Goal: Information Seeking & Learning: Check status

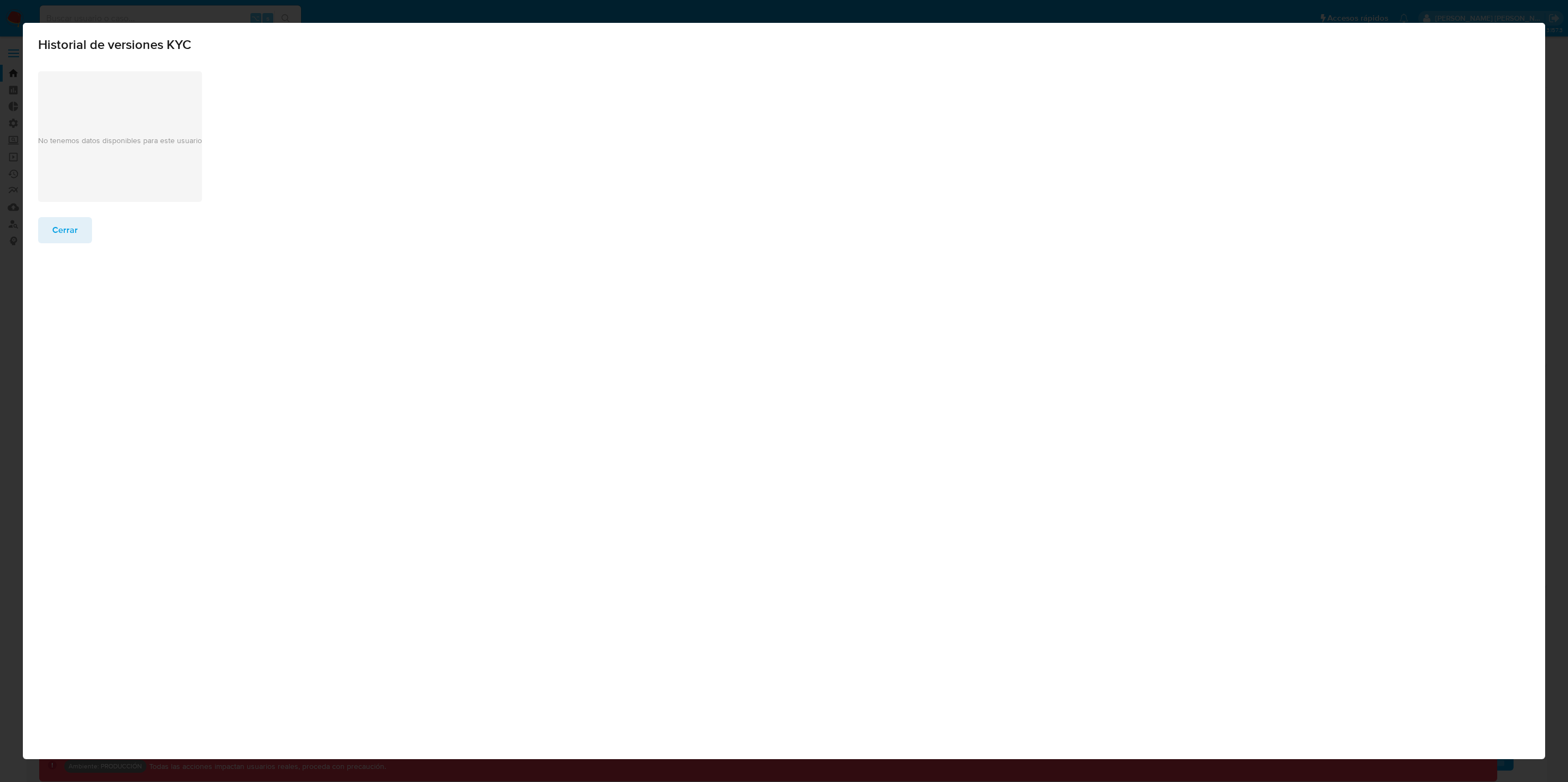
select select "10"
click at [54, 236] on span "Cerrar" at bounding box center [65, 230] width 26 height 24
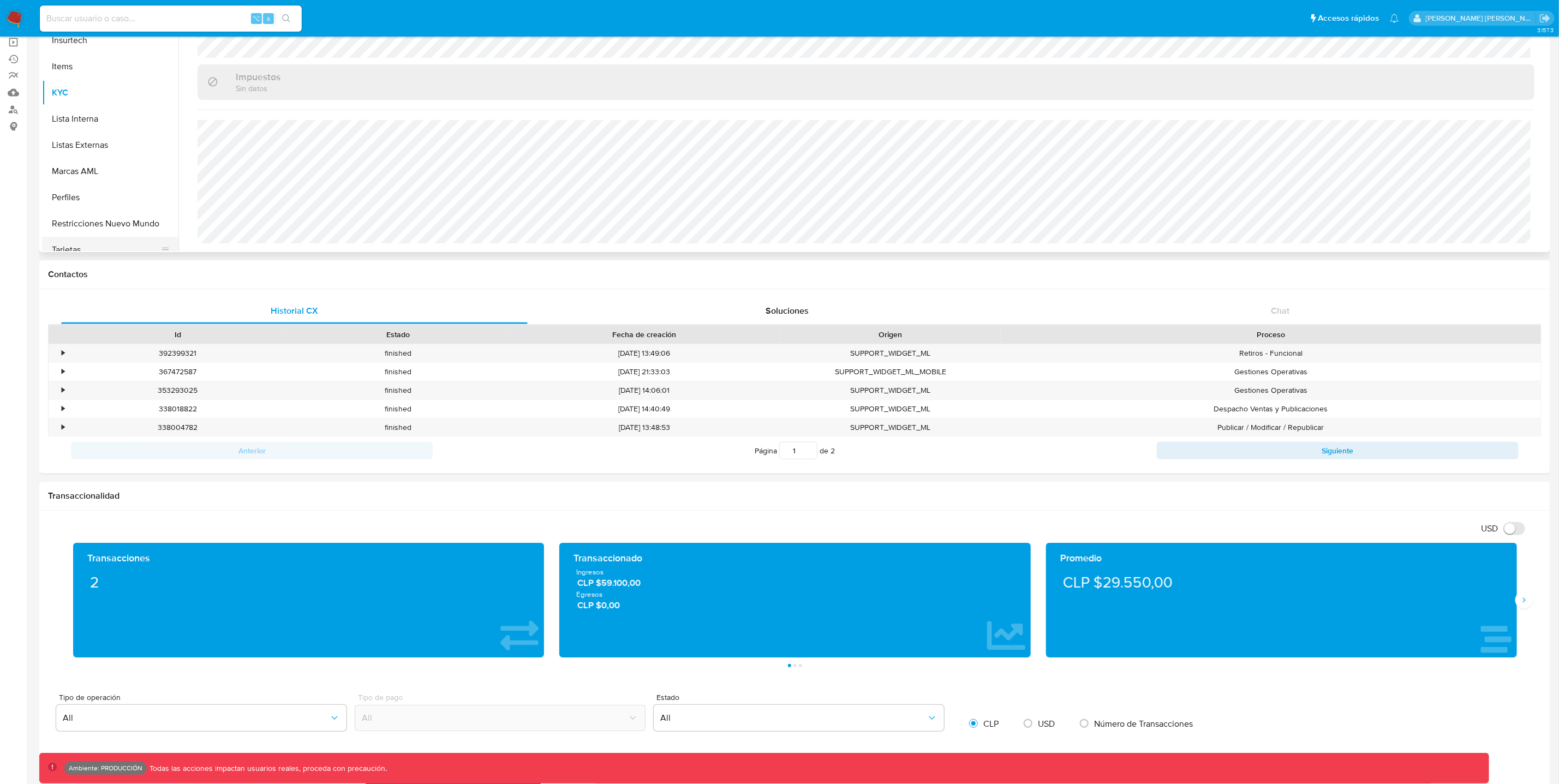
scroll to position [448, 0]
click at [107, 193] on button "Perfiles" at bounding box center [106, 198] width 128 height 26
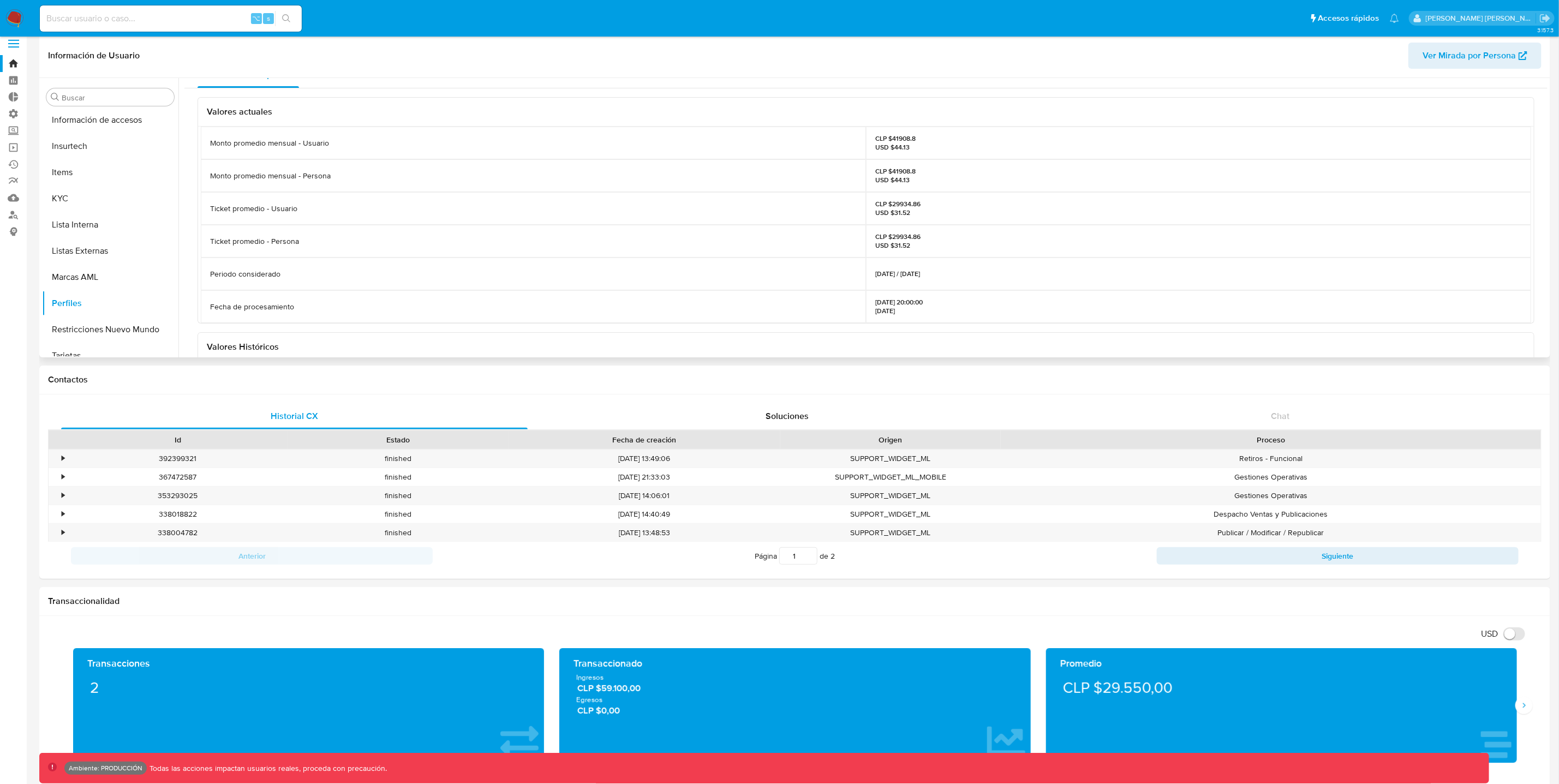
scroll to position [0, 0]
click at [332, 94] on span "Perfil Documental" at bounding box center [360, 91] width 70 height 12
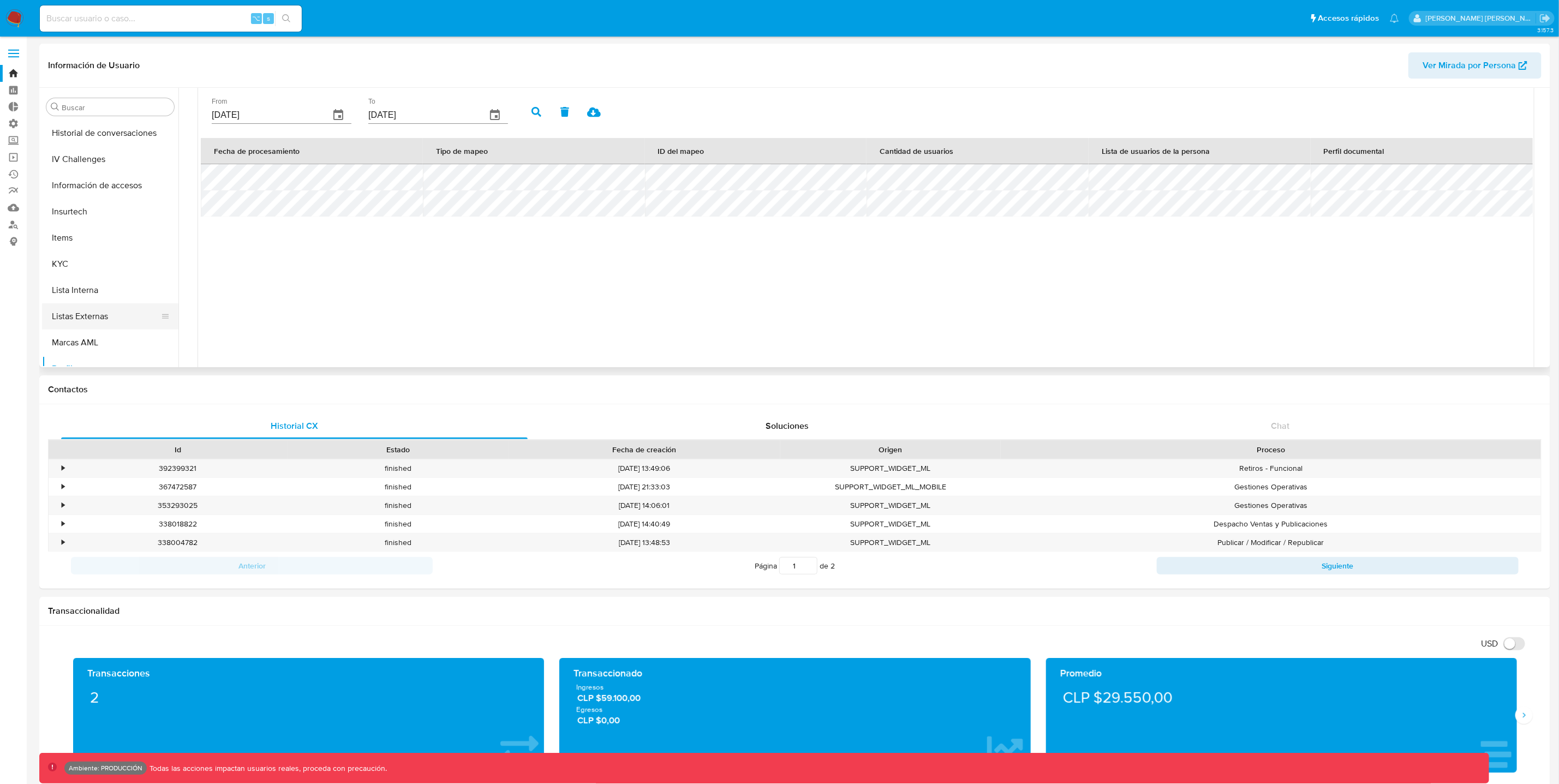
scroll to position [400, 0]
click at [75, 259] on button "KYC" at bounding box center [106, 257] width 128 height 26
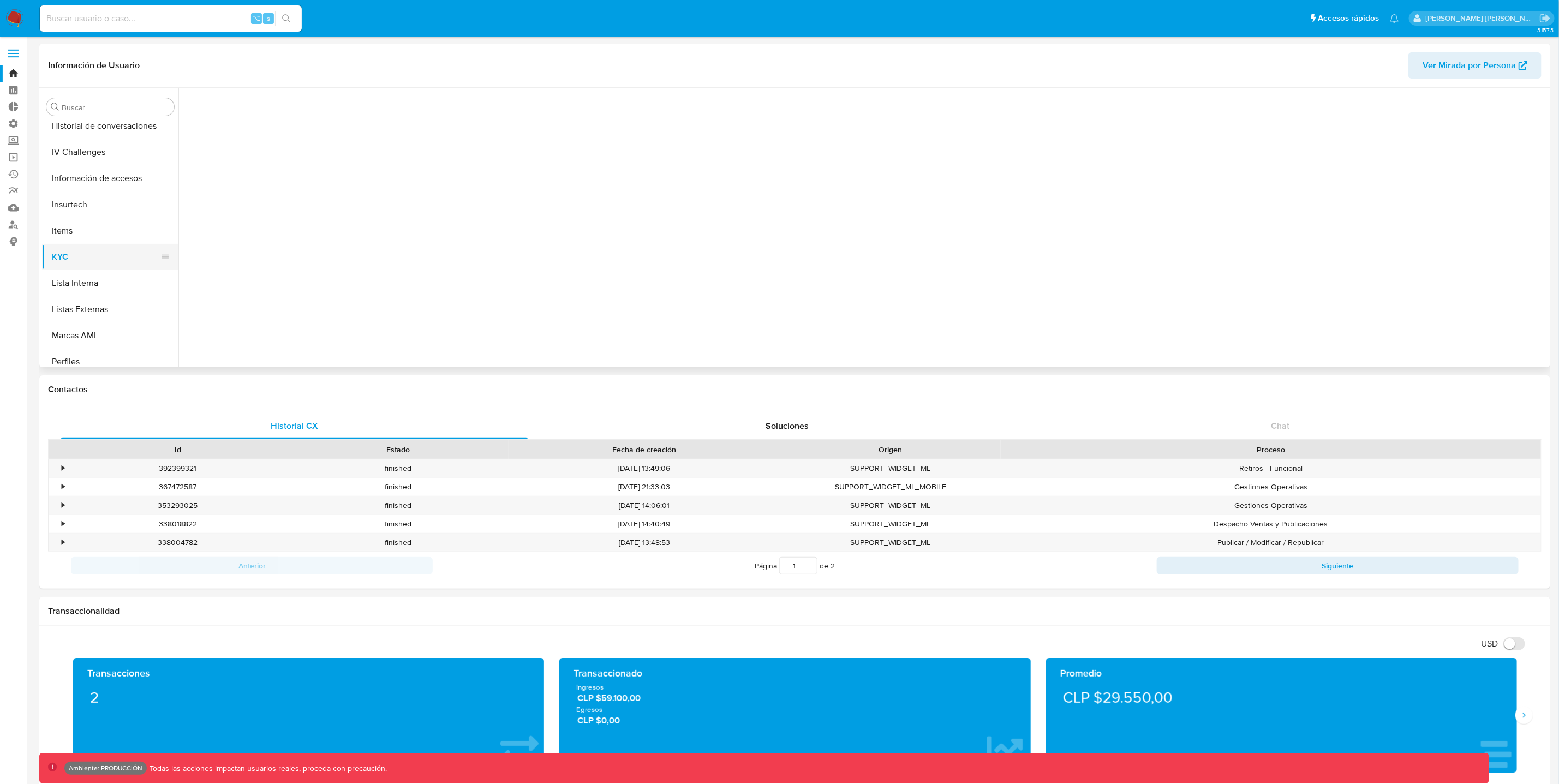
scroll to position [0, 0]
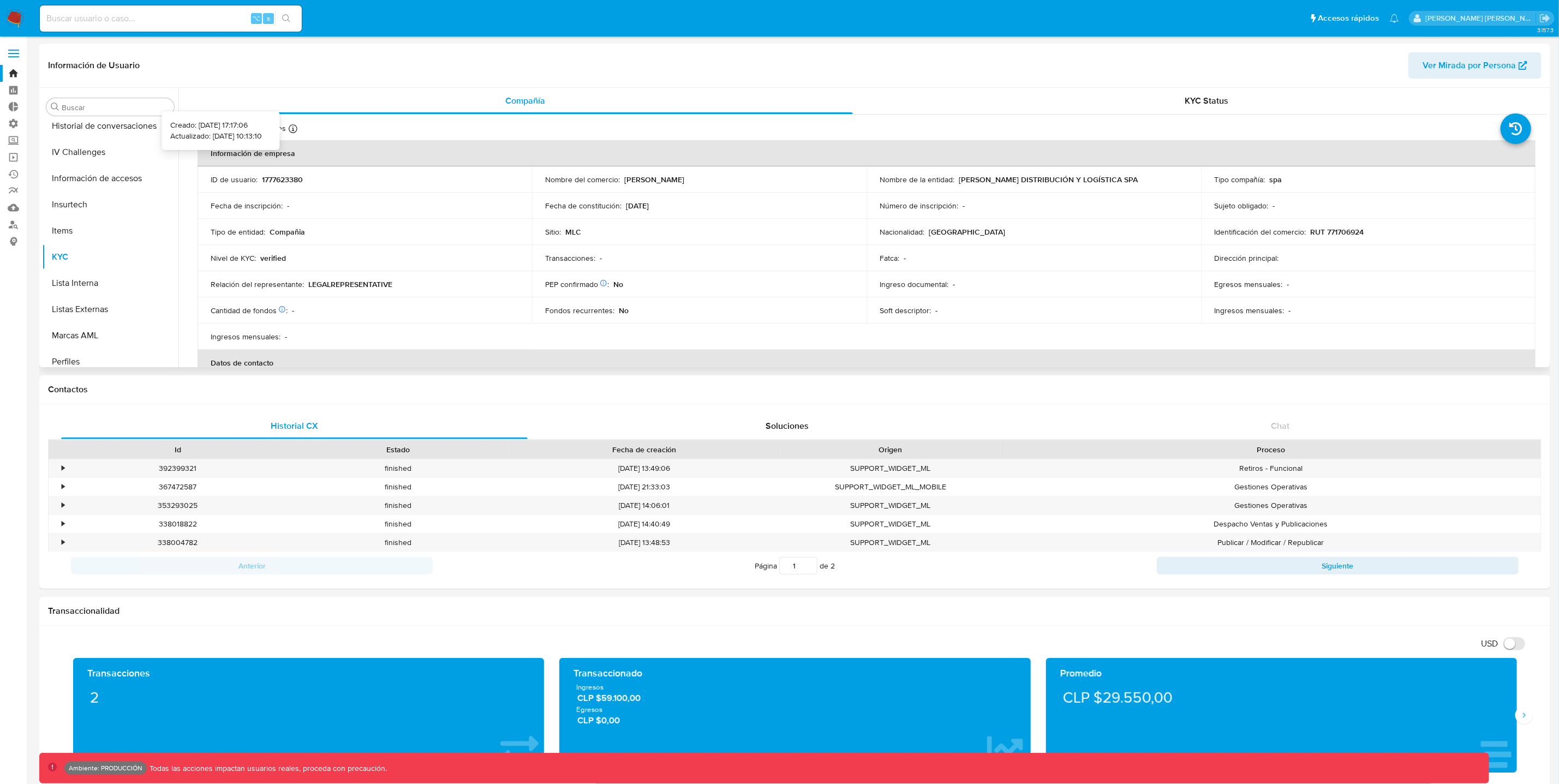
click at [293, 129] on icon at bounding box center [293, 129] width 9 height 9
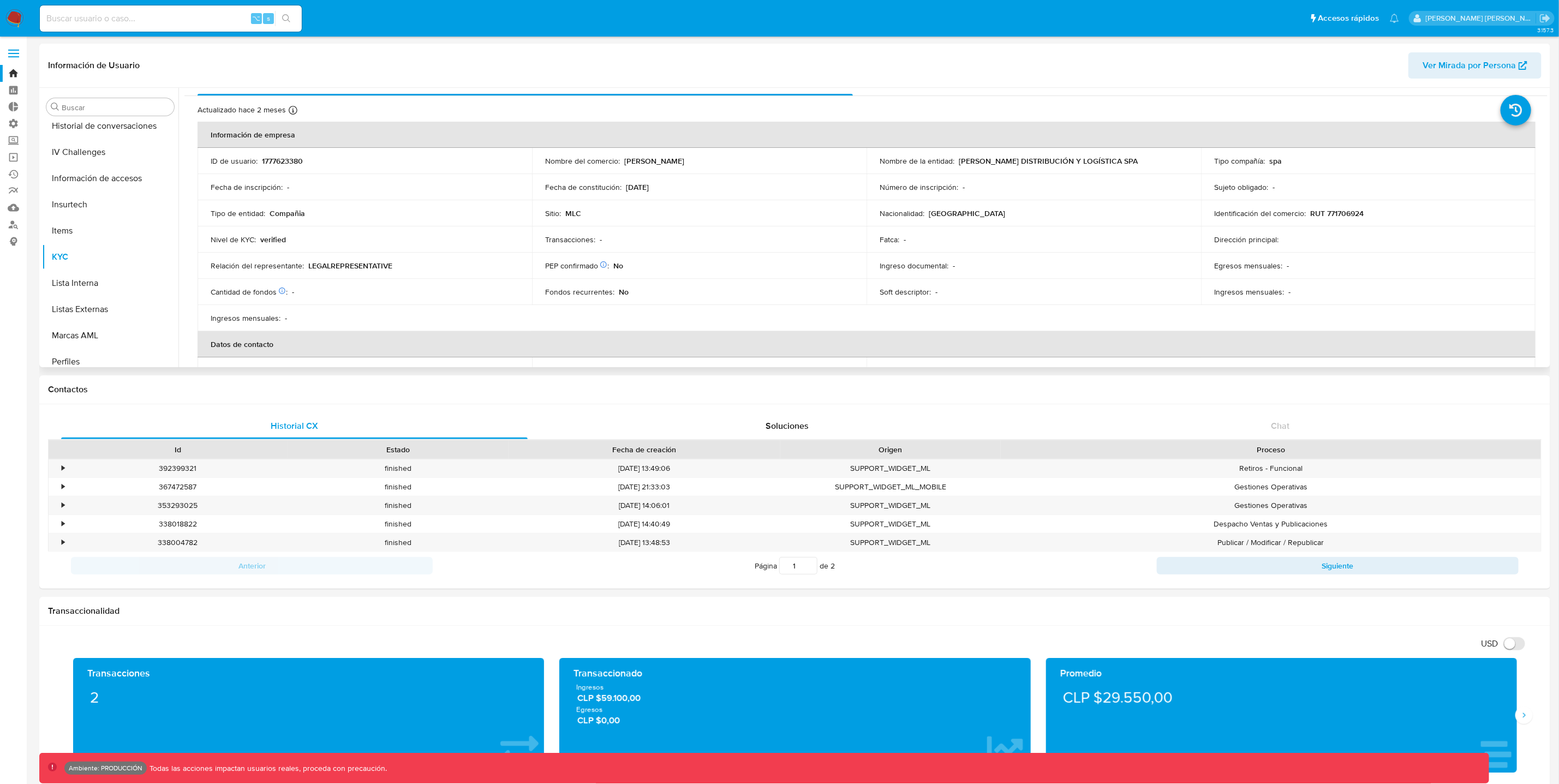
scroll to position [20, 0]
click at [1510, 114] on icon at bounding box center [1516, 109] width 31 height 31
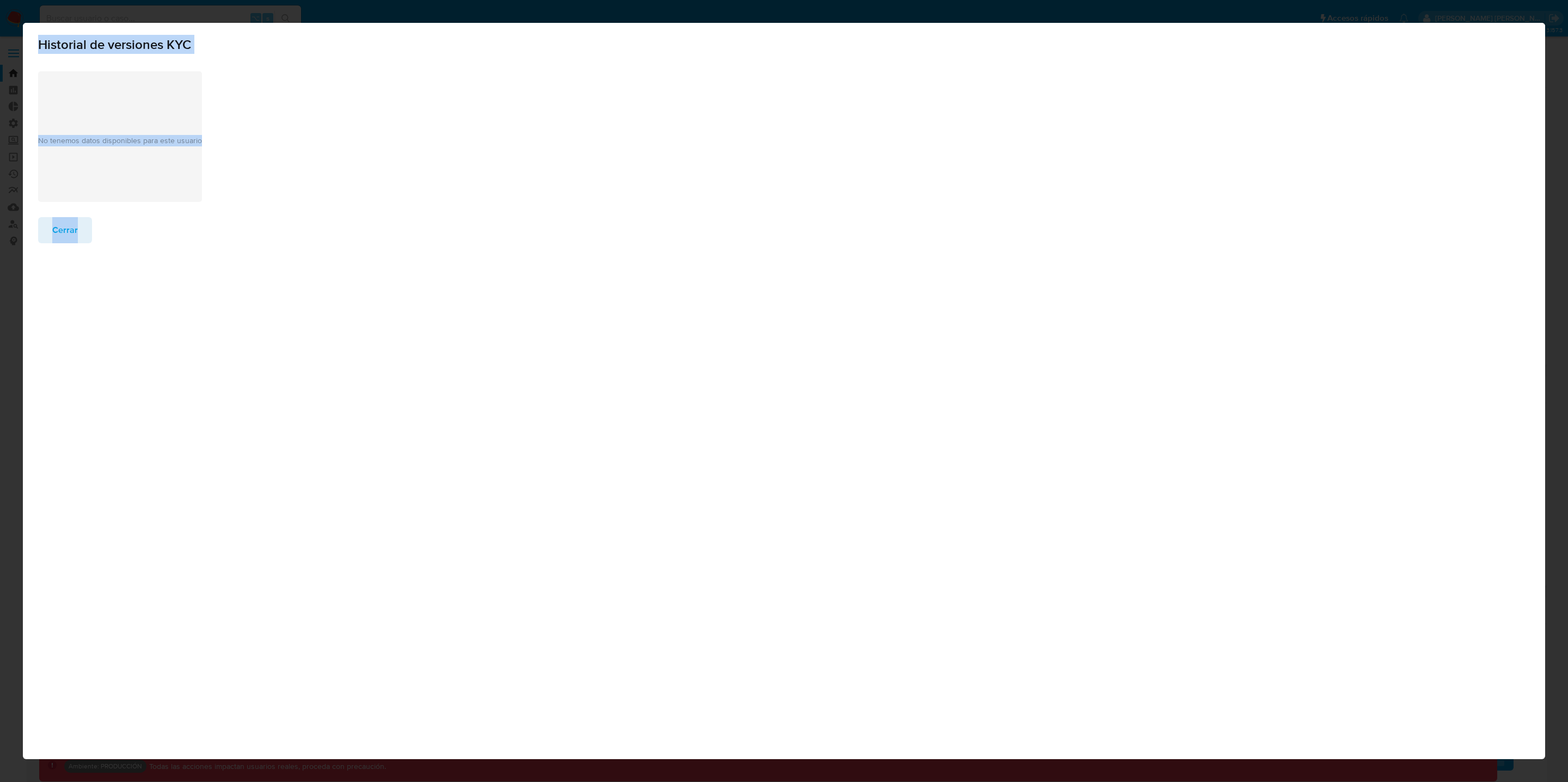
drag, startPoint x: 156, startPoint y: 32, endPoint x: 75, endPoint y: 243, distance: 226.0
click at [76, 244] on div "Historial de versiones KYC No tenemos datos disponibles para este usuario Cerrar" at bounding box center [784, 140] width 1522 height 235
click at [76, 237] on span "Cerrar" at bounding box center [65, 230] width 26 height 24
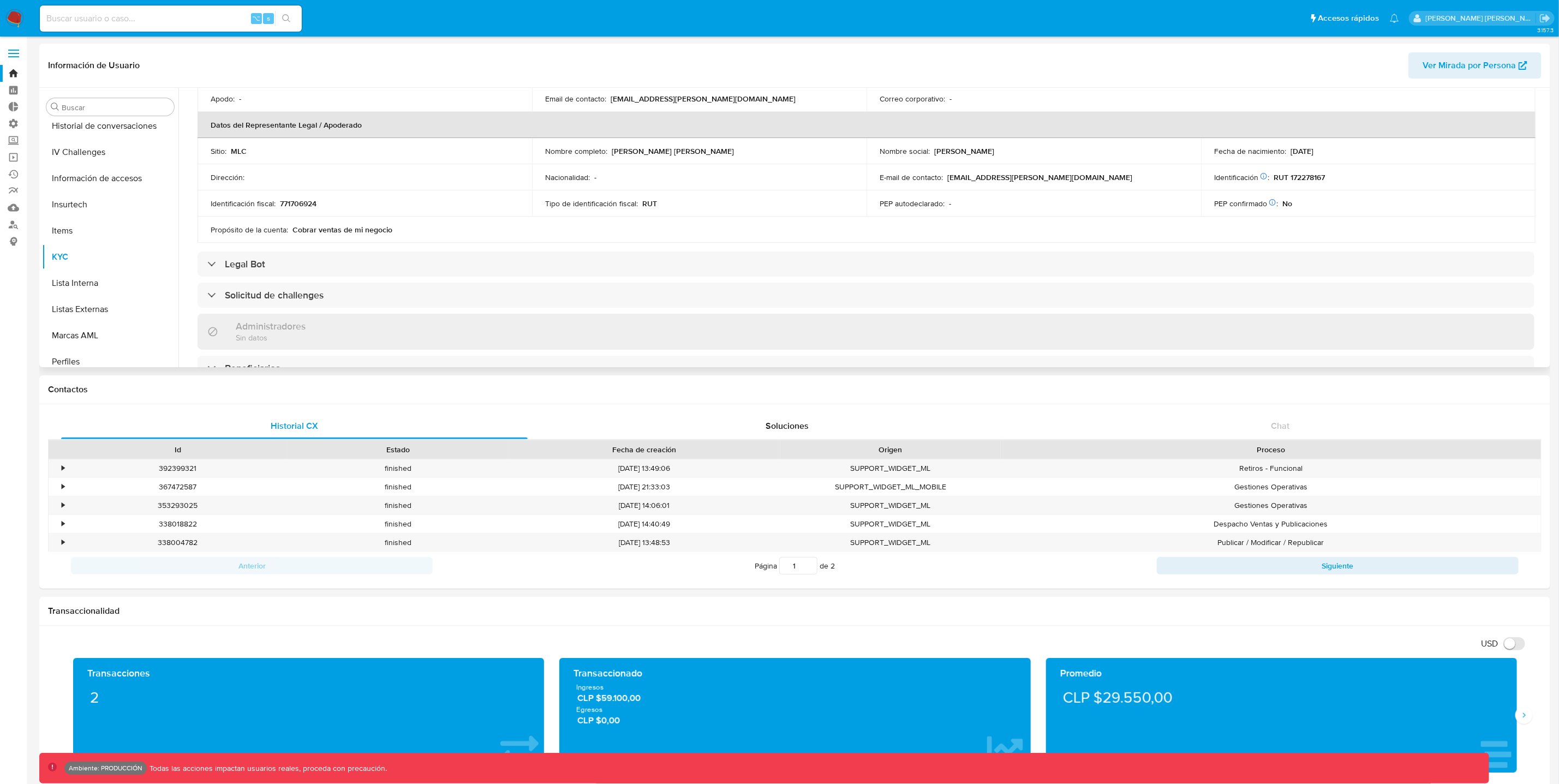
scroll to position [294, 0]
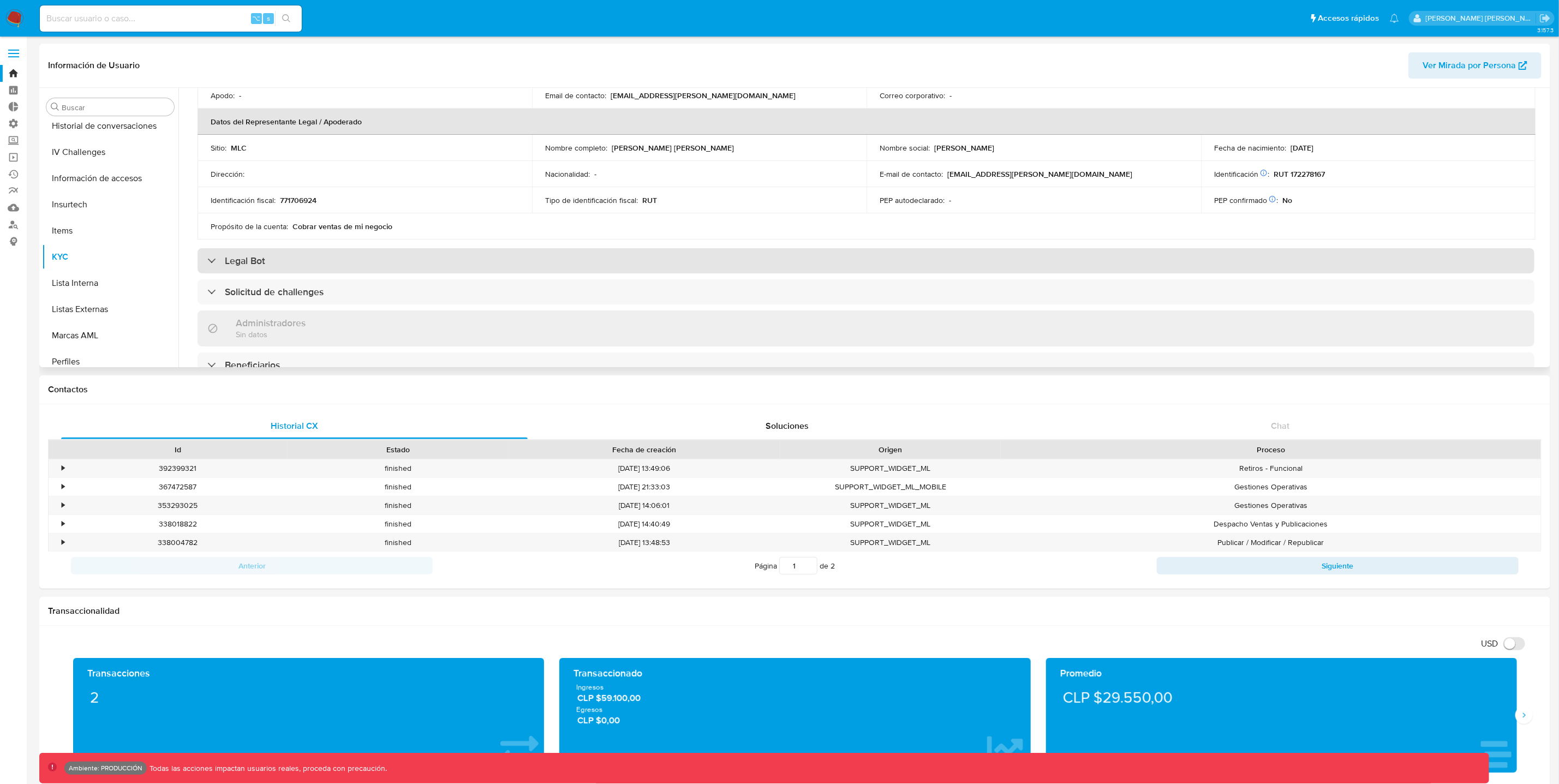
click at [1434, 266] on div "Legal Bot" at bounding box center [866, 261] width 1337 height 25
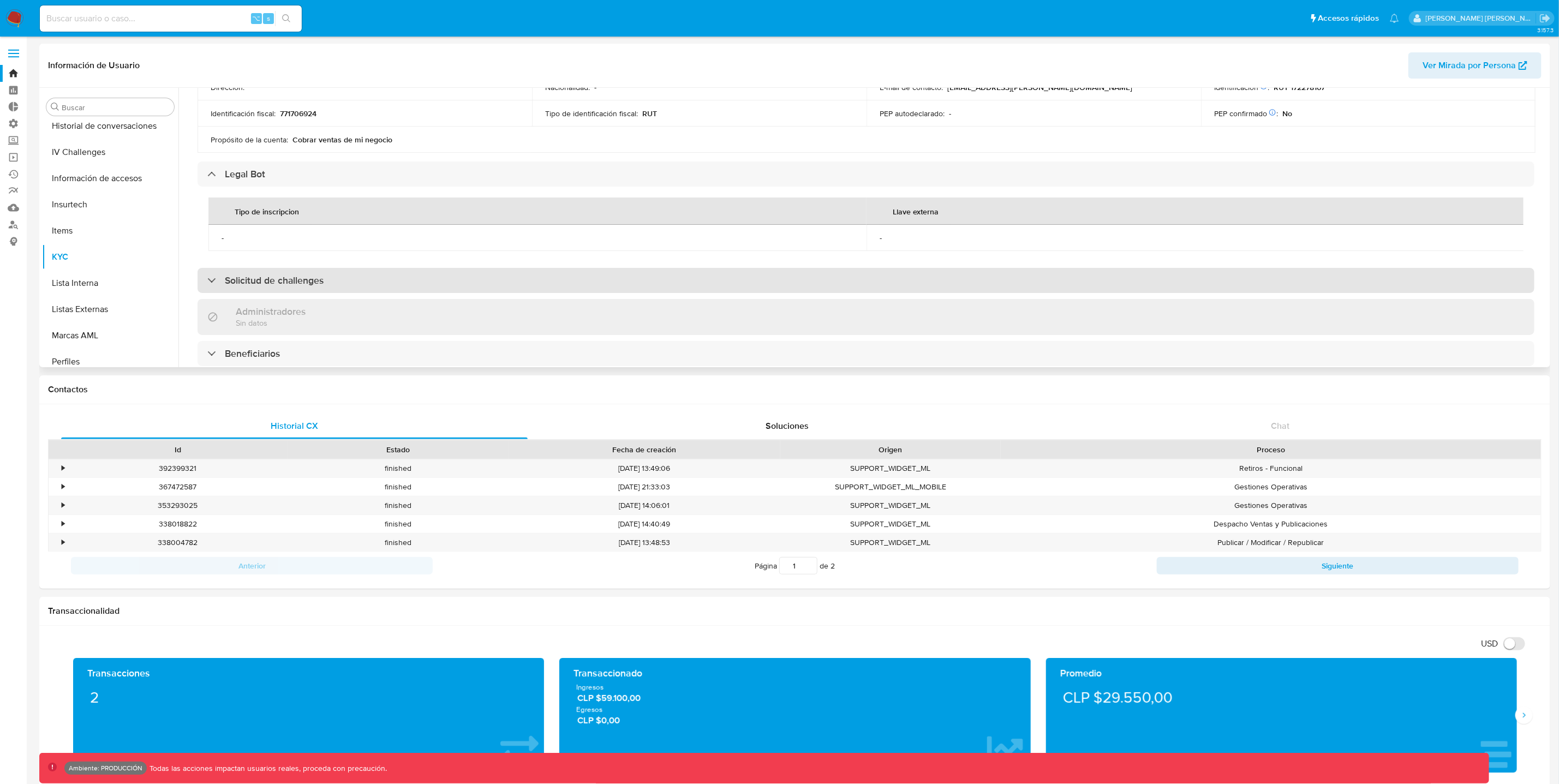
scroll to position [381, 0]
click at [1426, 292] on div "Solicitud de challenges" at bounding box center [866, 279] width 1337 height 25
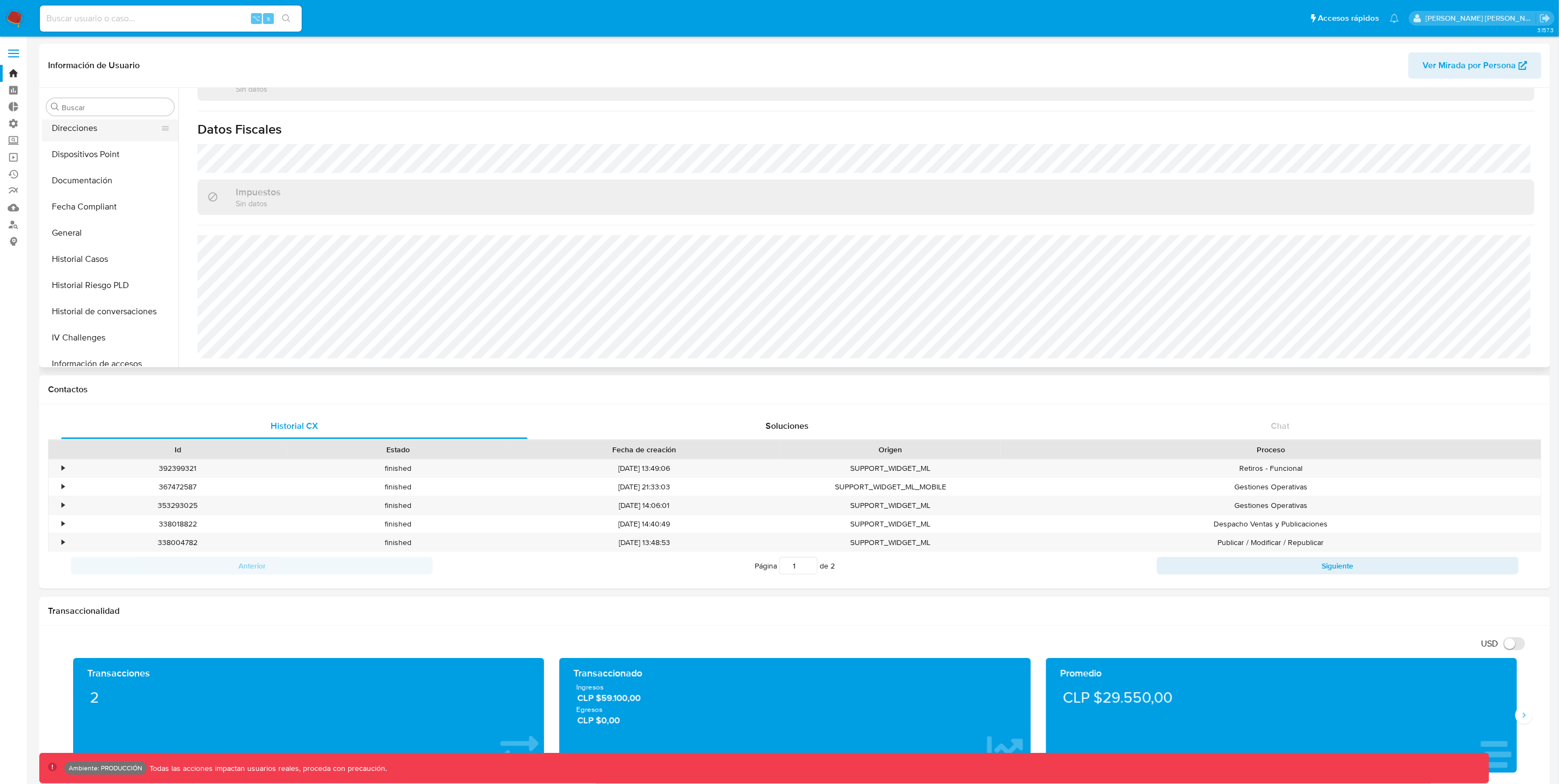
scroll to position [226, 0]
click at [141, 265] on button "Historial Riesgo PLD" at bounding box center [106, 273] width 128 height 26
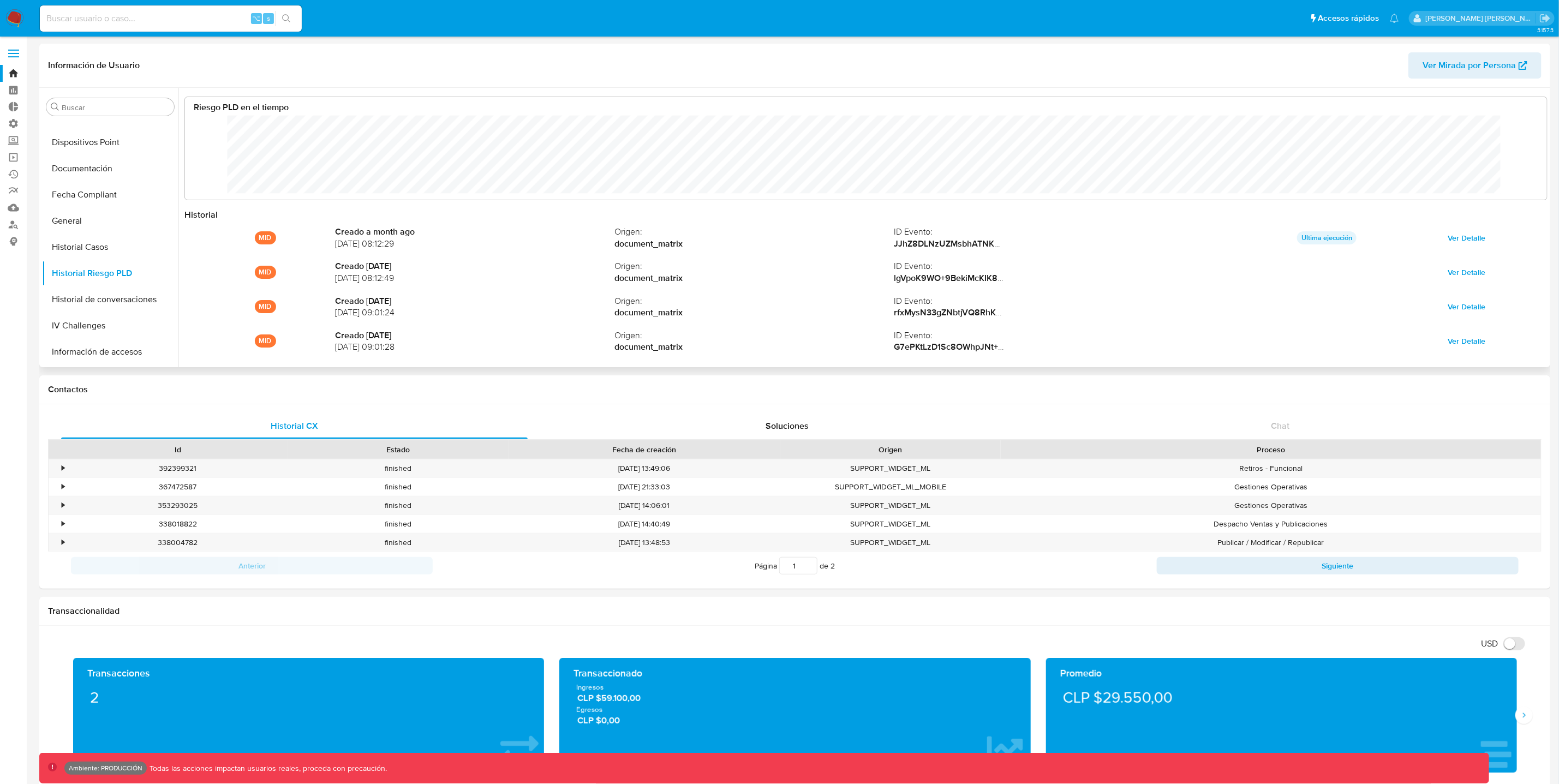
scroll to position [82, 1340]
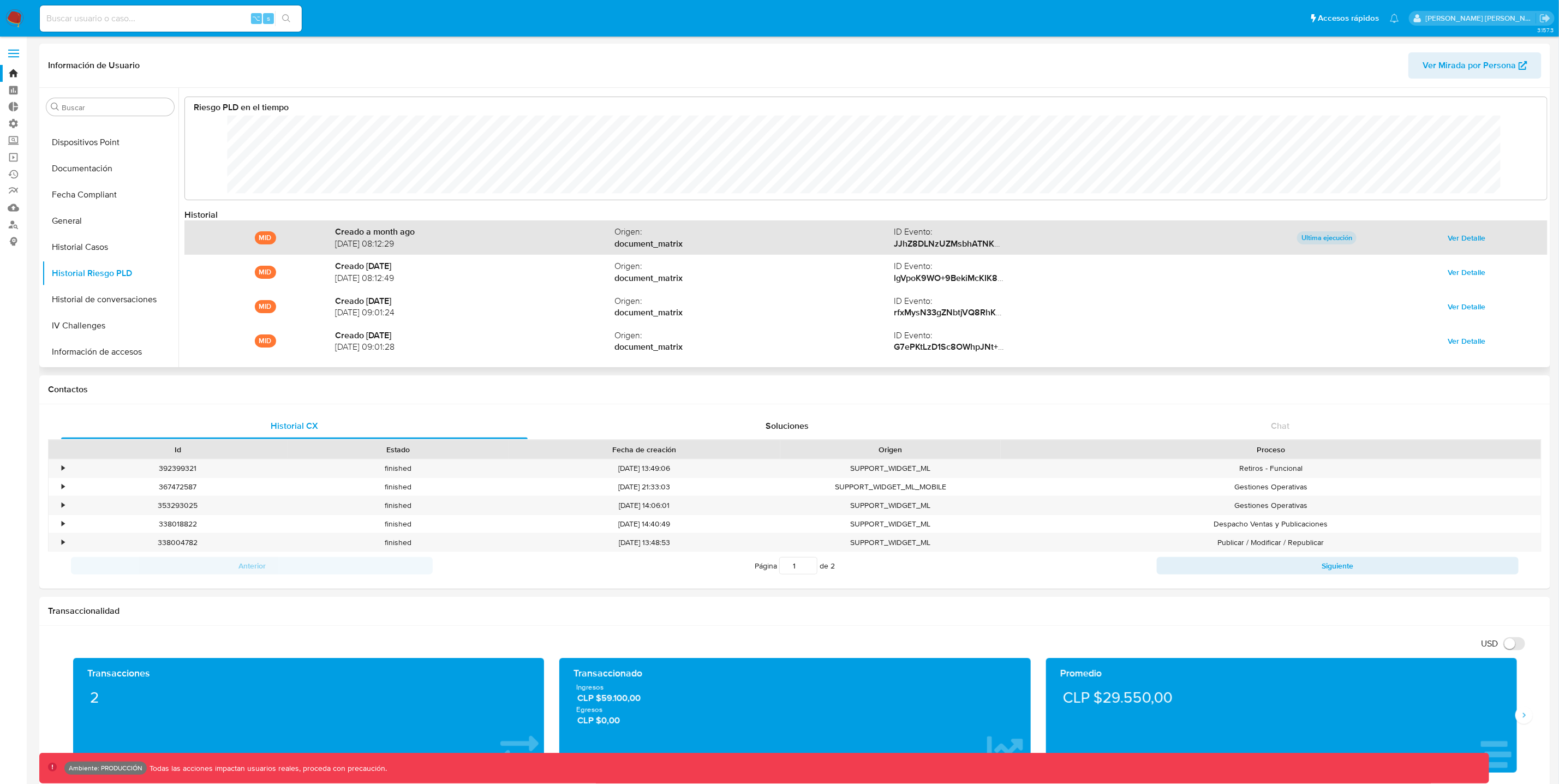
click at [1472, 236] on span "Ver Detalle" at bounding box center [1466, 238] width 37 height 15
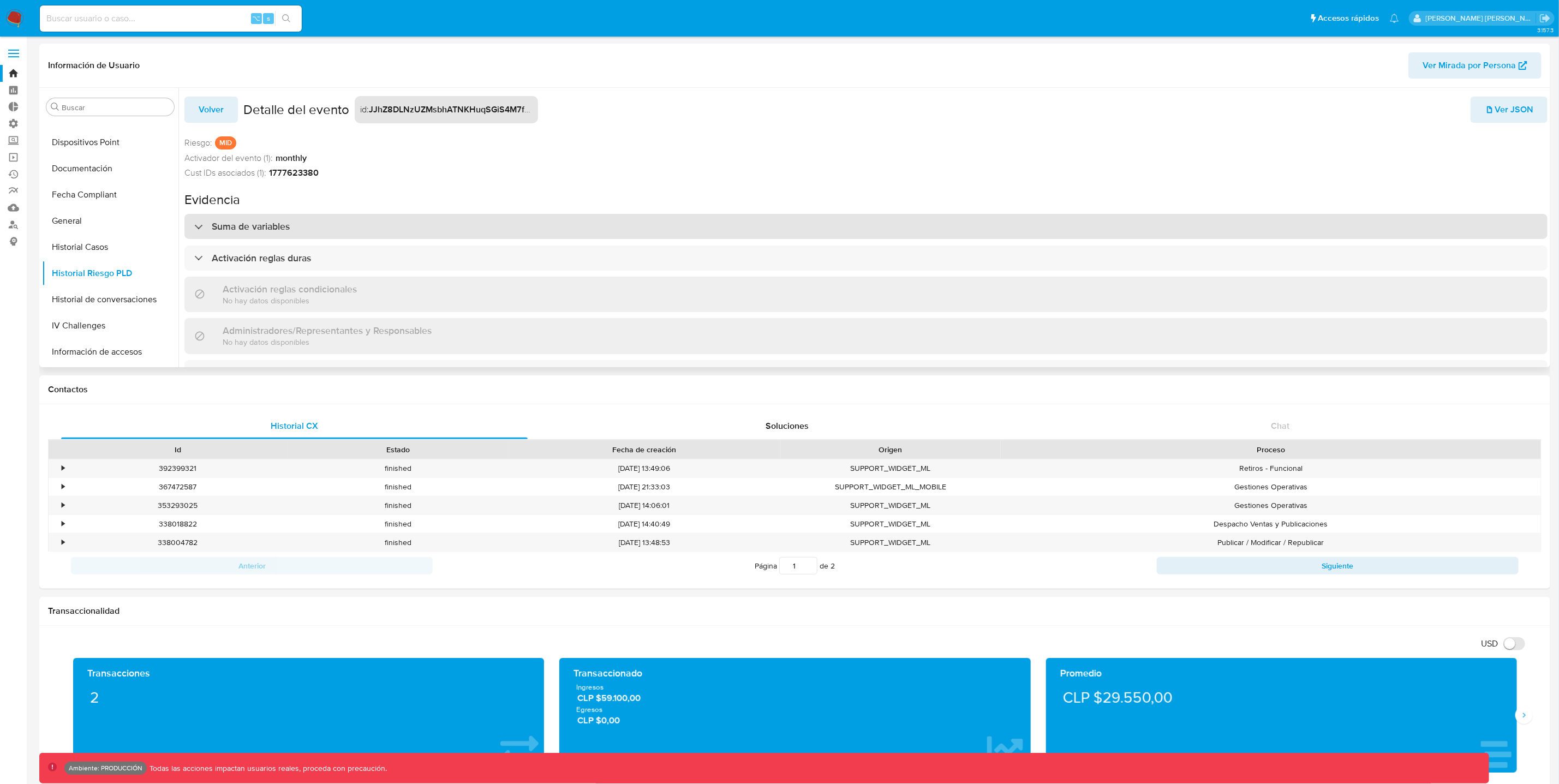
click at [364, 230] on div "Suma de variables" at bounding box center [866, 226] width 1363 height 25
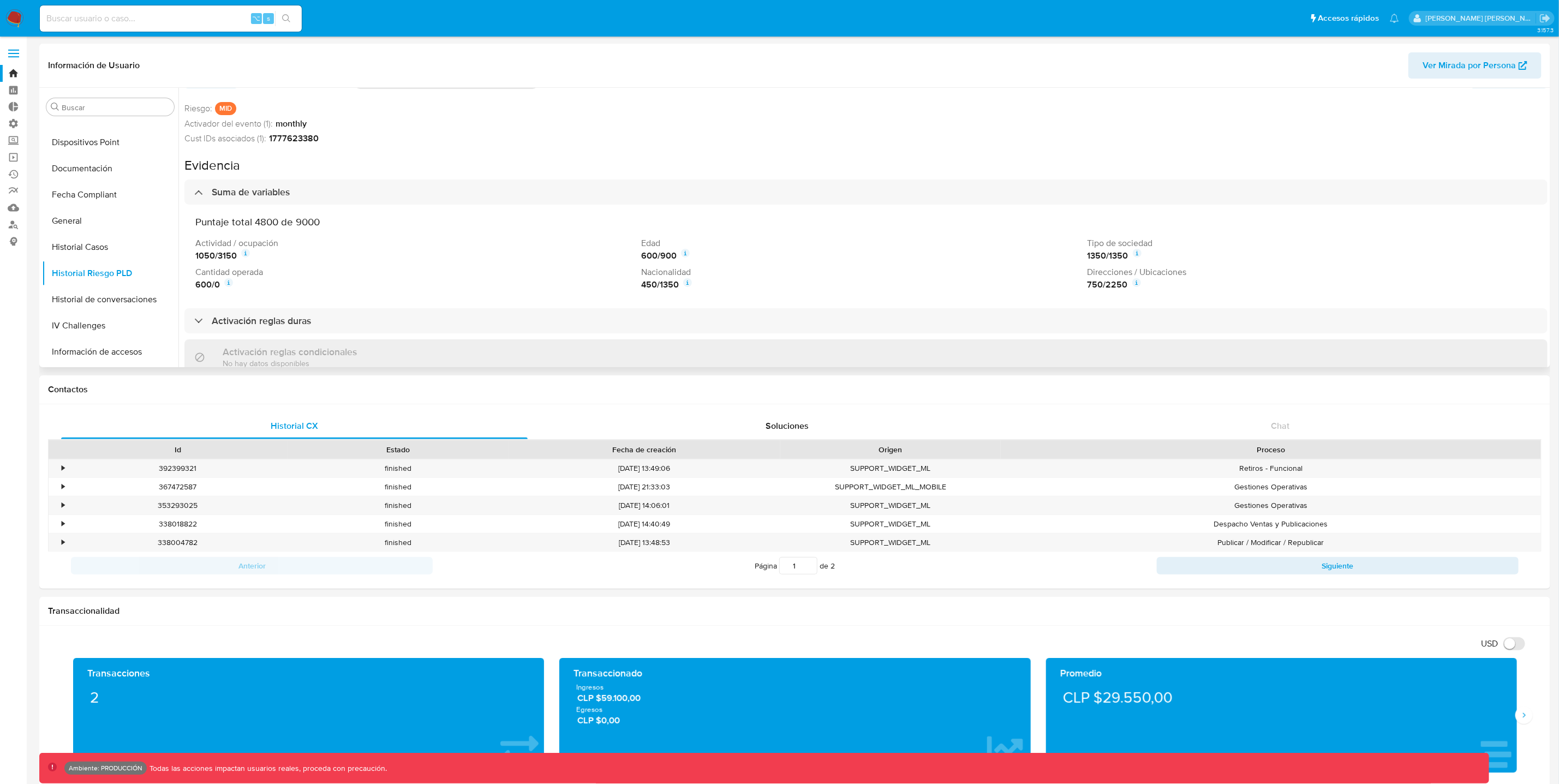
scroll to position [56, 0]
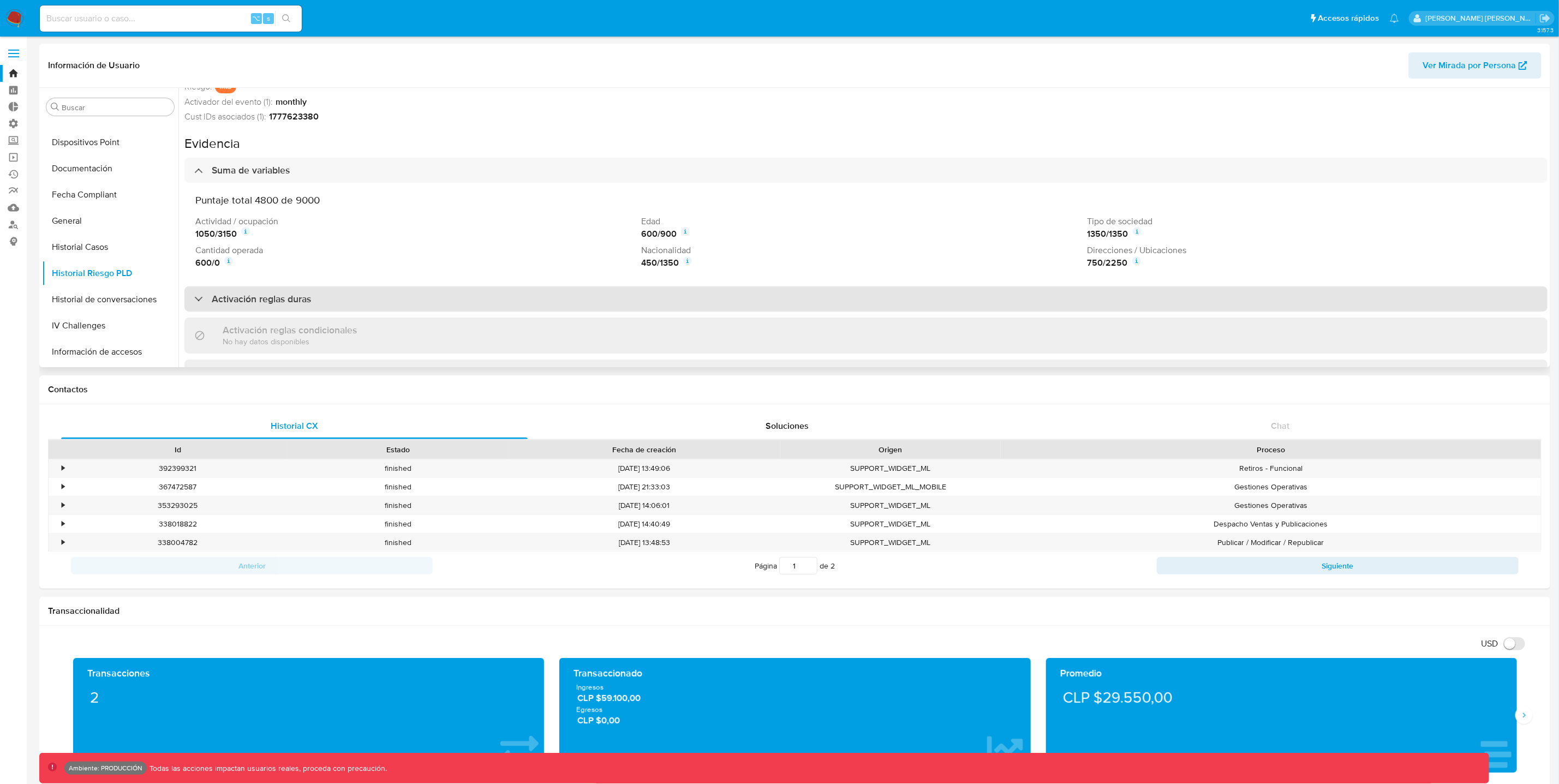
click at [352, 297] on div "Activación reglas duras" at bounding box center [866, 299] width 1363 height 25
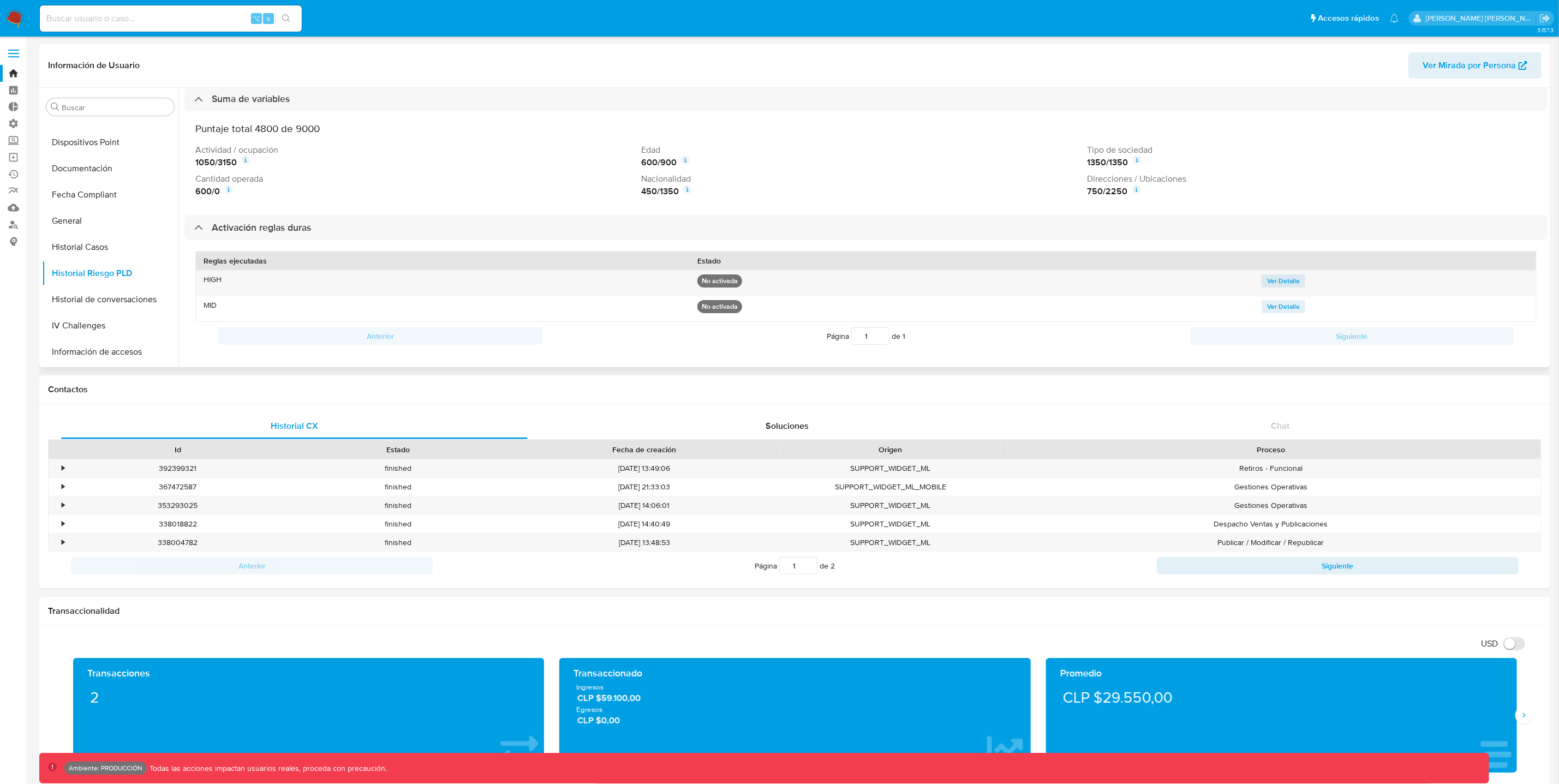
scroll to position [153, 0]
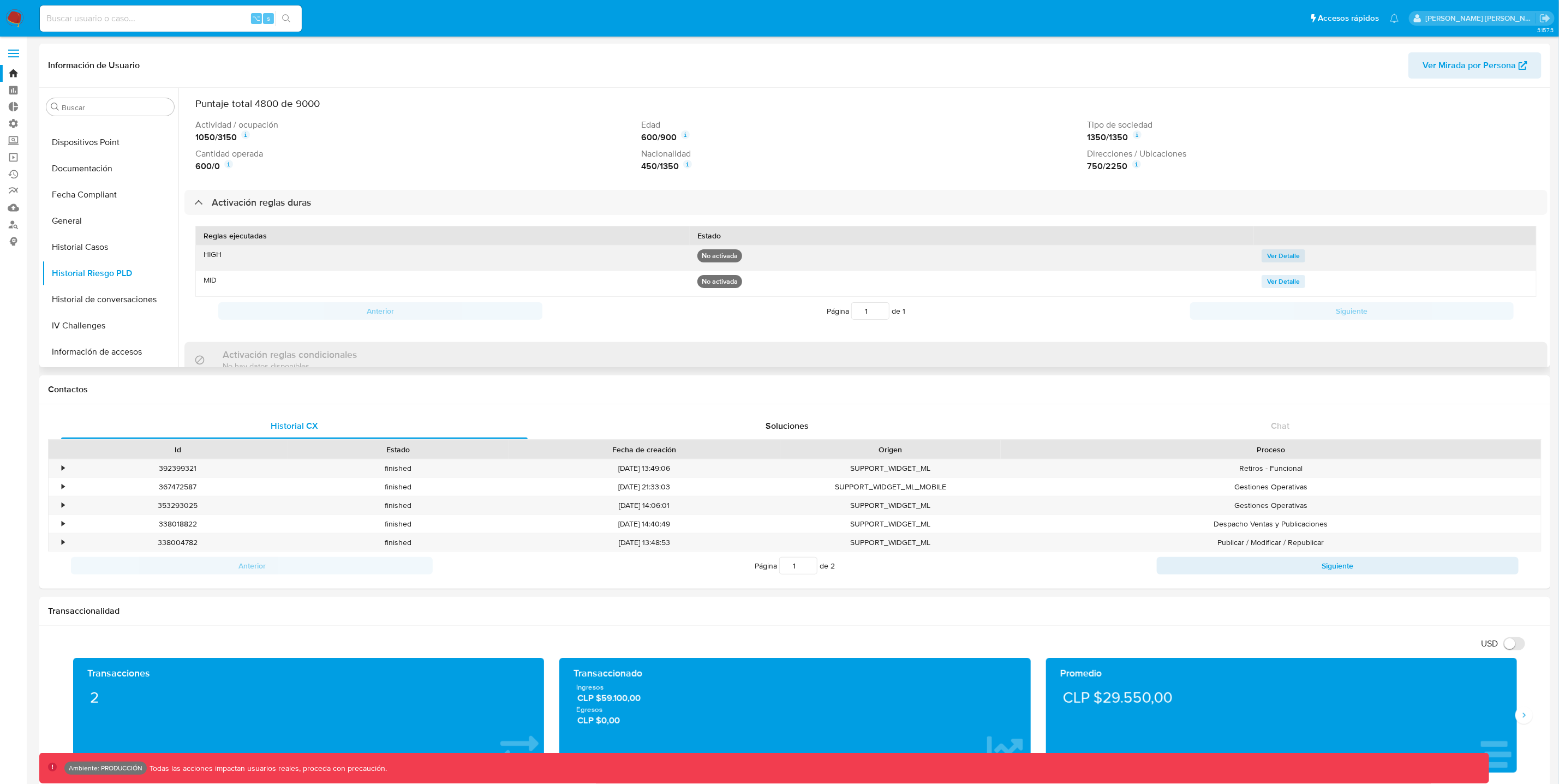
click at [1281, 251] on span "Ver Detalle" at bounding box center [1283, 256] width 33 height 11
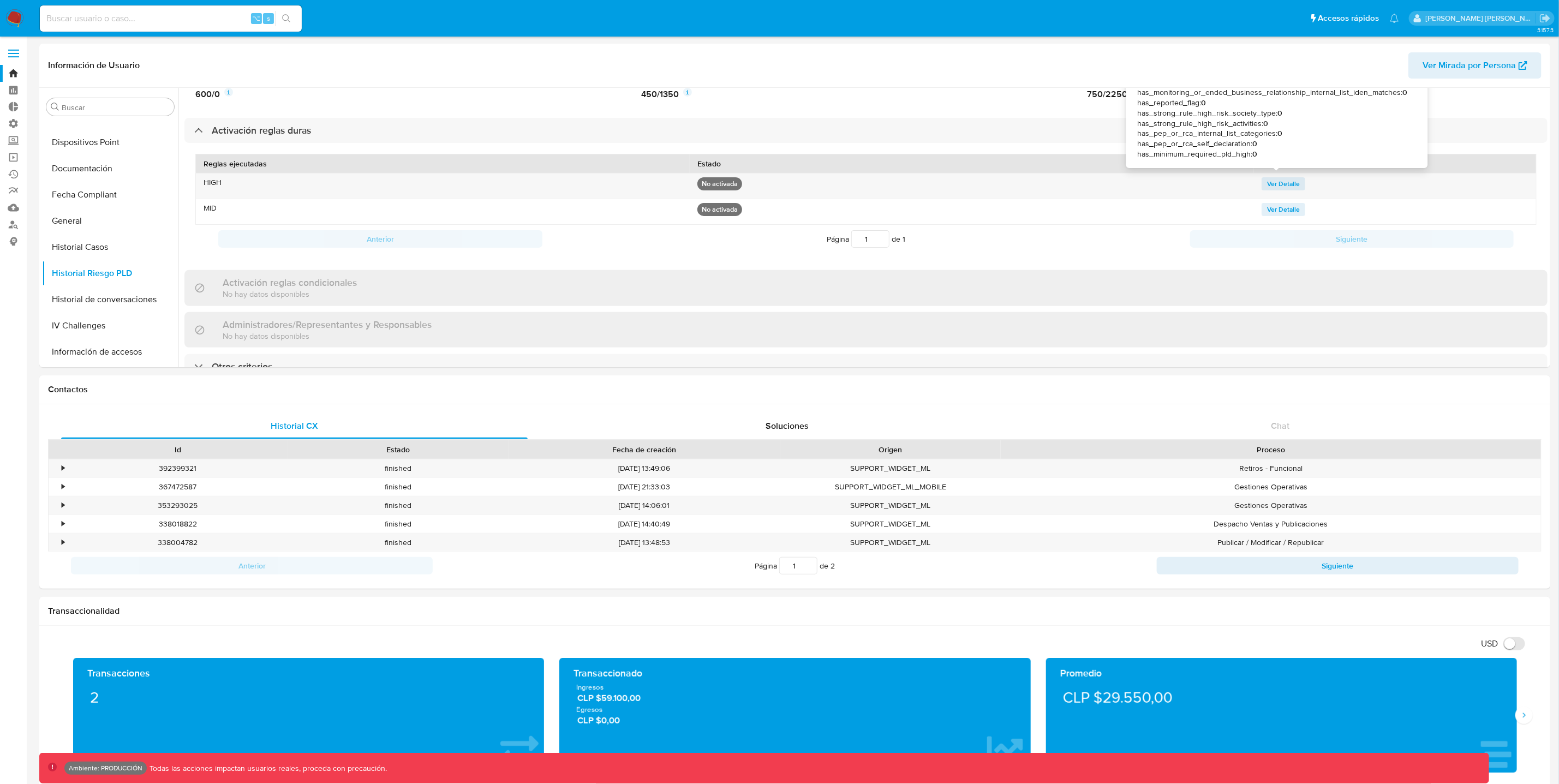
scroll to position [32, 0]
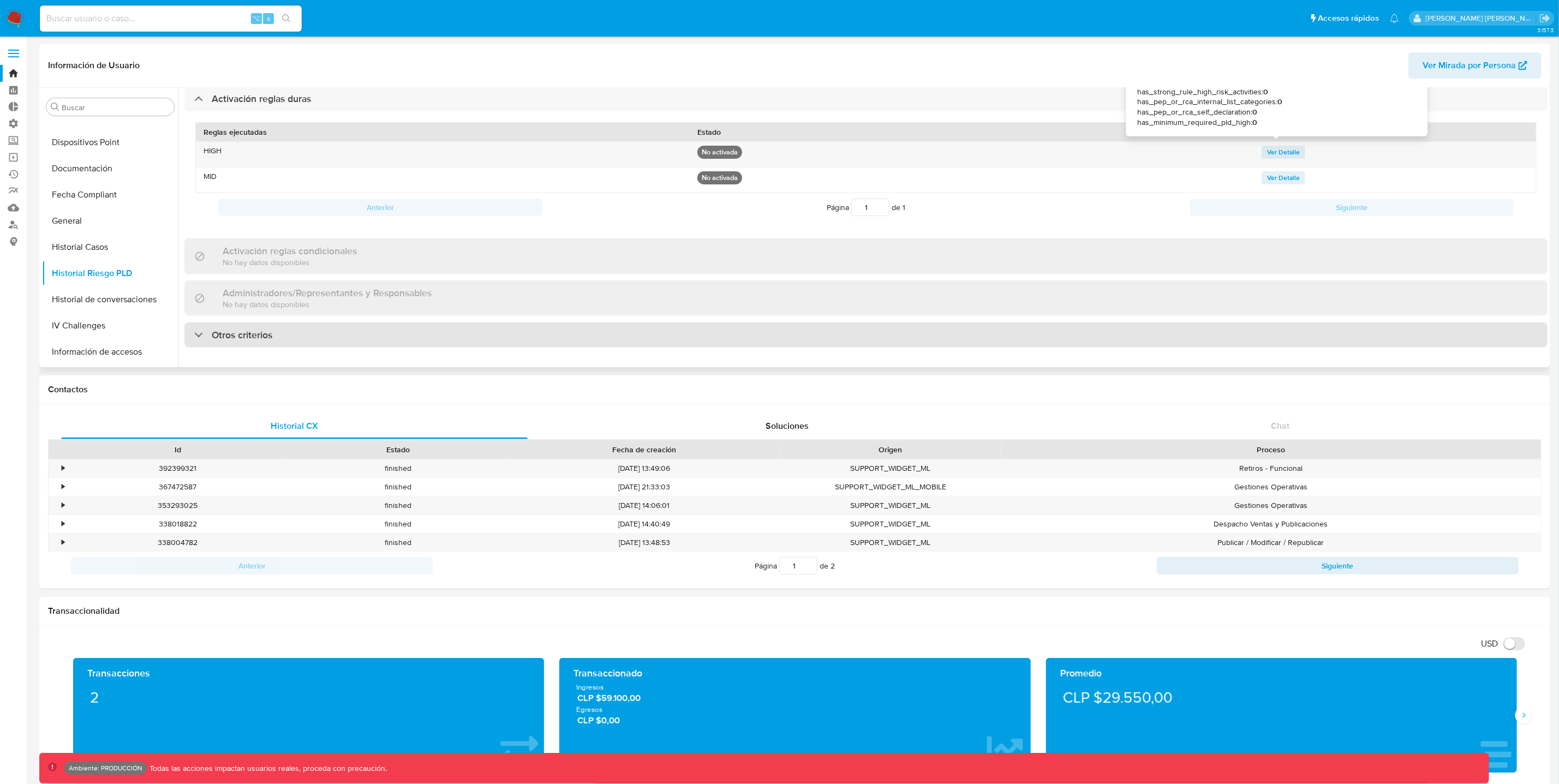
click at [242, 329] on h3 "Otros criterios" at bounding box center [242, 335] width 61 height 12
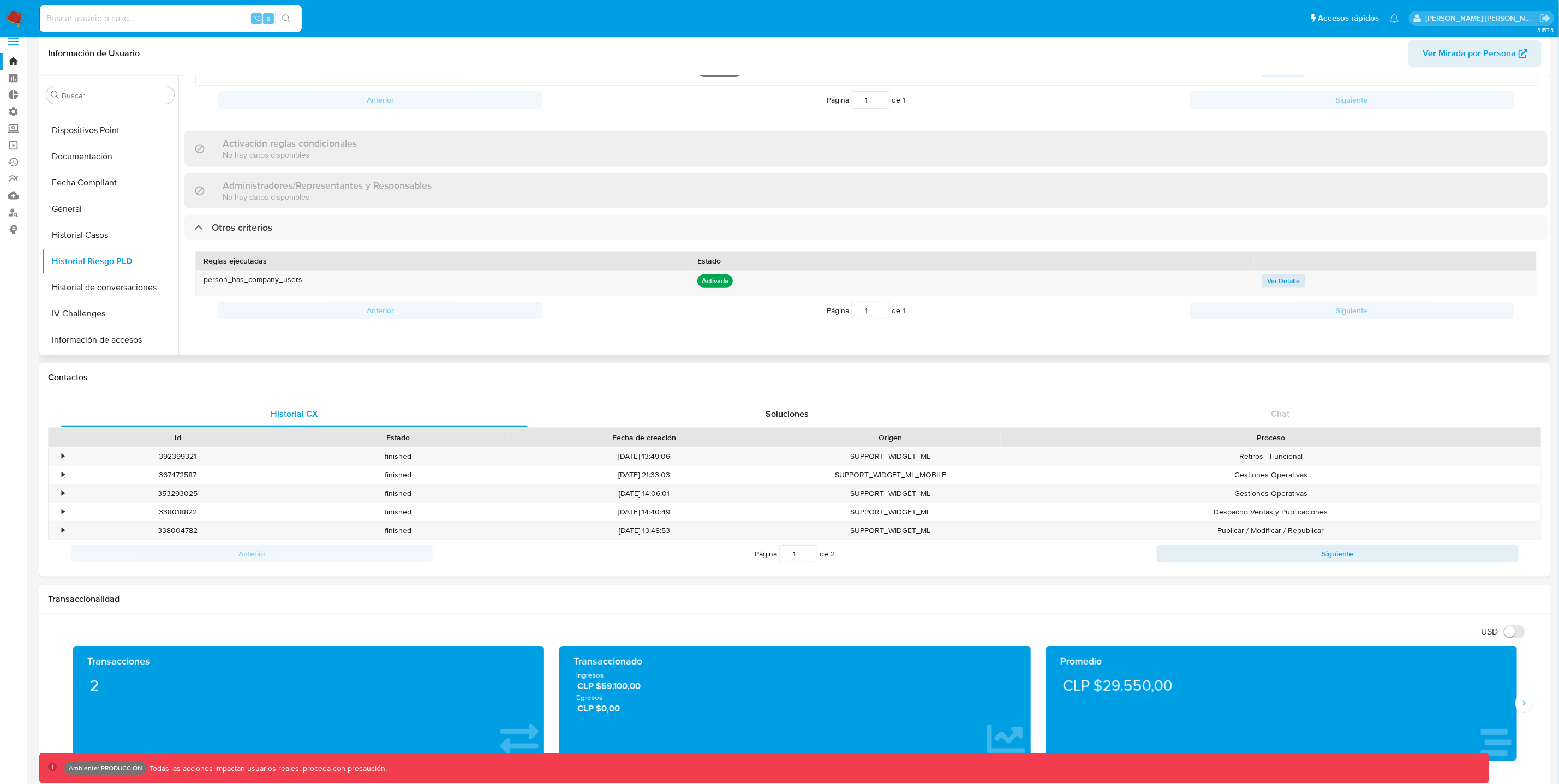
scroll to position [13, 0]
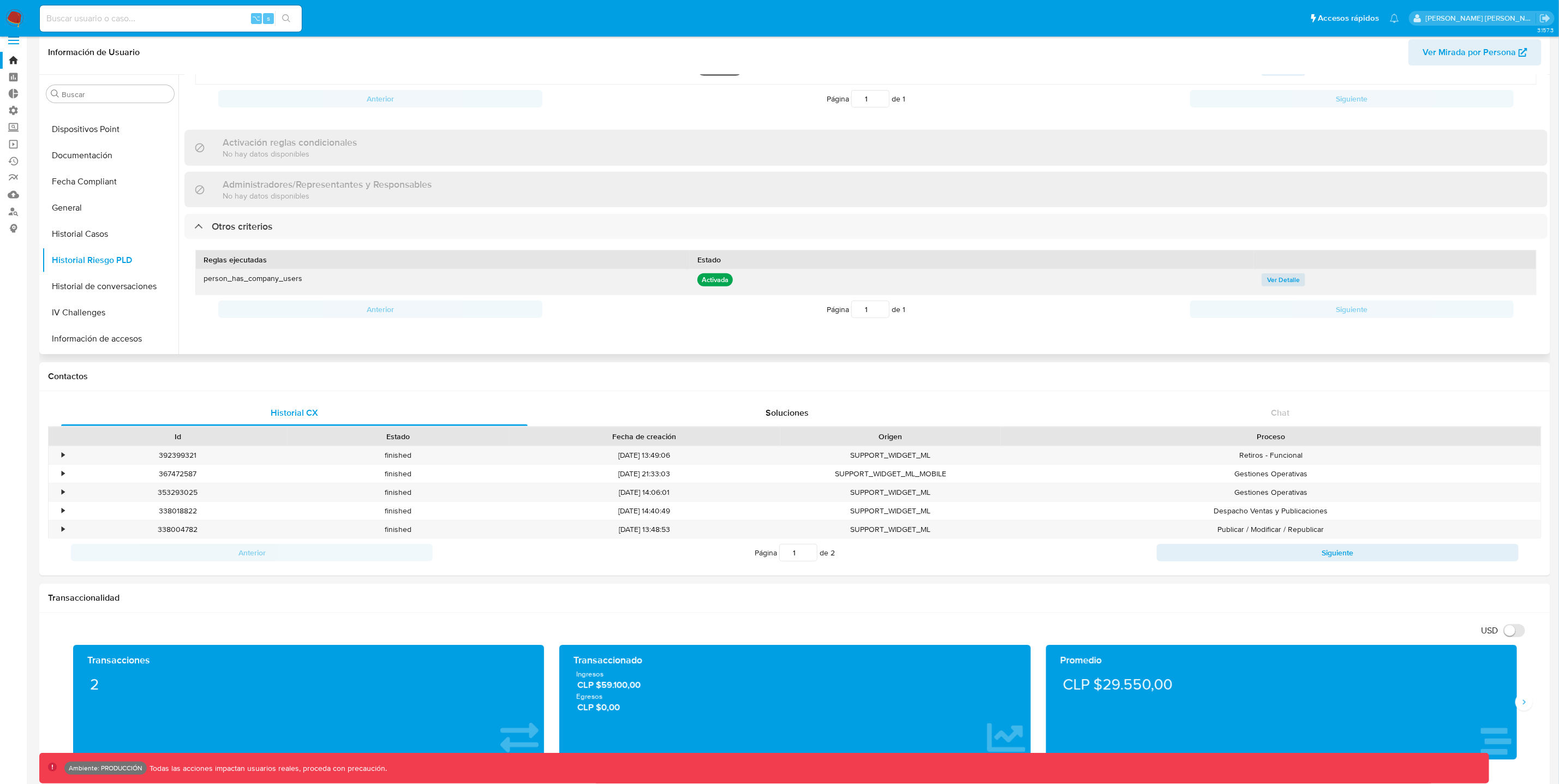
click at [1276, 275] on span "Ver Detalle" at bounding box center [1283, 280] width 33 height 11
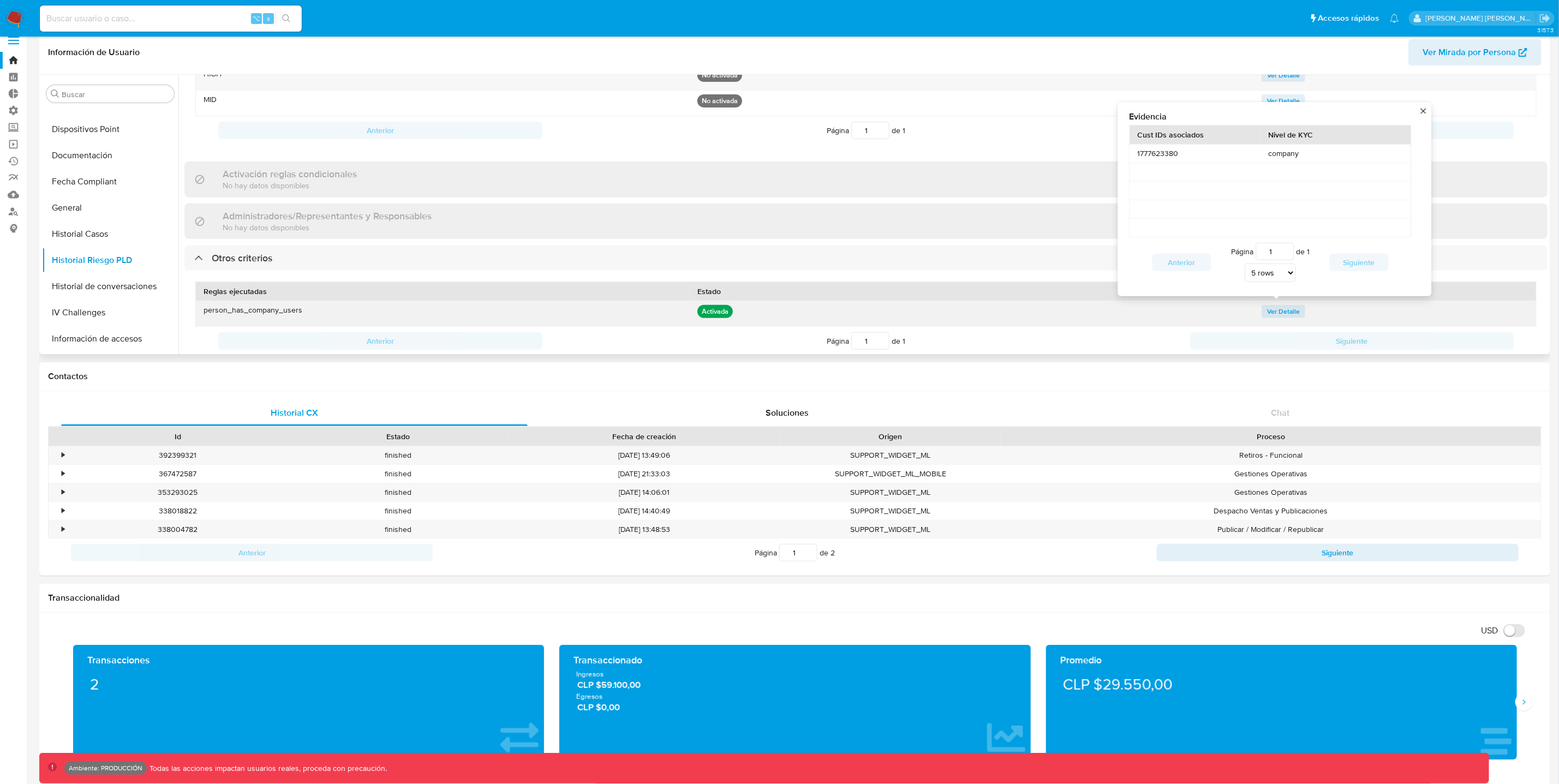
click at [1427, 107] on button "close" at bounding box center [1423, 110] width 7 height 7
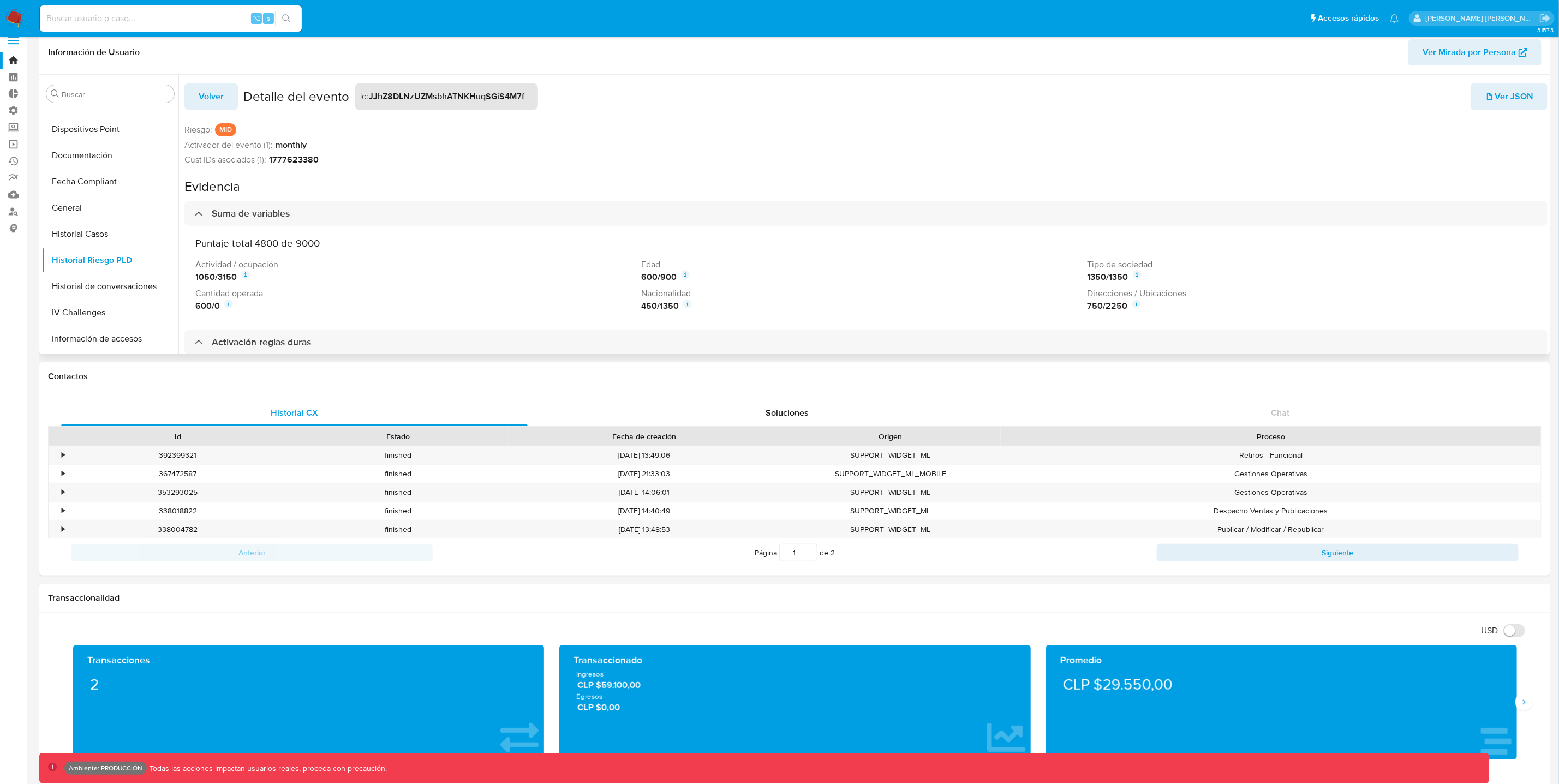
click at [1504, 99] on span "Ver JSON" at bounding box center [1509, 96] width 48 height 24
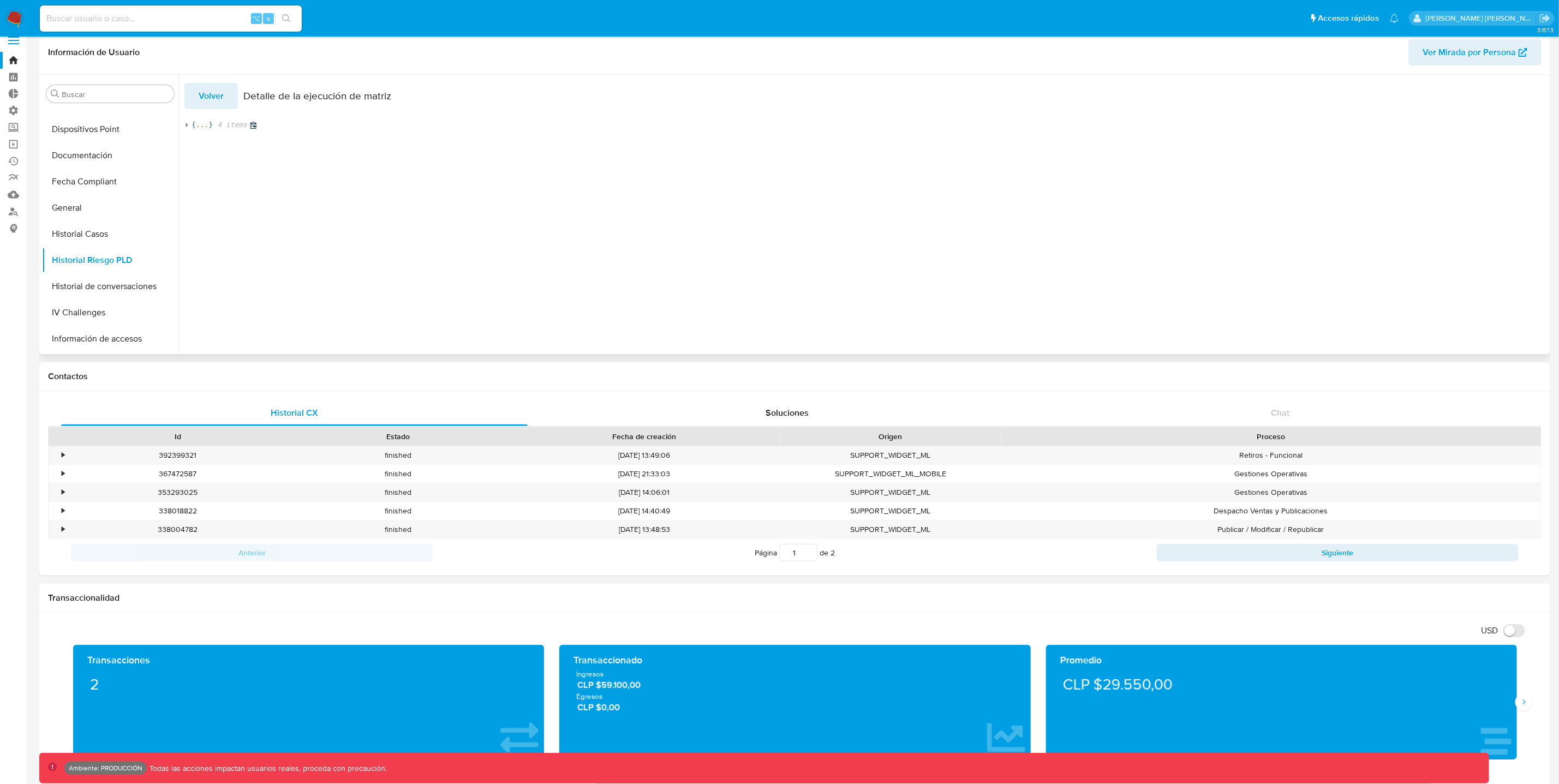
click at [189, 123] on icon at bounding box center [186, 125] width 7 height 7
click at [199, 145] on icon at bounding box center [199, 145] width 2 height 4
click at [214, 166] on icon at bounding box center [210, 165] width 7 height 7
click at [223, 175] on icon at bounding box center [223, 175] width 7 height 7
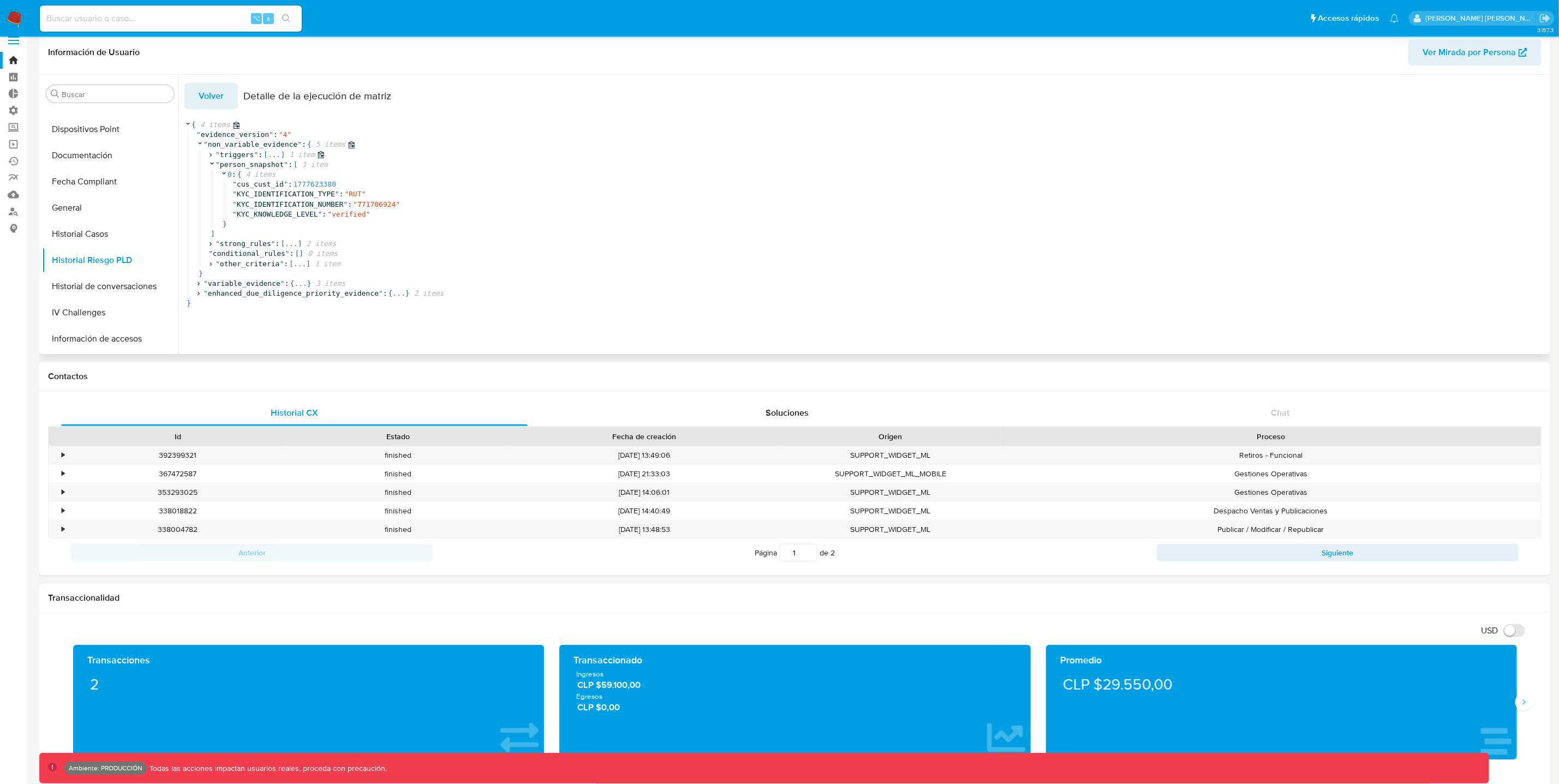
click at [212, 153] on icon at bounding box center [210, 154] width 7 height 7
click at [223, 166] on icon at bounding box center [223, 165] width 7 height 7
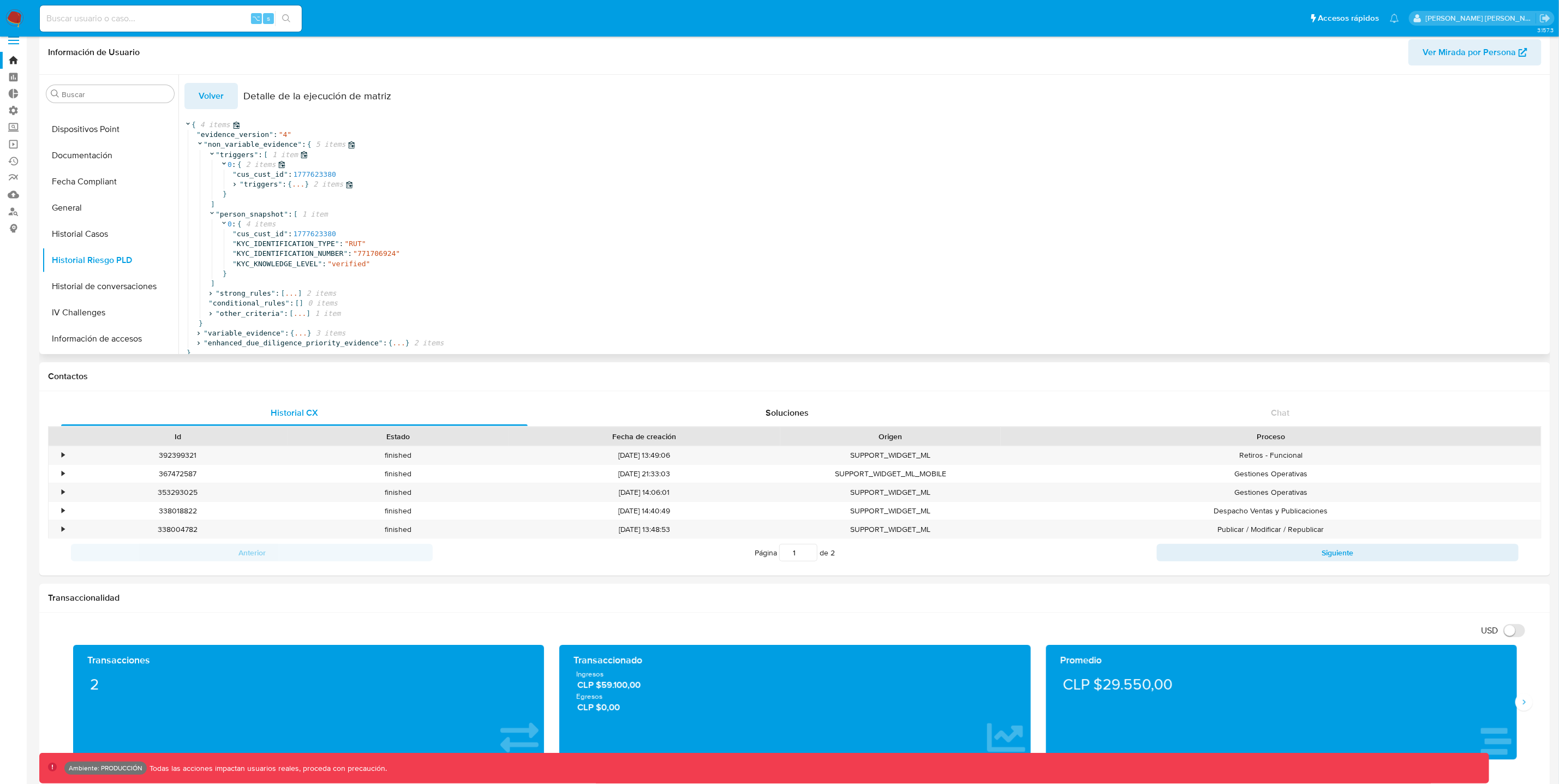
click at [237, 186] on icon at bounding box center [234, 185] width 7 height 7
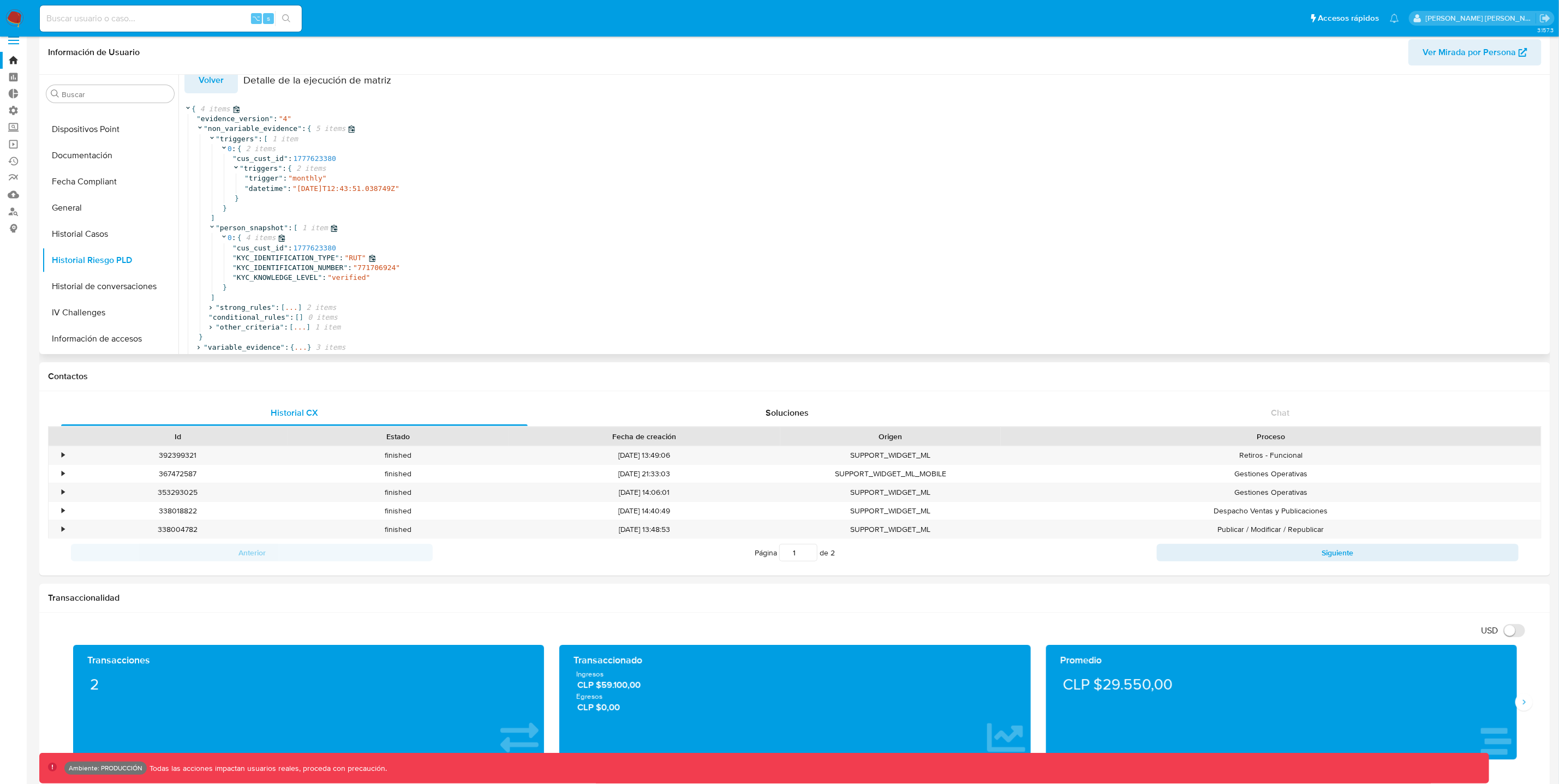
scroll to position [28, 0]
click at [212, 304] on icon at bounding box center [210, 308] width 7 height 7
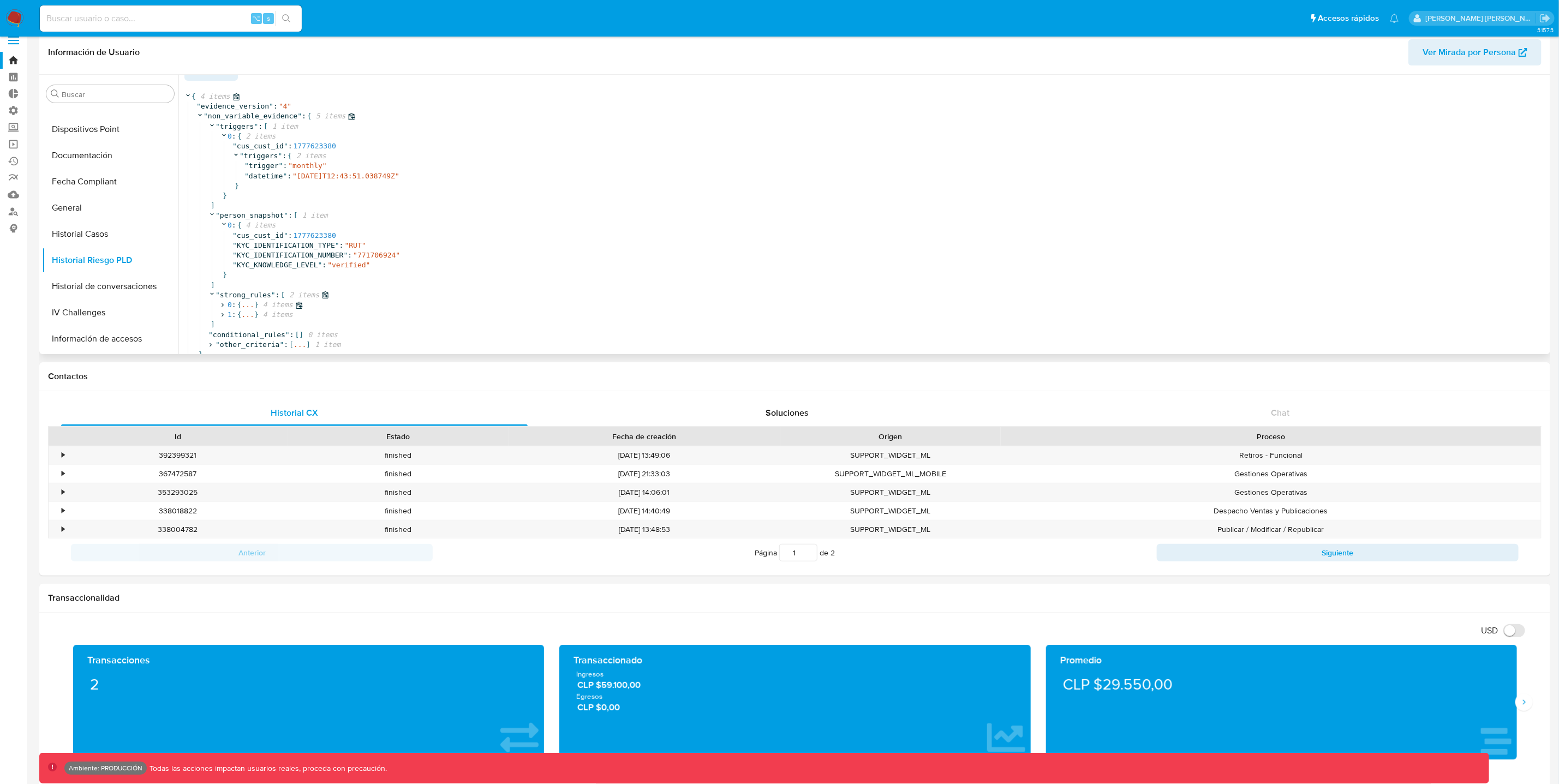
click at [221, 304] on icon at bounding box center [223, 305] width 7 height 7
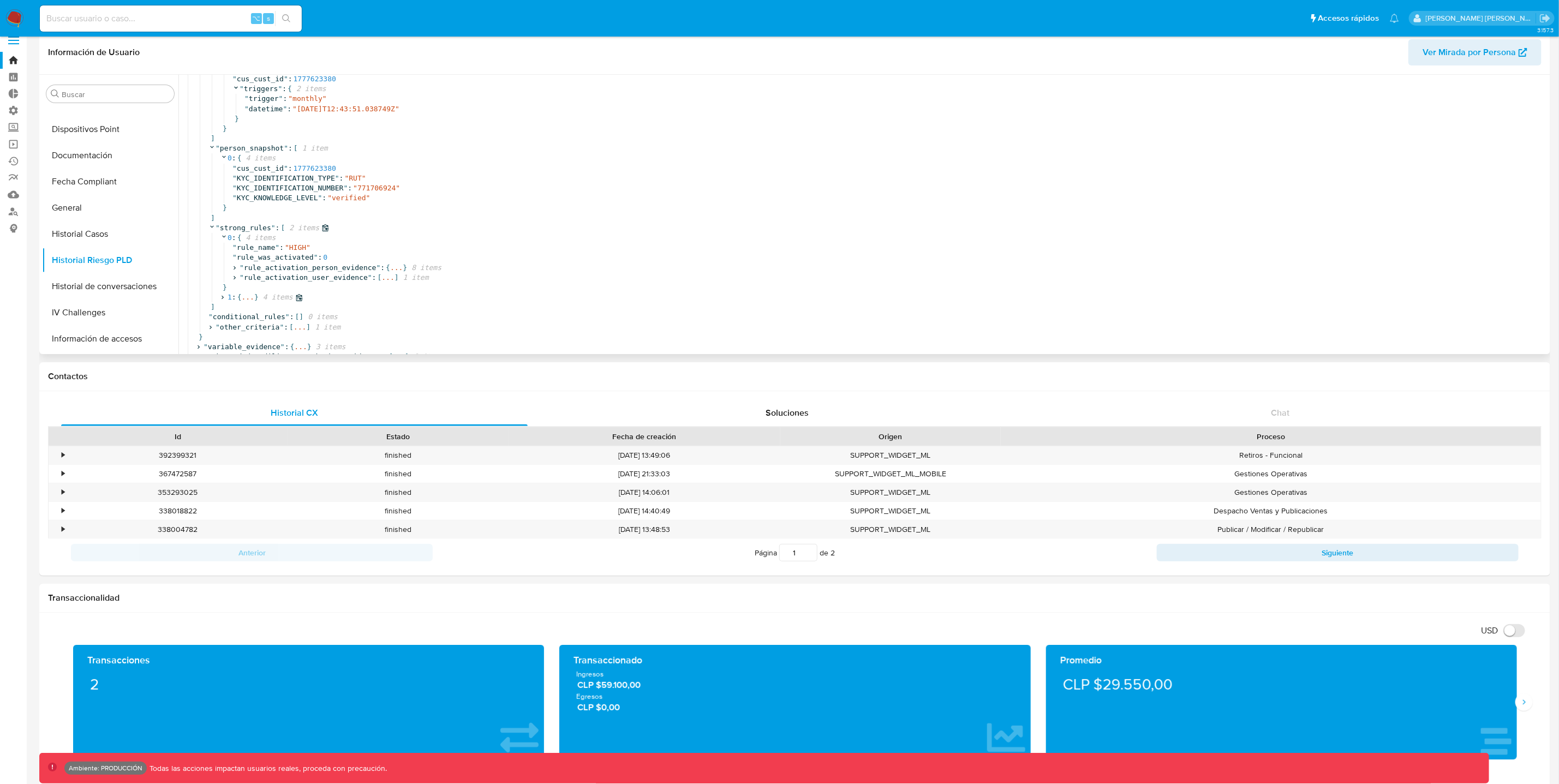
scroll to position [108, 0]
click at [238, 264] on icon at bounding box center [234, 268] width 7 height 7
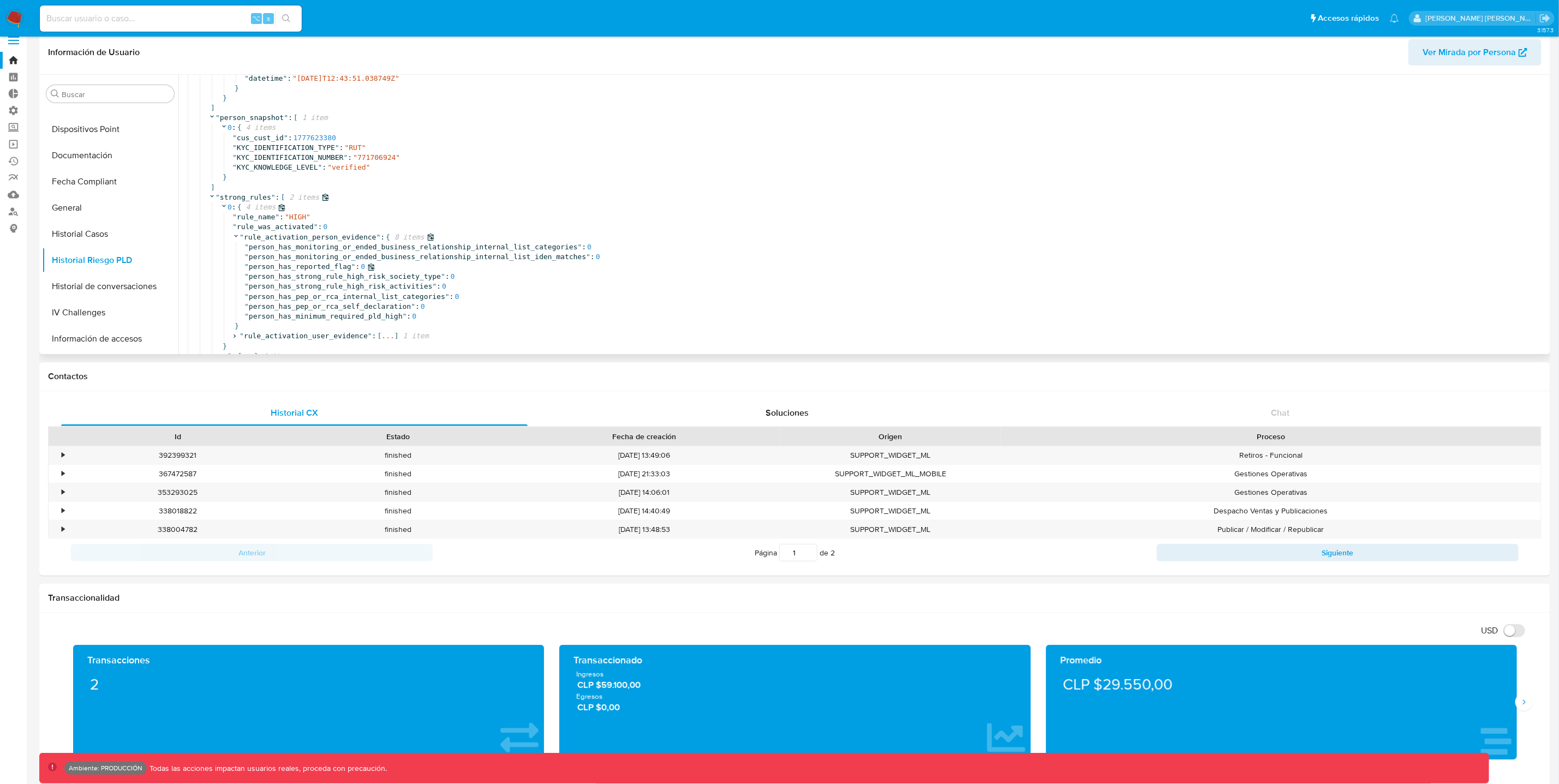
scroll to position [197, 0]
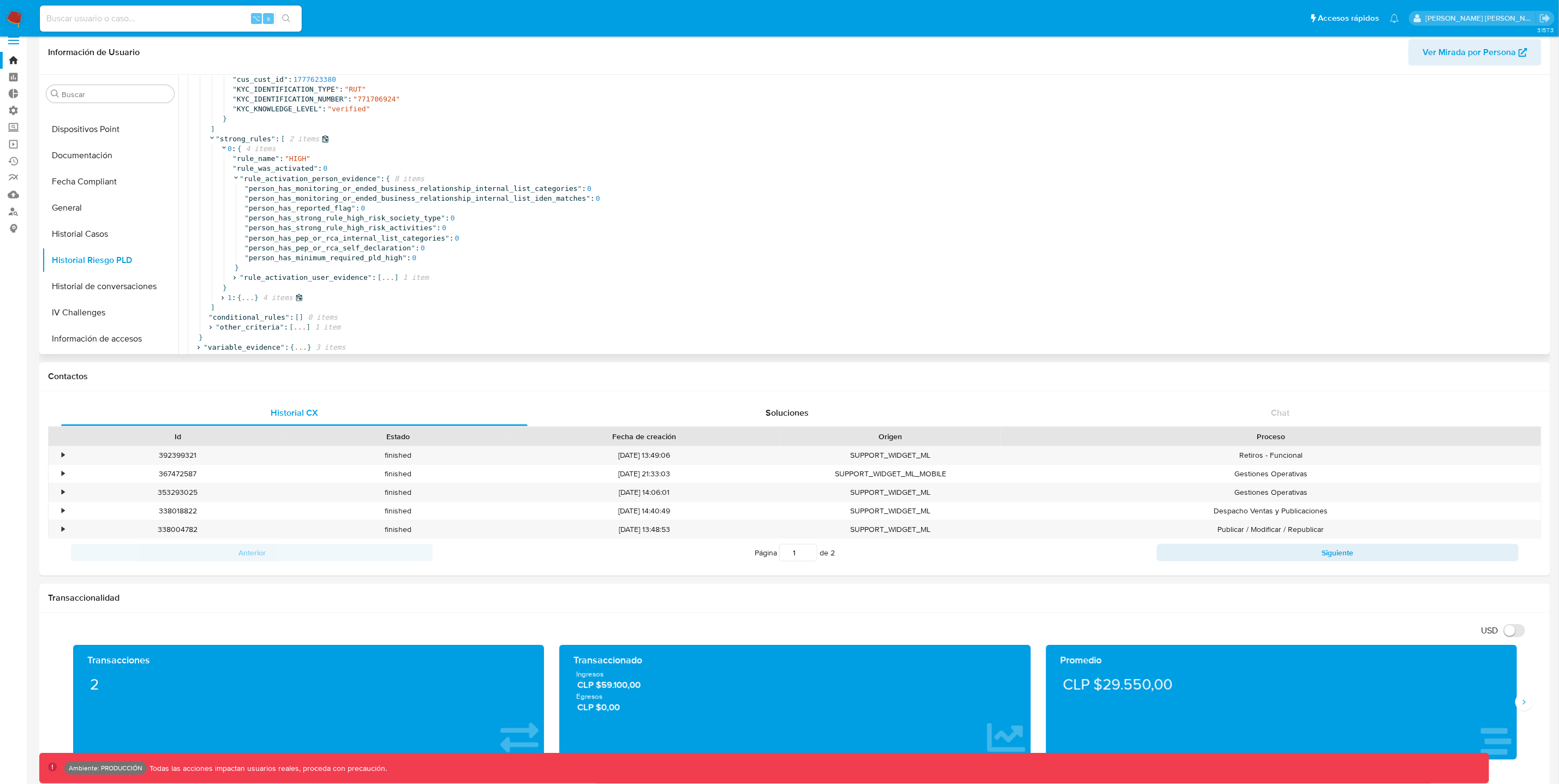
click at [226, 294] on icon at bounding box center [223, 298] width 7 height 7
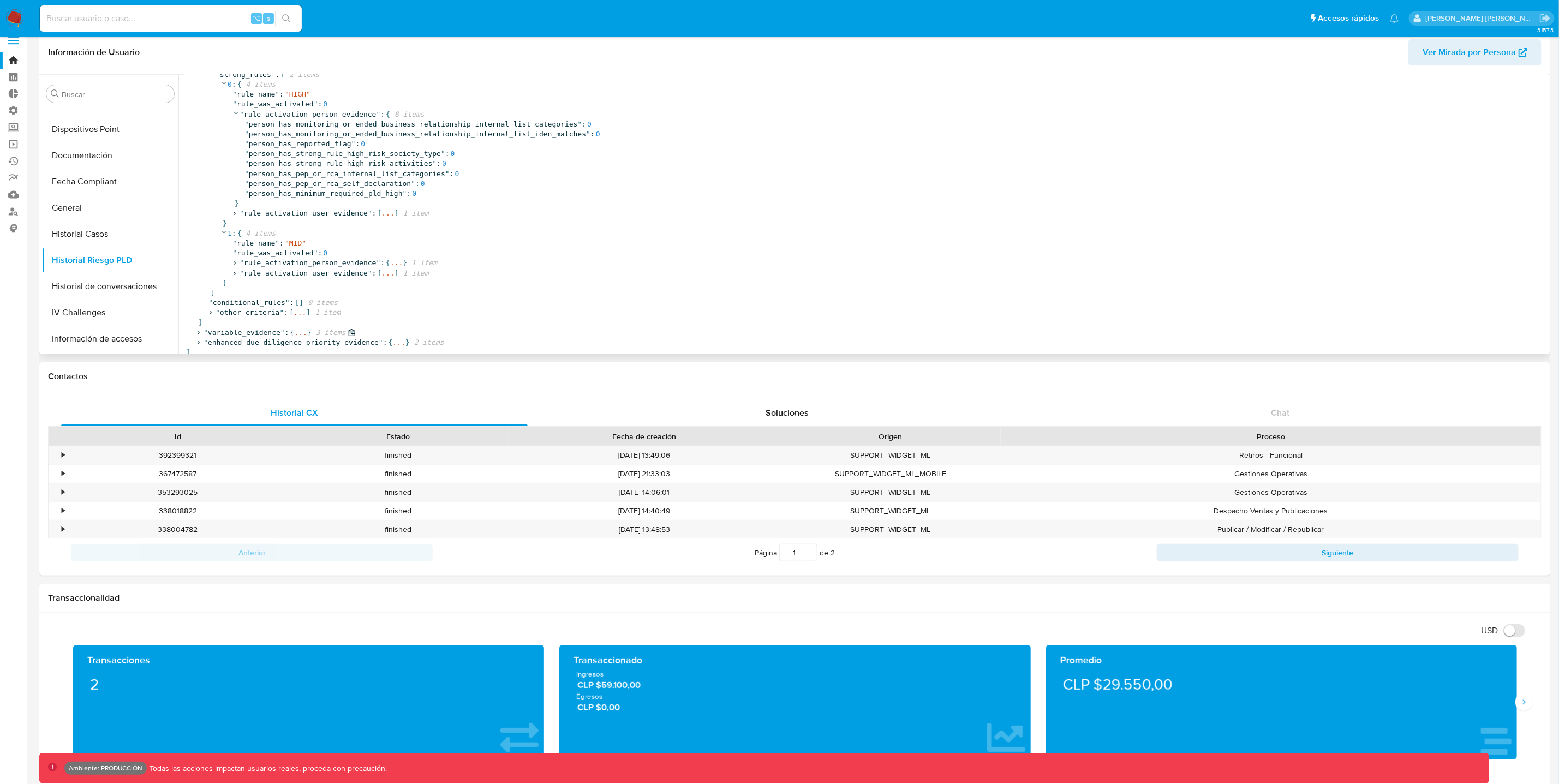
scroll to position [22, 0]
click at [200, 322] on icon at bounding box center [199, 325] width 7 height 7
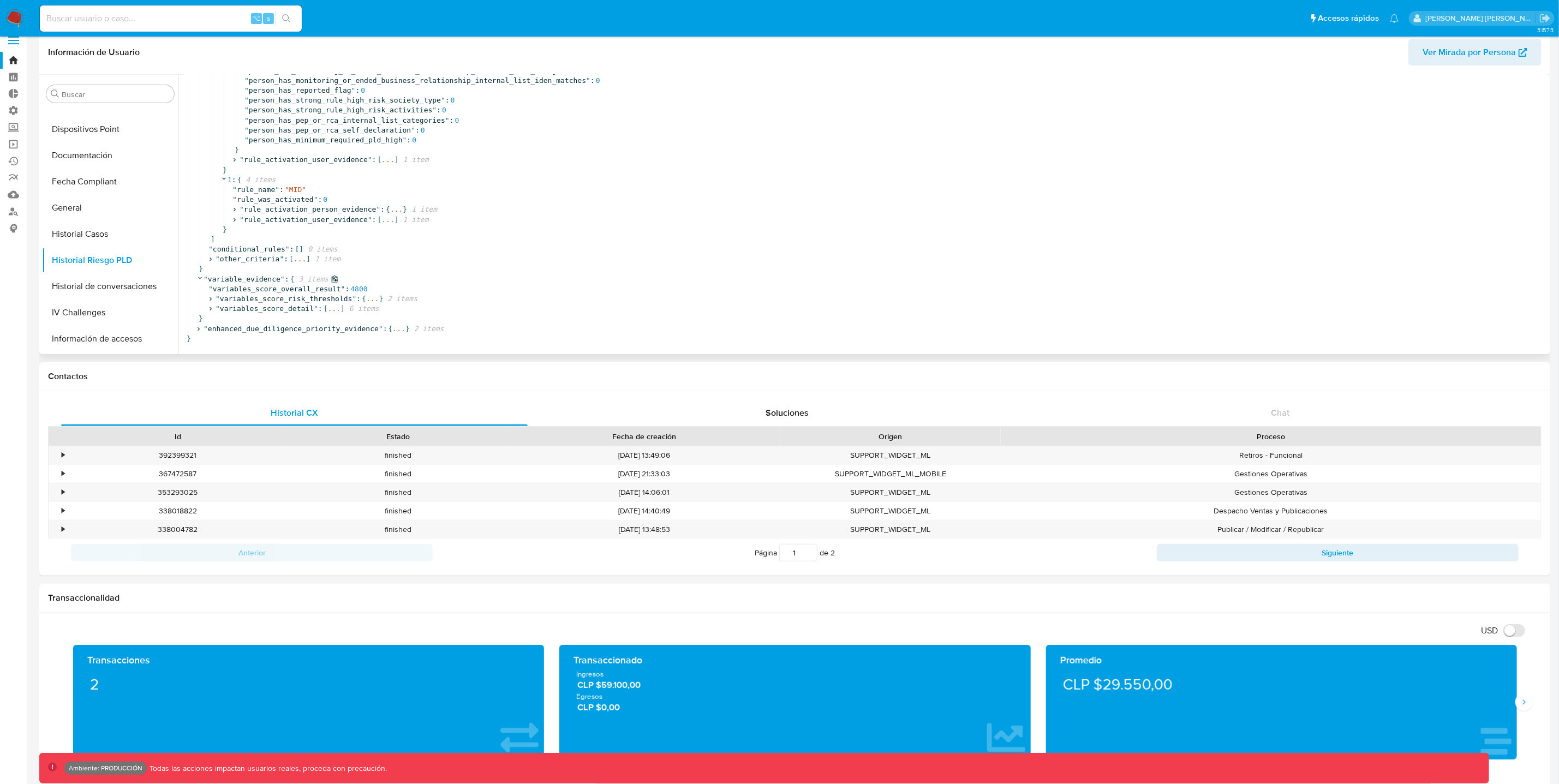
scroll to position [32, 0]
click at [200, 324] on icon at bounding box center [199, 325] width 2 height 4
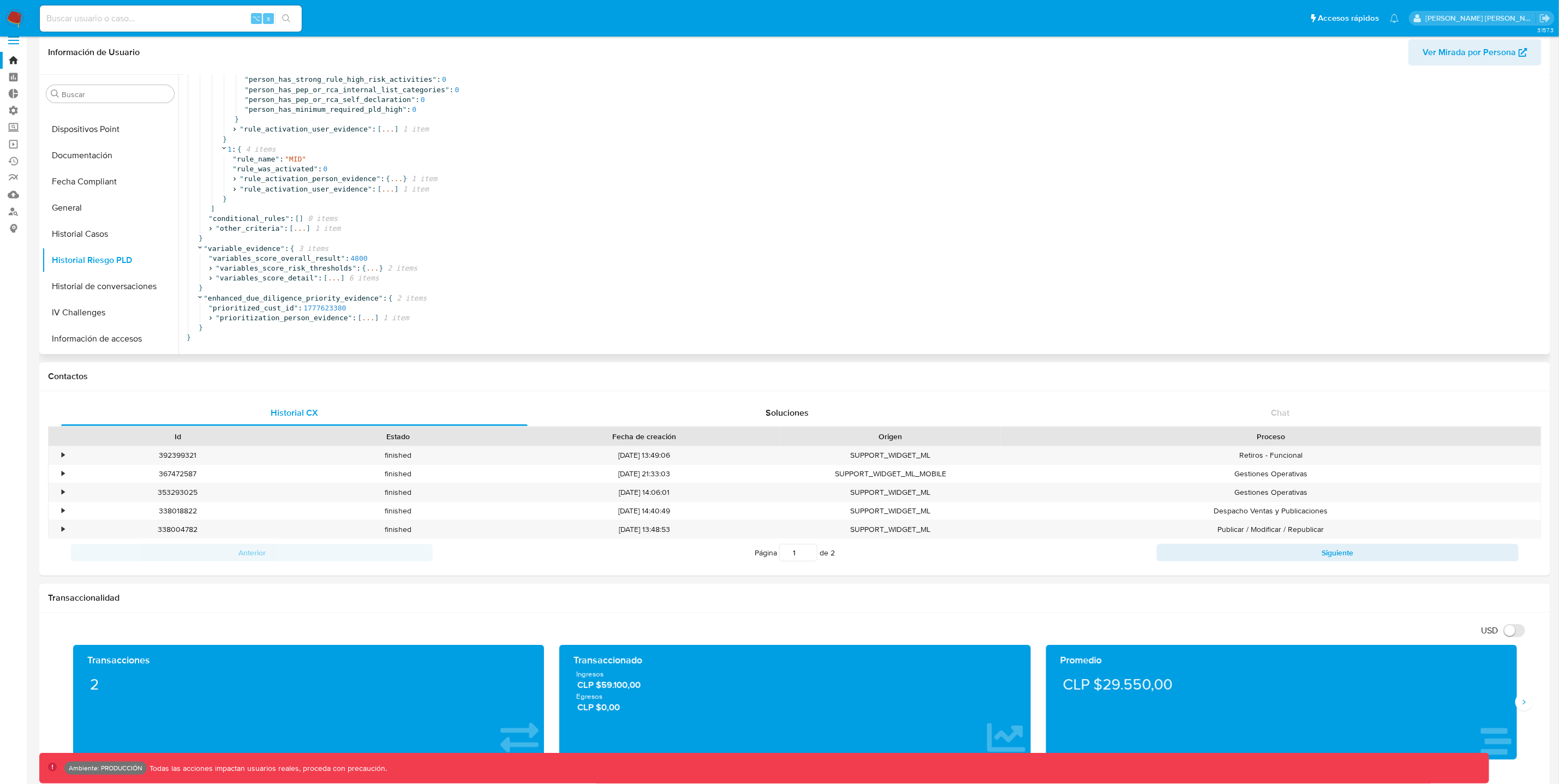
scroll to position [316, 0]
click at [211, 312] on icon at bounding box center [210, 316] width 7 height 7
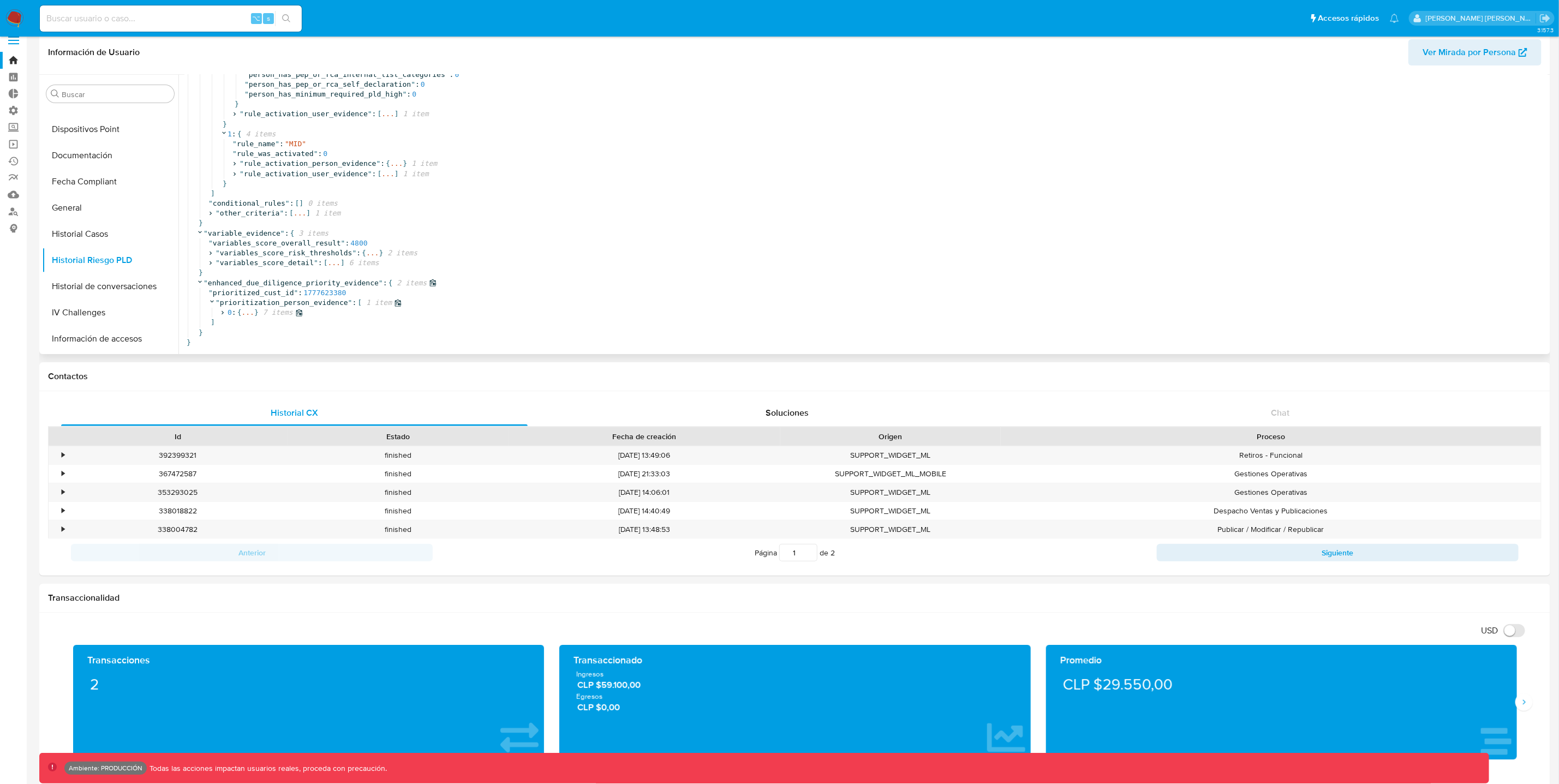
click at [223, 314] on icon at bounding box center [223, 313] width 7 height 7
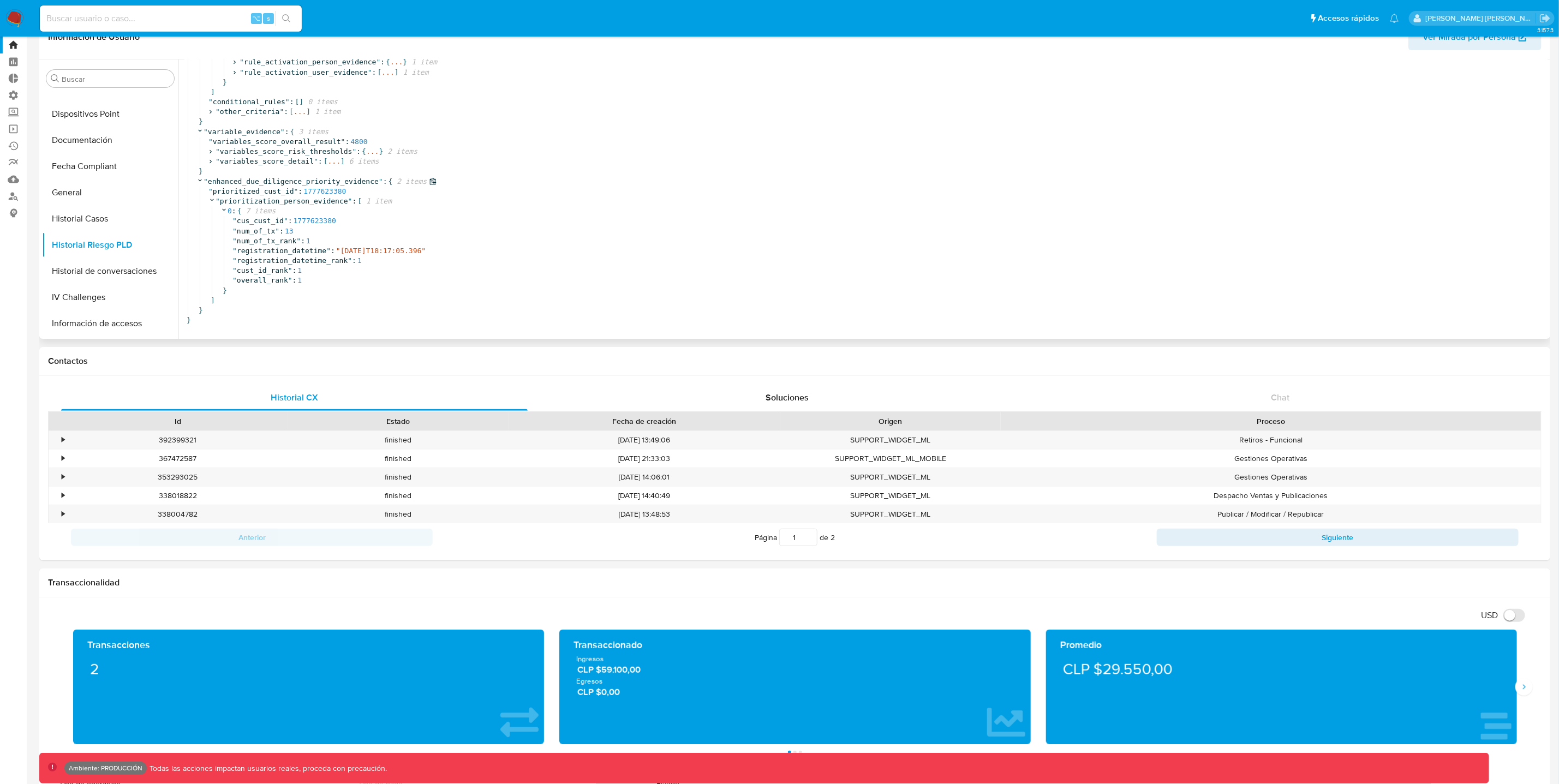
scroll to position [379, 0]
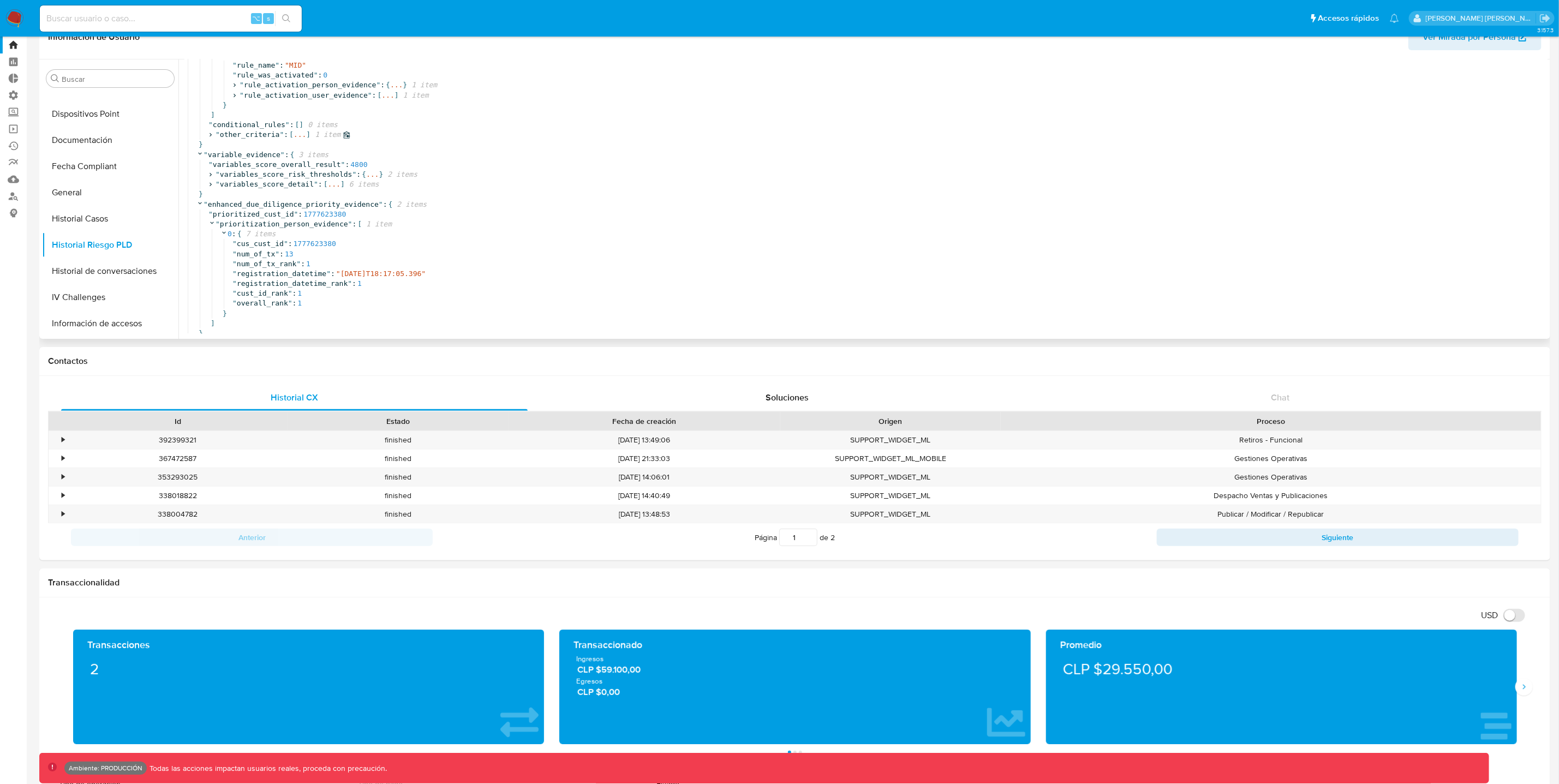
click at [213, 136] on icon at bounding box center [210, 135] width 7 height 7
click at [225, 144] on icon at bounding box center [223, 145] width 7 height 7
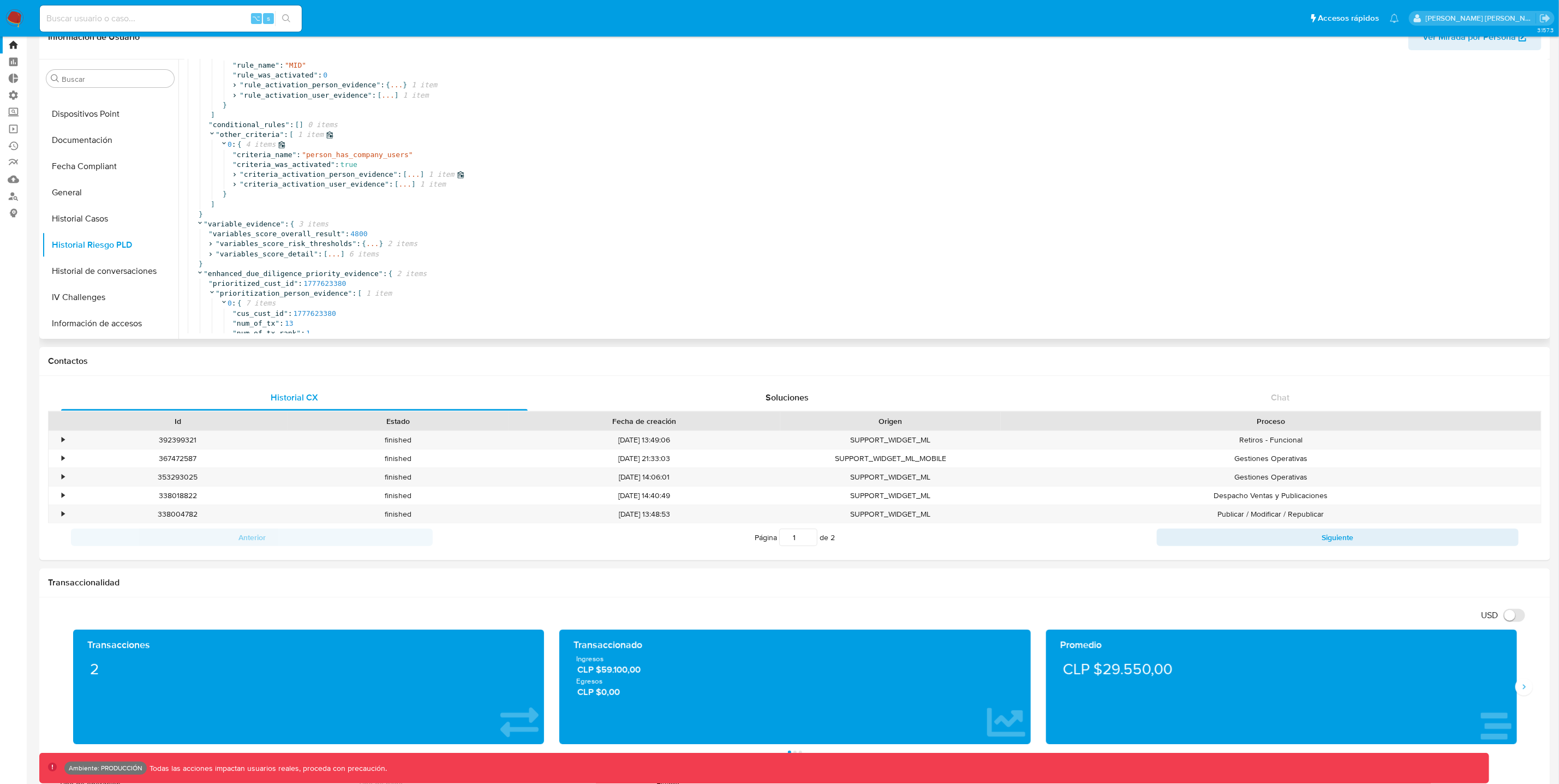
click at [238, 175] on icon at bounding box center [234, 175] width 7 height 7
click at [250, 186] on icon at bounding box center [247, 185] width 7 height 7
click at [239, 238] on span "" criteria_activation_user_evidence " : [ ... ] 1 item" at bounding box center [344, 234] width 223 height 10
click at [250, 246] on icon at bounding box center [247, 244] width 7 height 7
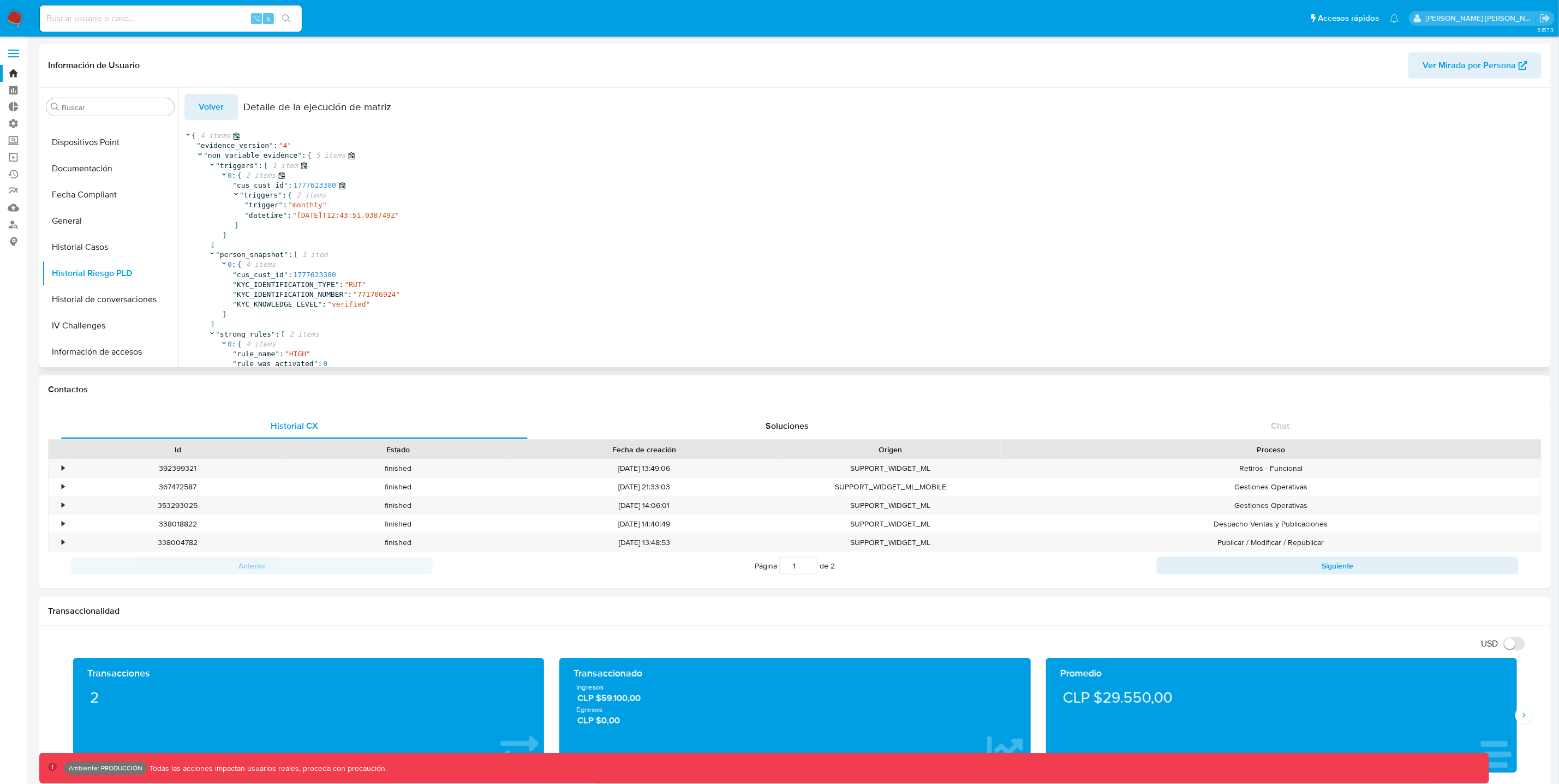
scroll to position [3, 0]
click at [220, 108] on span "Volver" at bounding box center [211, 105] width 25 height 24
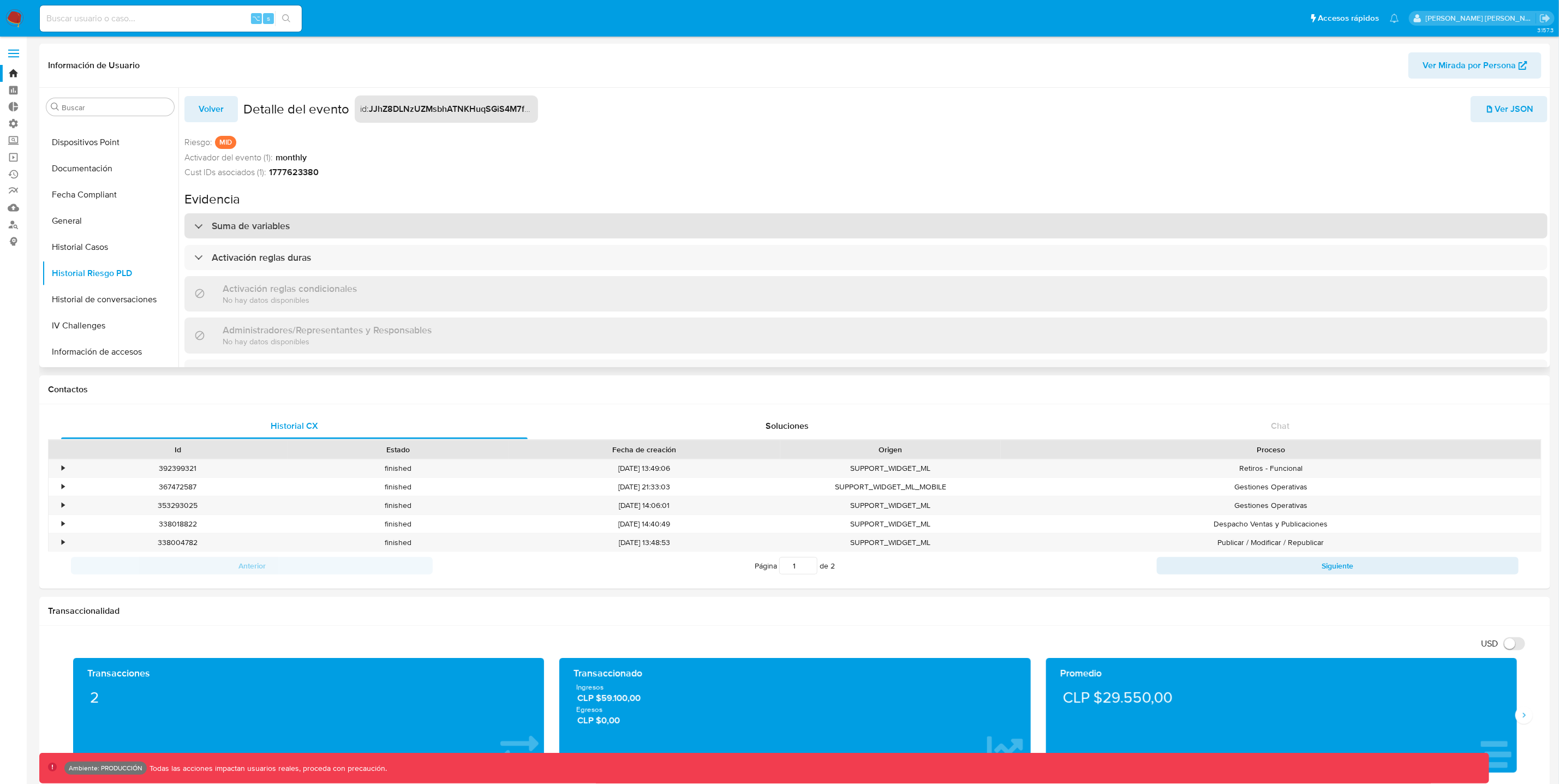
scroll to position [0, 0]
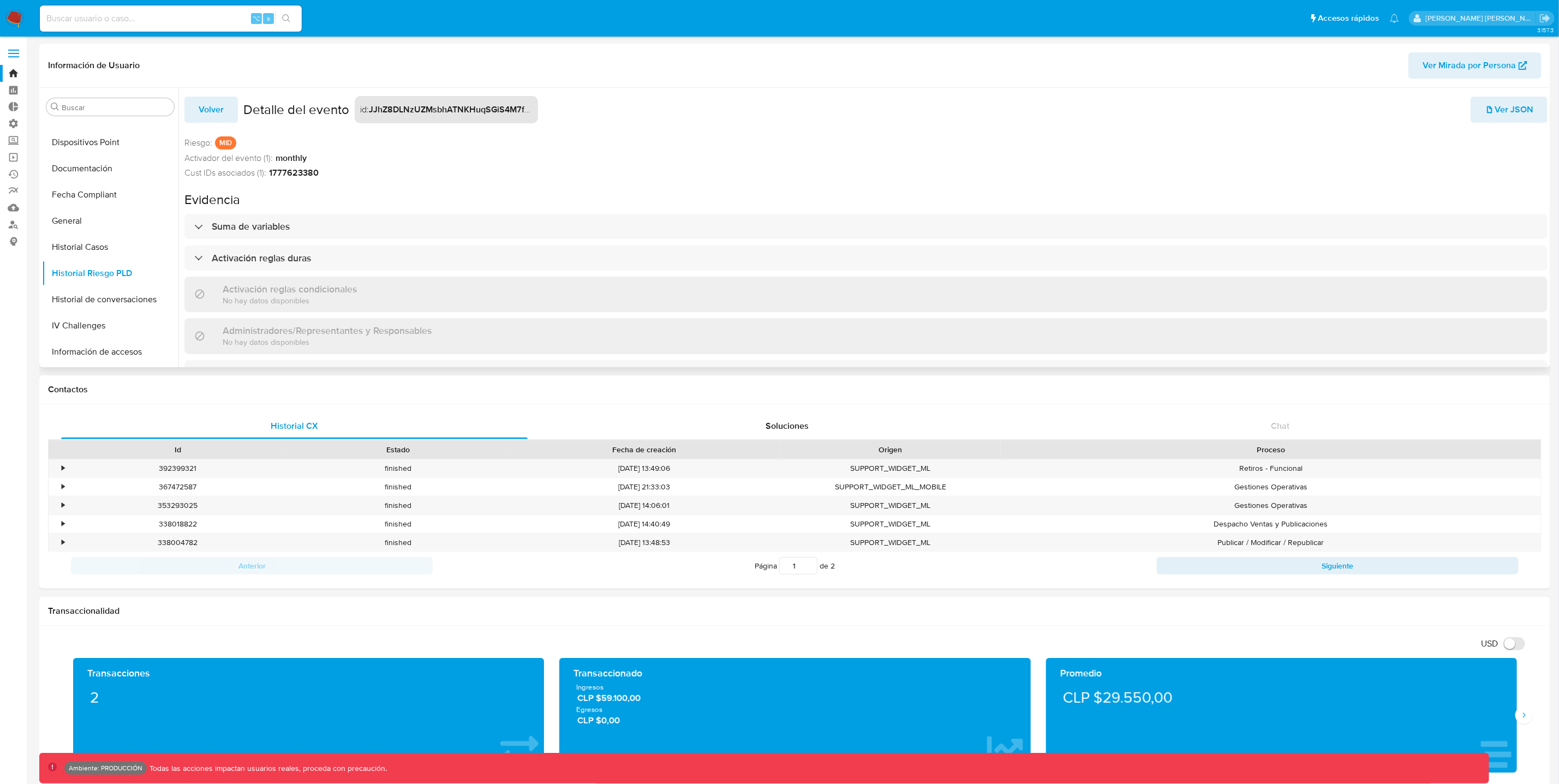
click at [1519, 113] on span "Ver JSON" at bounding box center [1509, 109] width 48 height 24
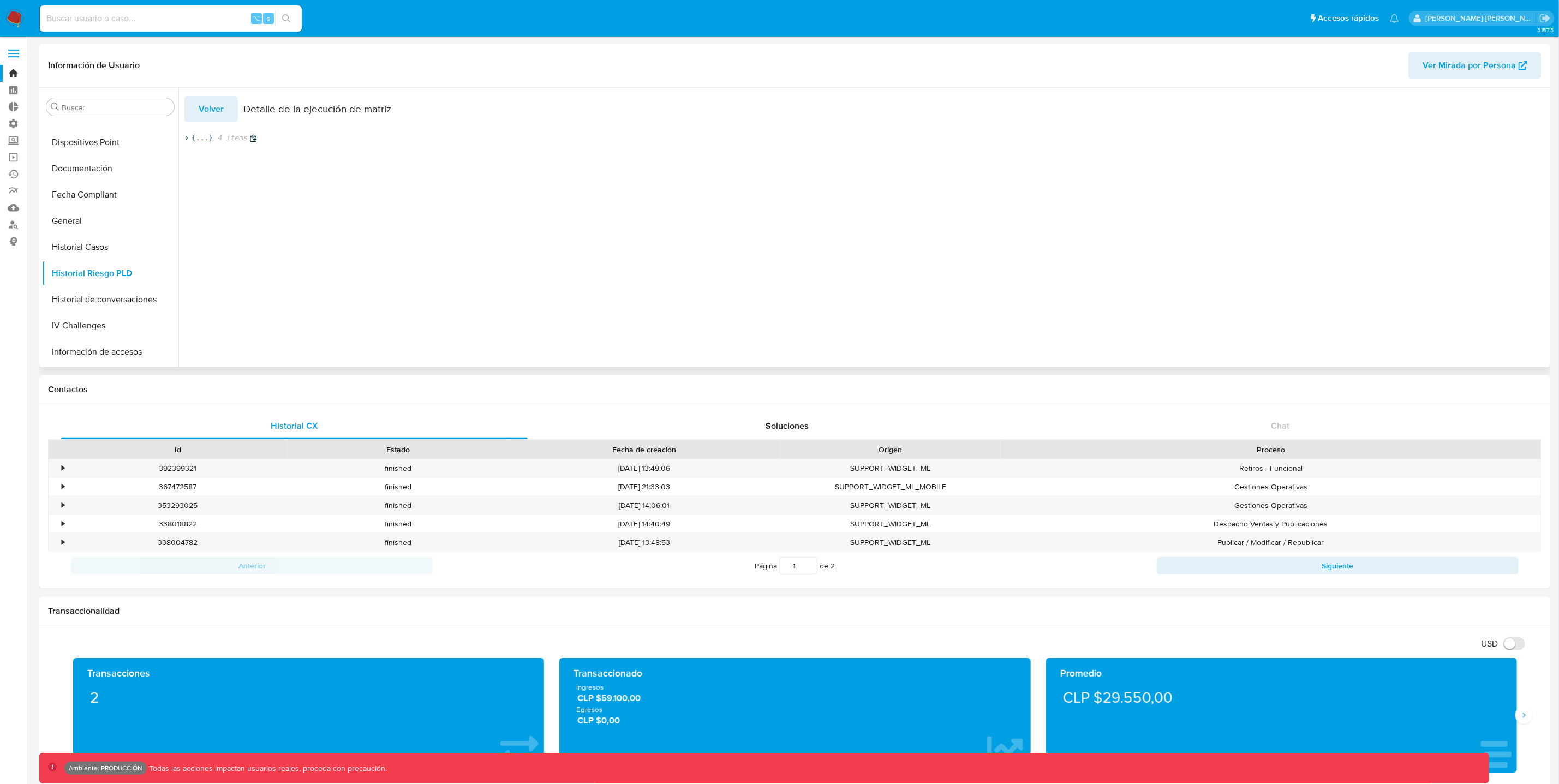
click at [194, 137] on span "{" at bounding box center [193, 138] width 4 height 10
drag, startPoint x: 188, startPoint y: 184, endPoint x: 188, endPoint y: 191, distance: 7.0
click at [188, 185] on span "}" at bounding box center [188, 187] width 4 height 8
click at [190, 138] on icon at bounding box center [188, 137] width 7 height 7
click at [190, 138] on icon at bounding box center [186, 139] width 7 height 7
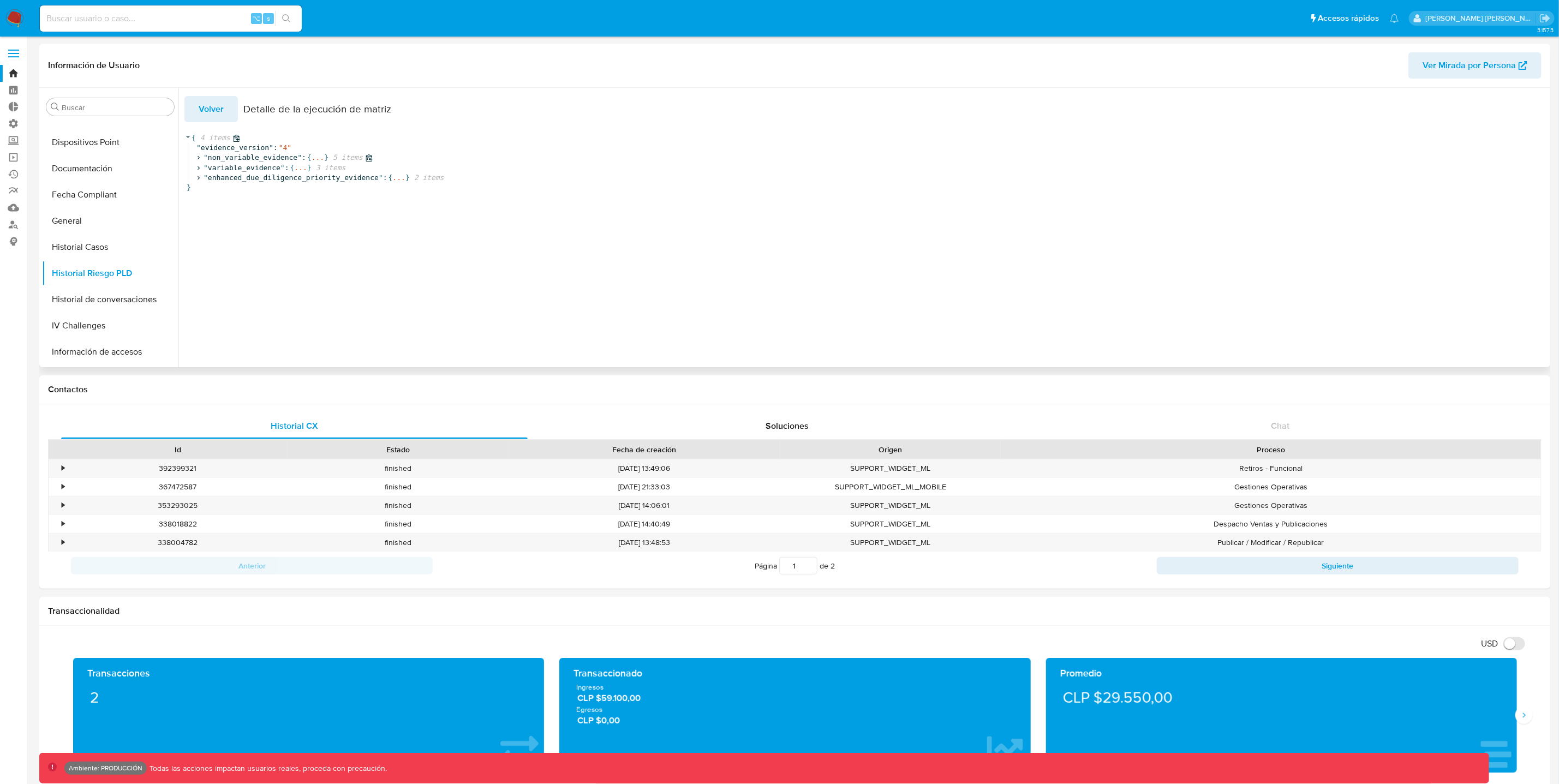
click at [201, 156] on icon at bounding box center [199, 158] width 7 height 7
click at [215, 208] on span at bounding box center [212, 208] width 10 height 7
click at [223, 216] on icon at bounding box center [223, 218] width 7 height 7
click at [236, 246] on icon at bounding box center [235, 247] width 2 height 4
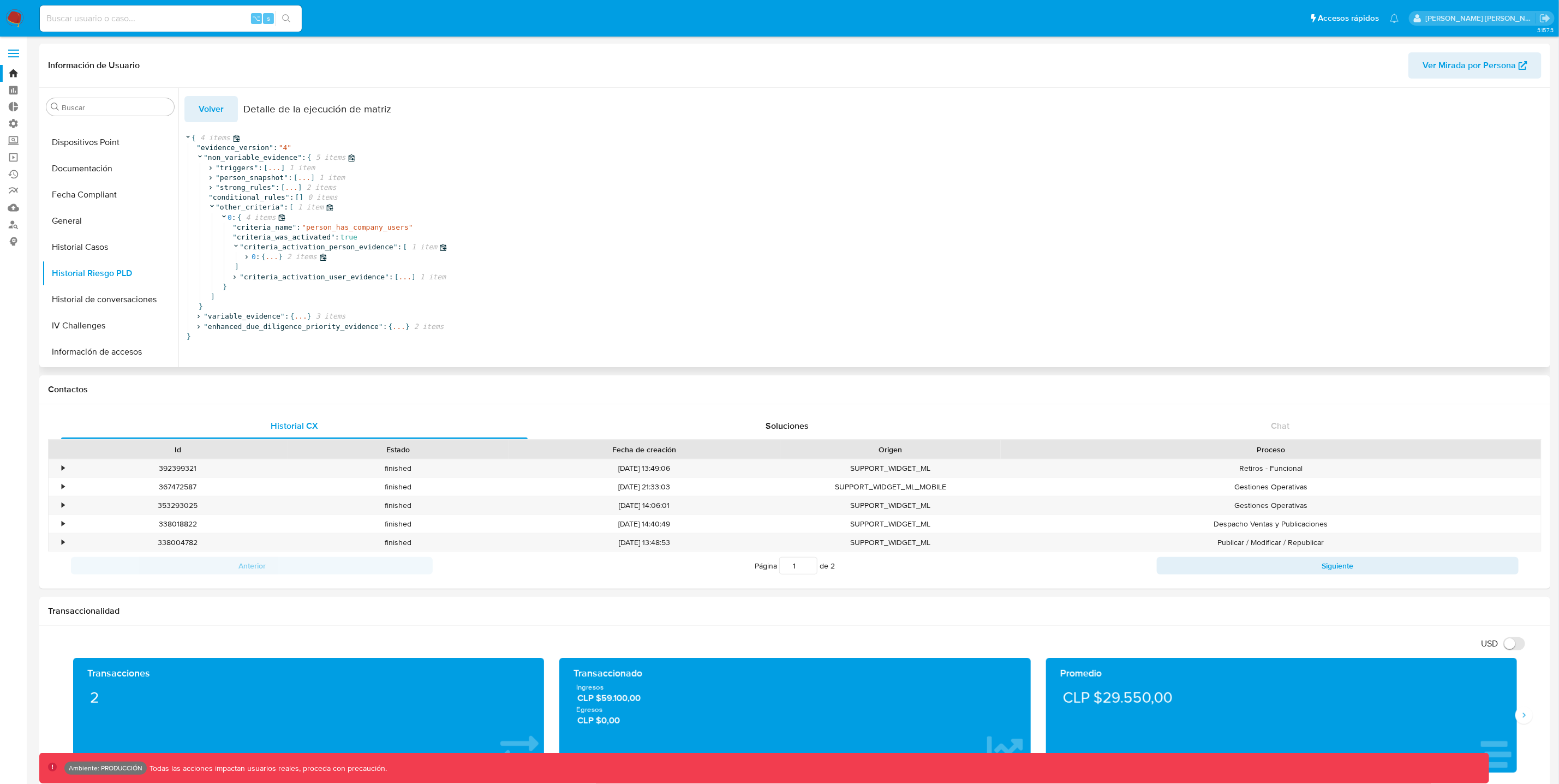
click at [249, 259] on icon at bounding box center [247, 257] width 7 height 7
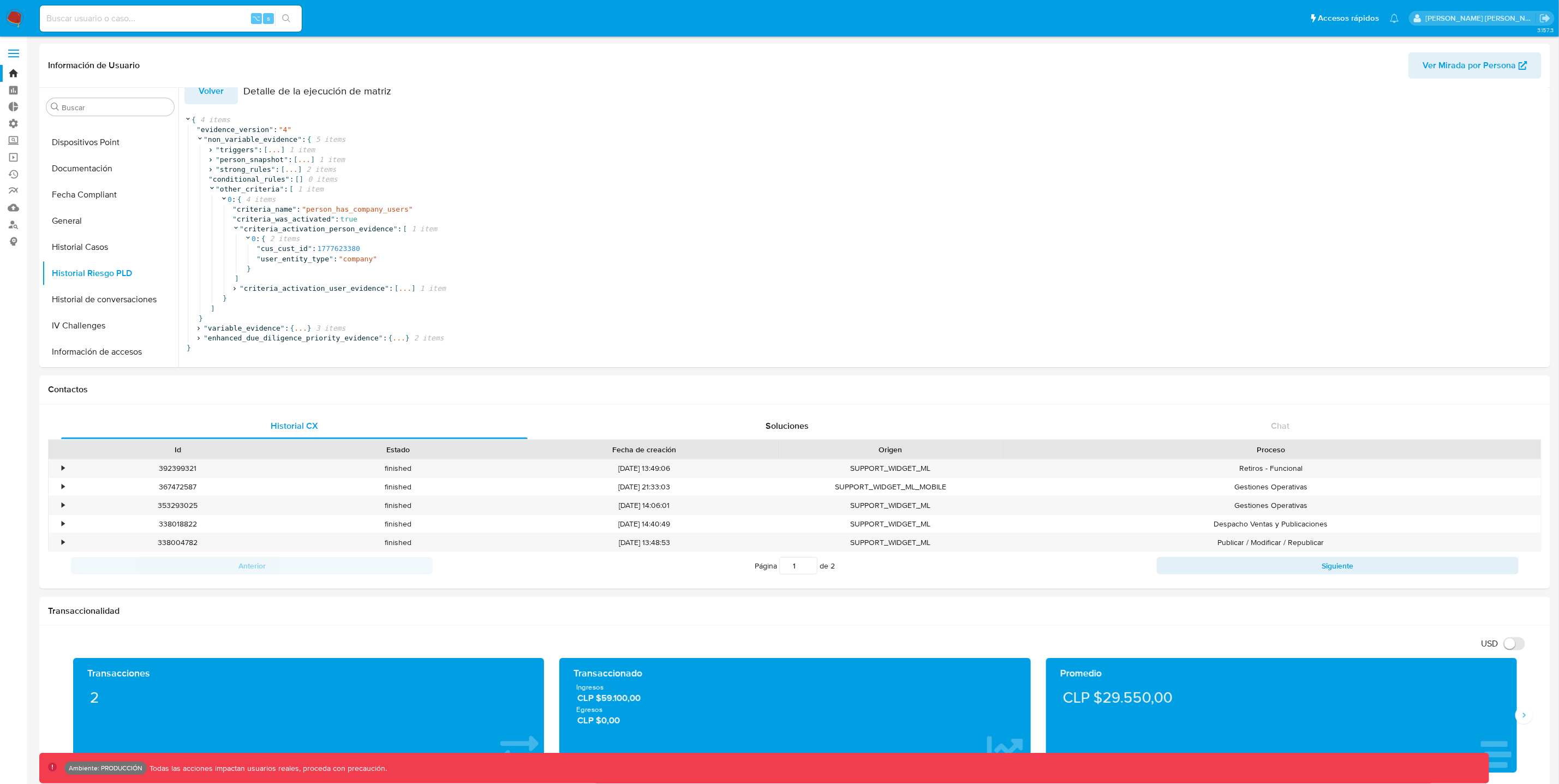
scroll to position [27, 0]
click at [131, 22] on input at bounding box center [170, 18] width 262 height 14
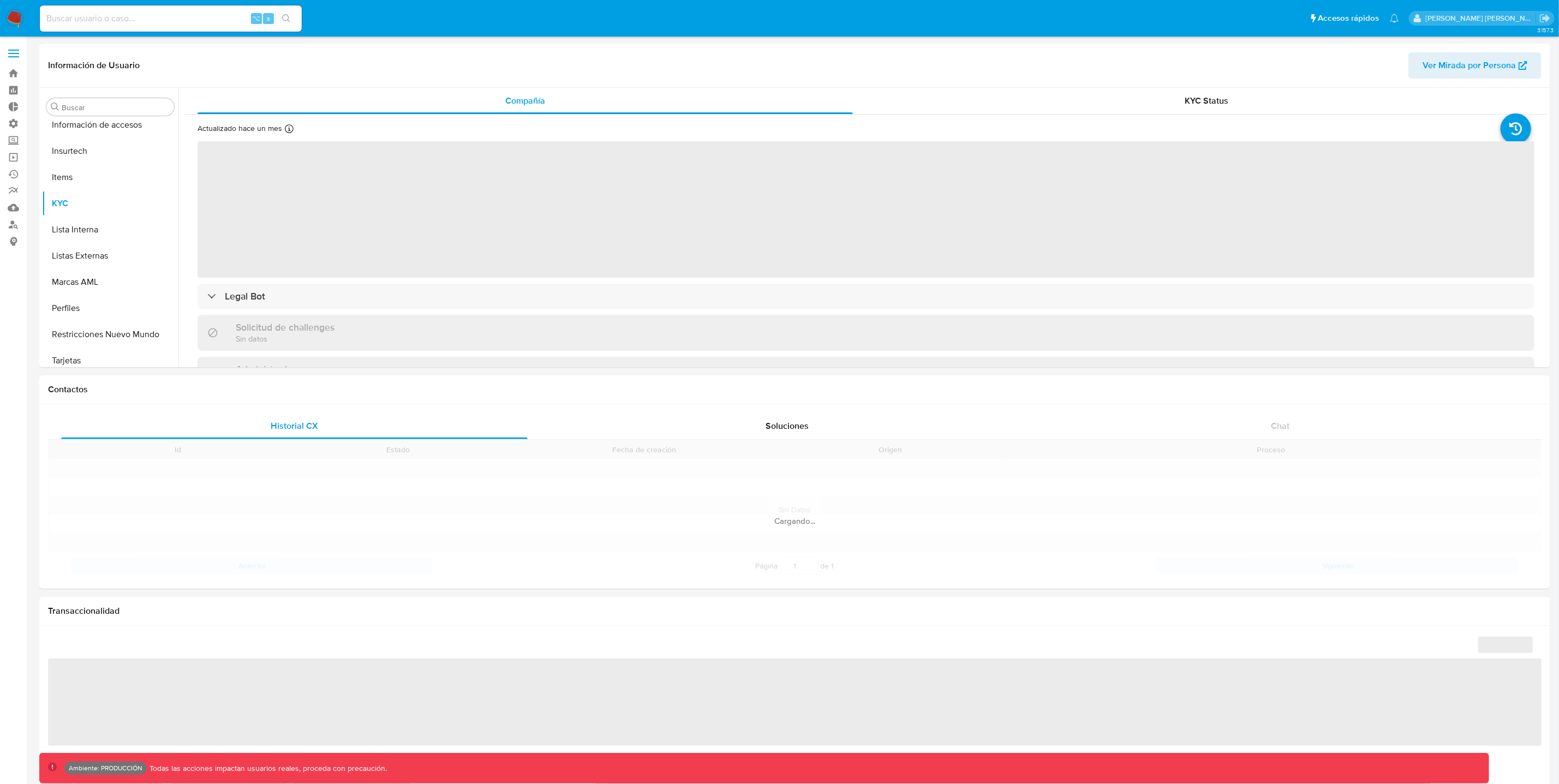
scroll to position [460, 0]
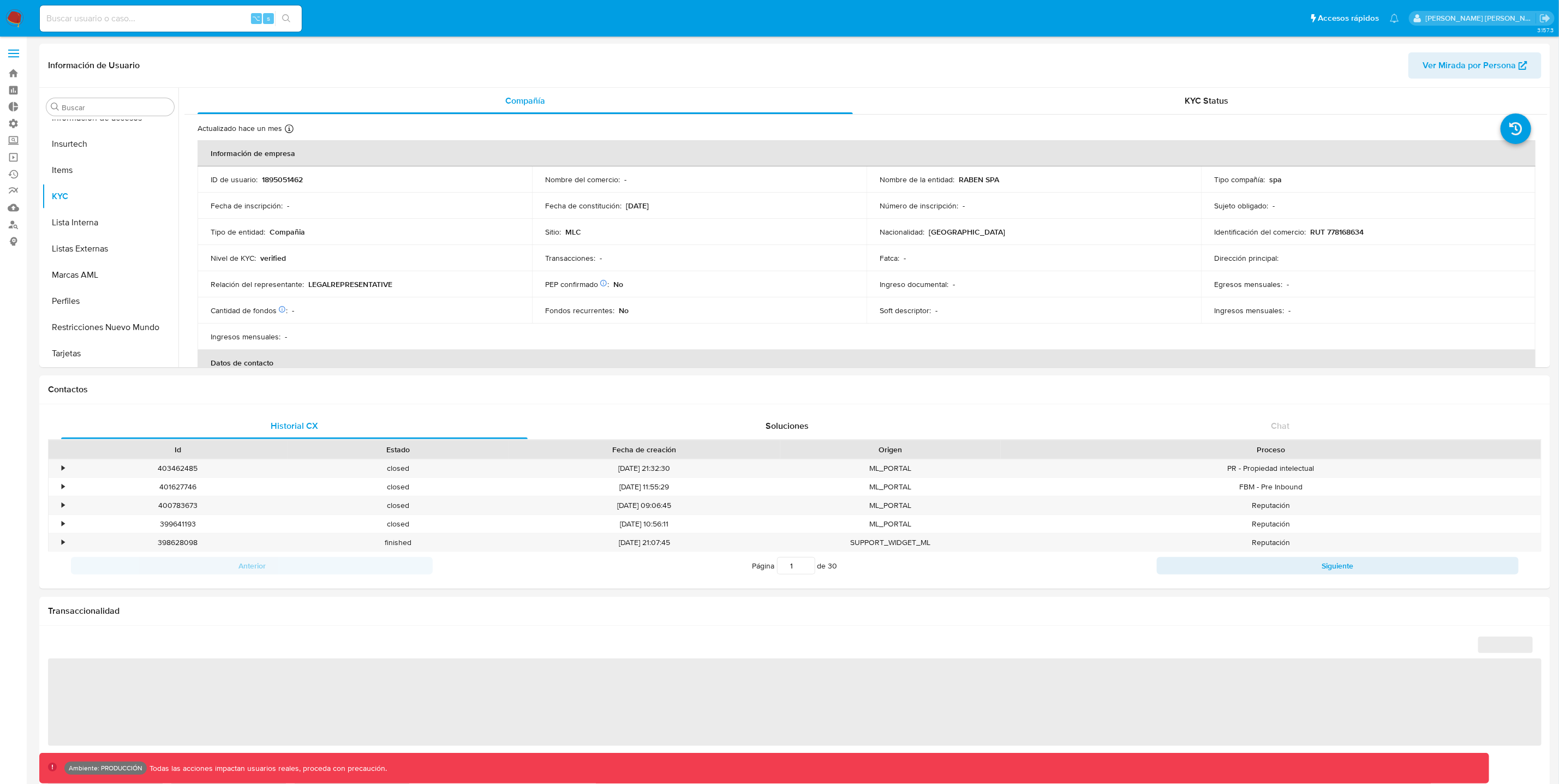
select select "10"
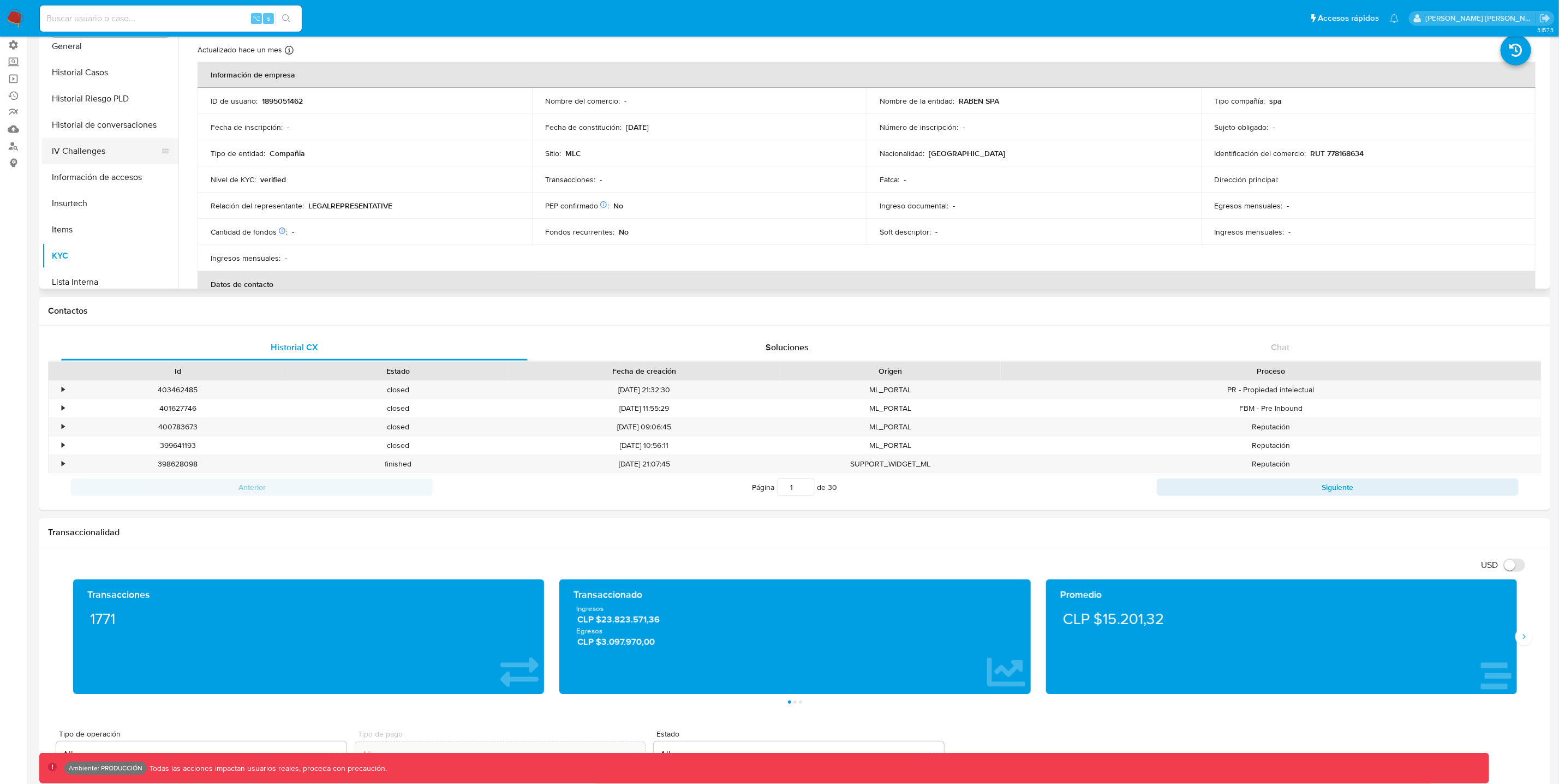
scroll to position [314, 0]
click at [99, 104] on button "Historial Riesgo PLD" at bounding box center [106, 107] width 128 height 26
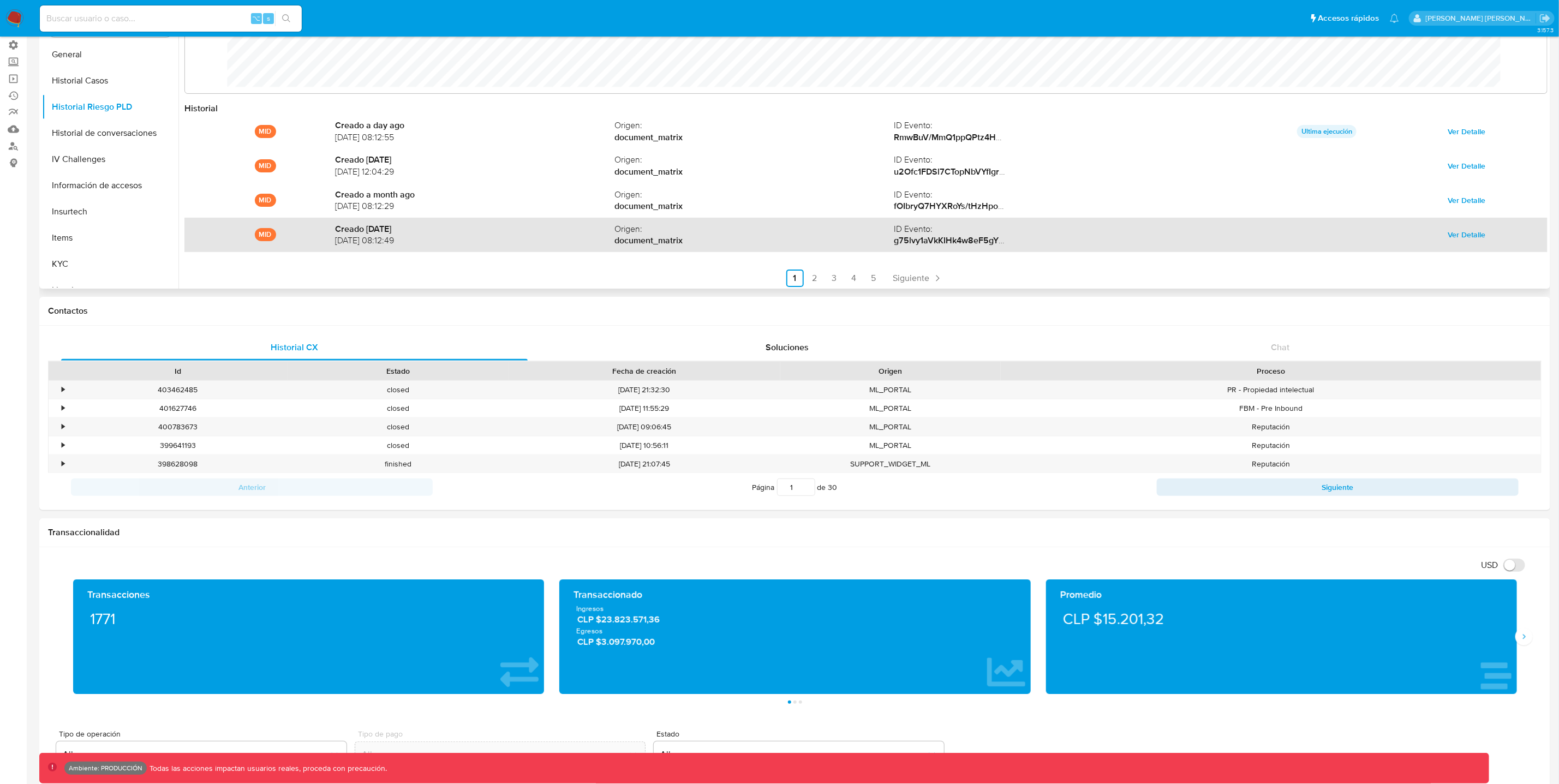
scroll to position [30, 0]
click at [1467, 234] on span "Ver Detalle" at bounding box center [1466, 232] width 37 height 15
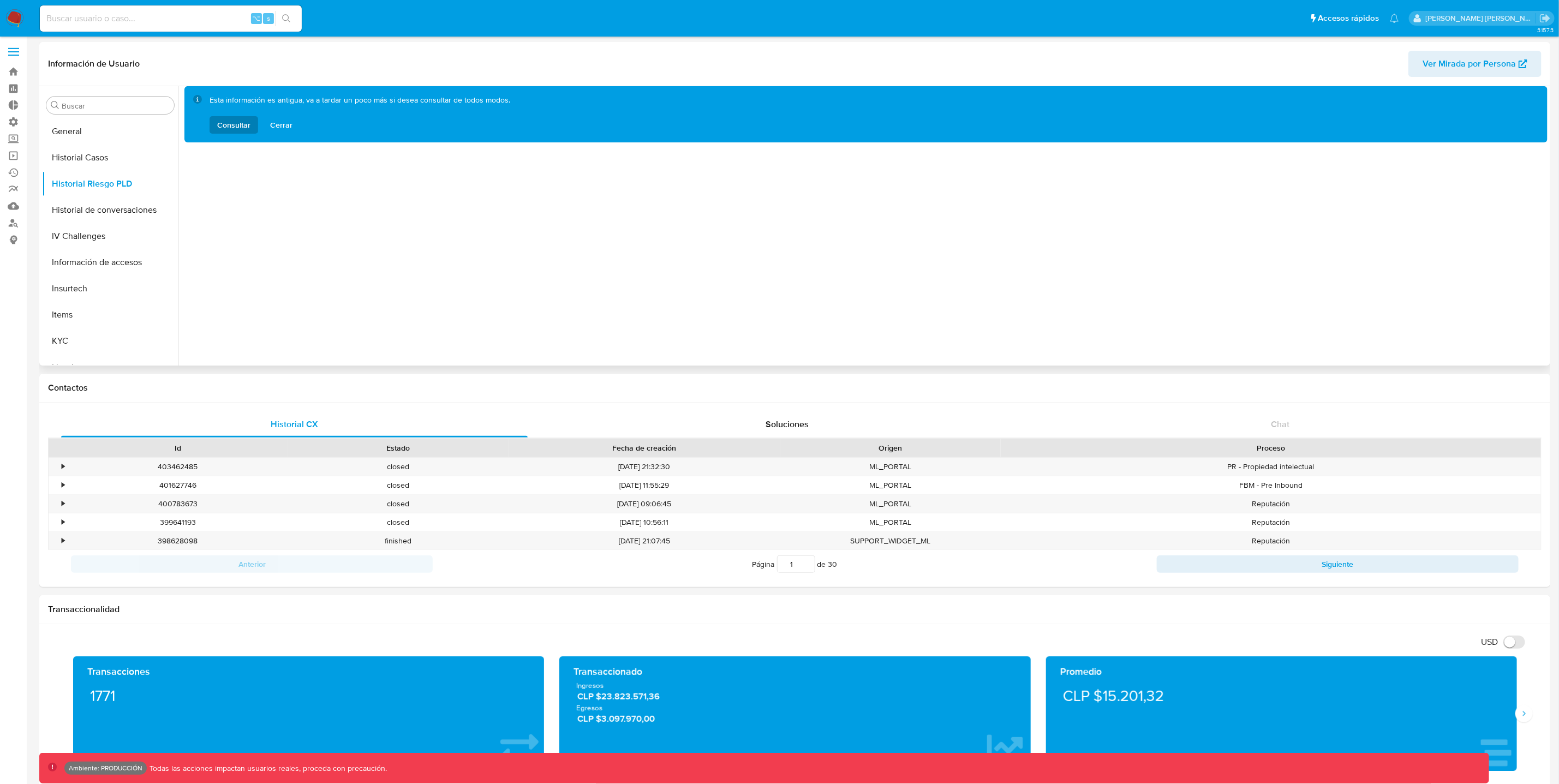
scroll to position [0, 0]
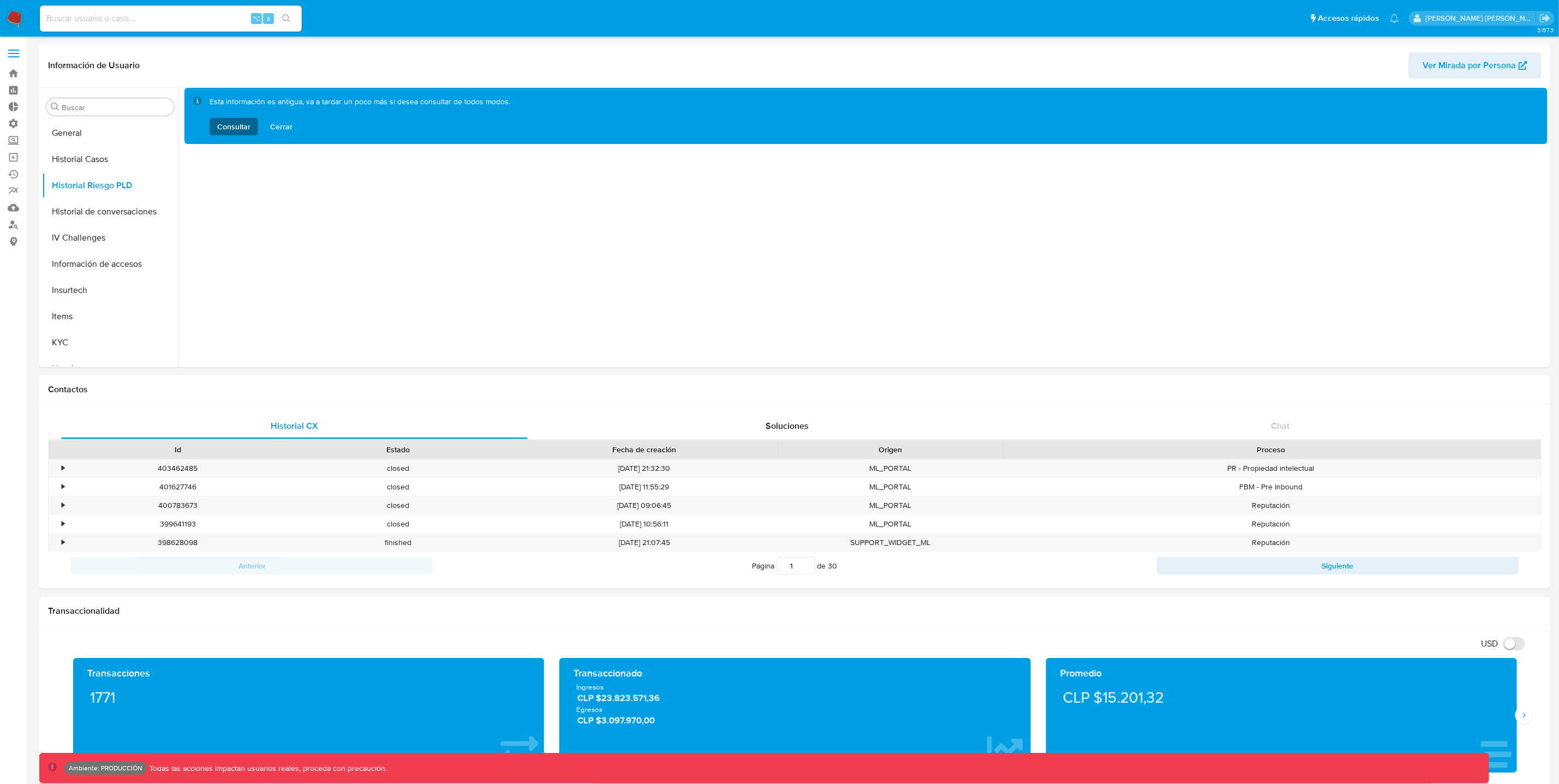
click at [223, 126] on span "Consultar" at bounding box center [234, 126] width 33 height 17
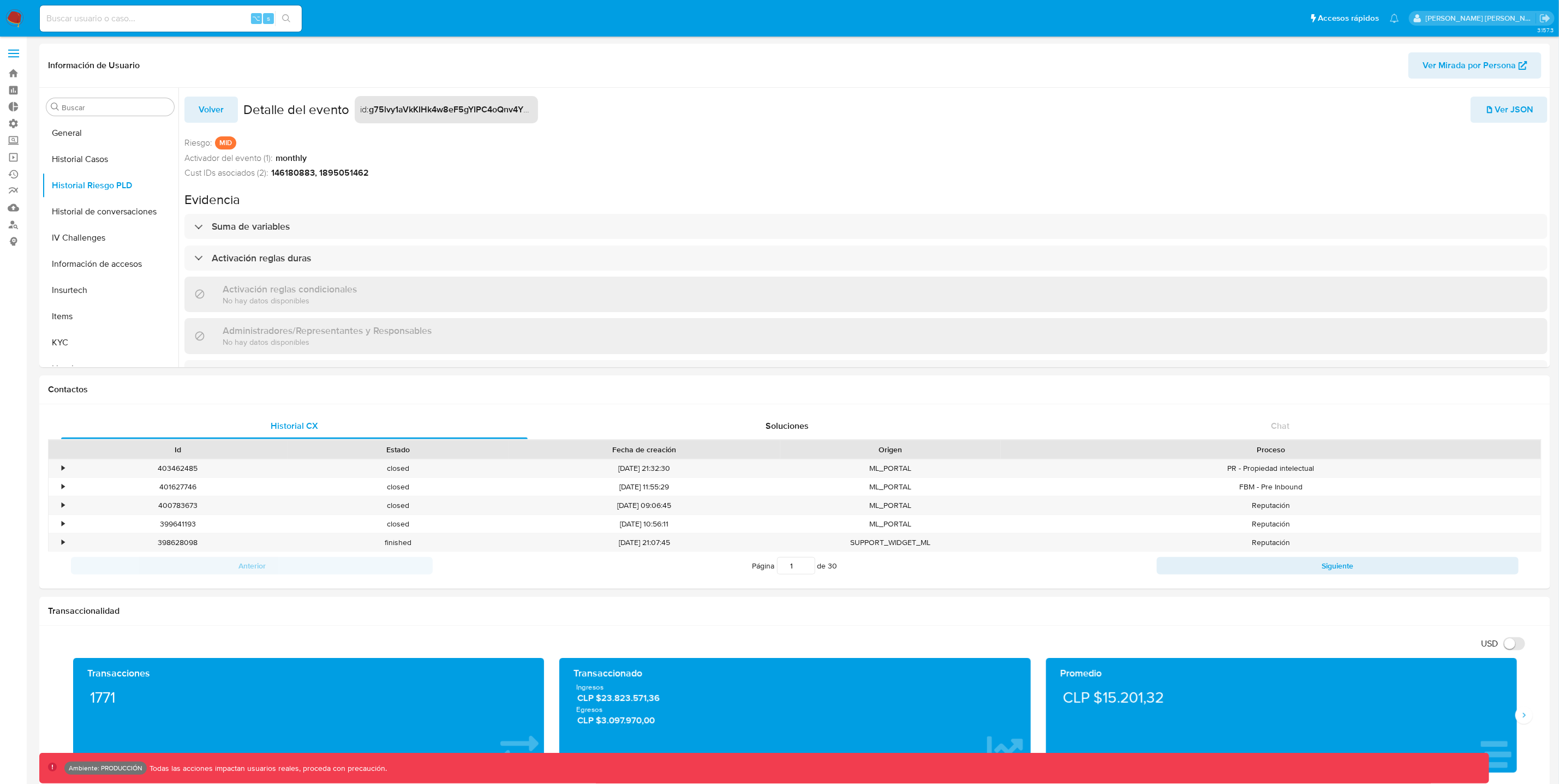
click at [1507, 112] on span "Ver JSON" at bounding box center [1509, 109] width 48 height 24
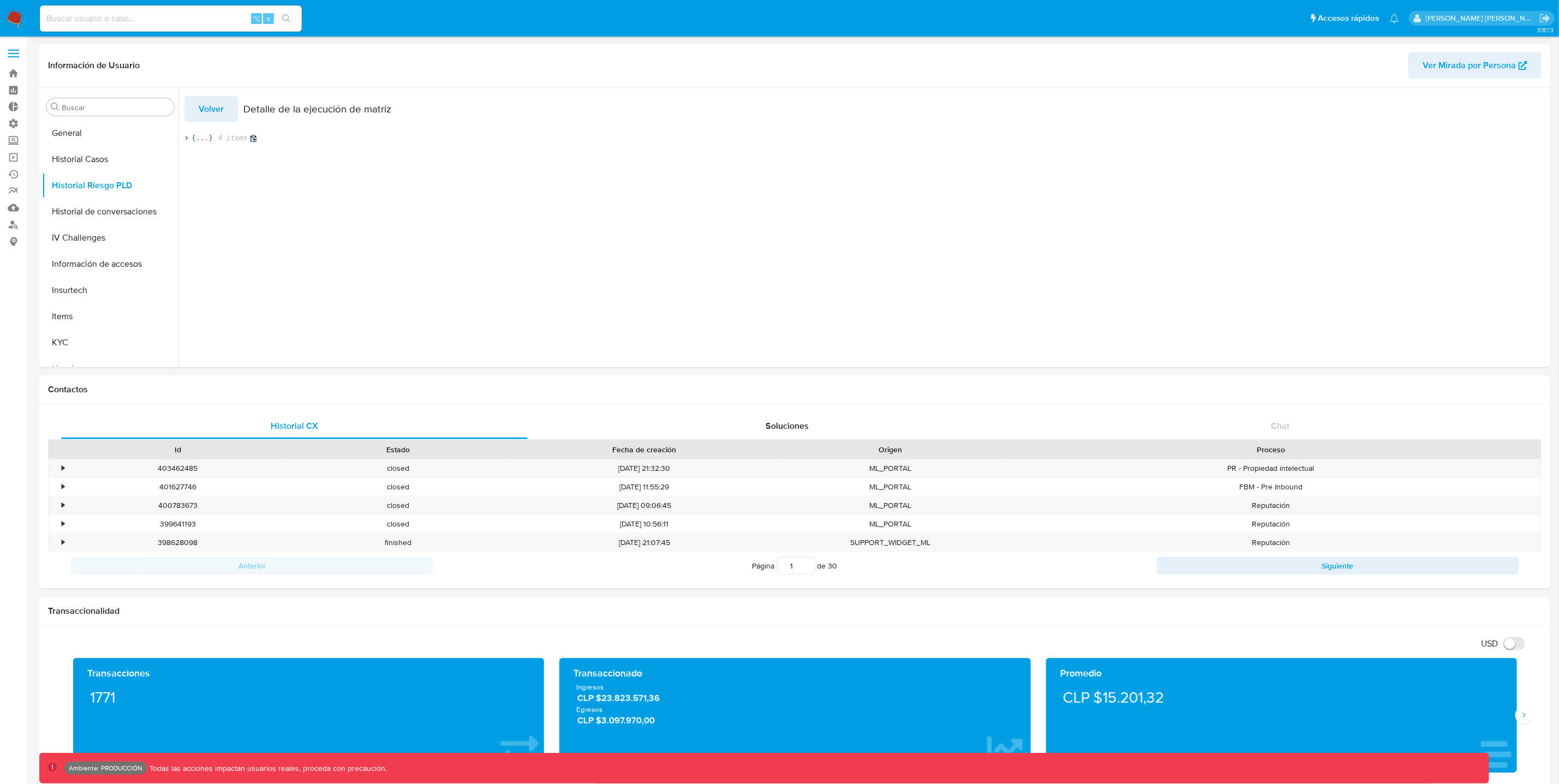
click at [189, 139] on icon at bounding box center [186, 139] width 7 height 7
click at [201, 158] on icon at bounding box center [199, 158] width 7 height 7
click at [211, 209] on icon at bounding box center [211, 207] width 2 height 4
click at [223, 218] on icon at bounding box center [223, 218] width 7 height 7
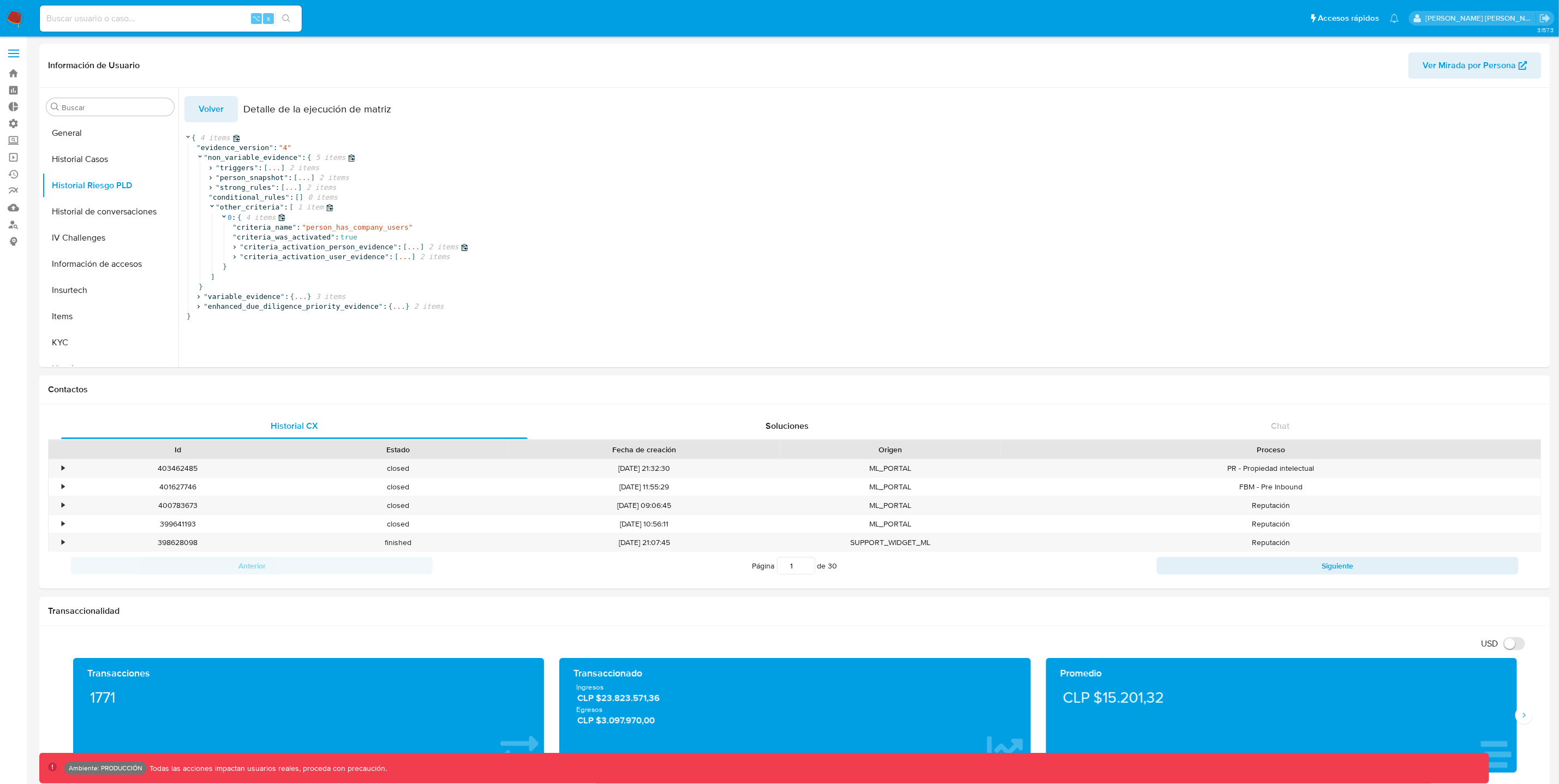
click at [236, 248] on icon at bounding box center [234, 248] width 7 height 7
click at [248, 257] on icon at bounding box center [247, 257] width 7 height 7
click at [250, 297] on icon at bounding box center [247, 297] width 7 height 7
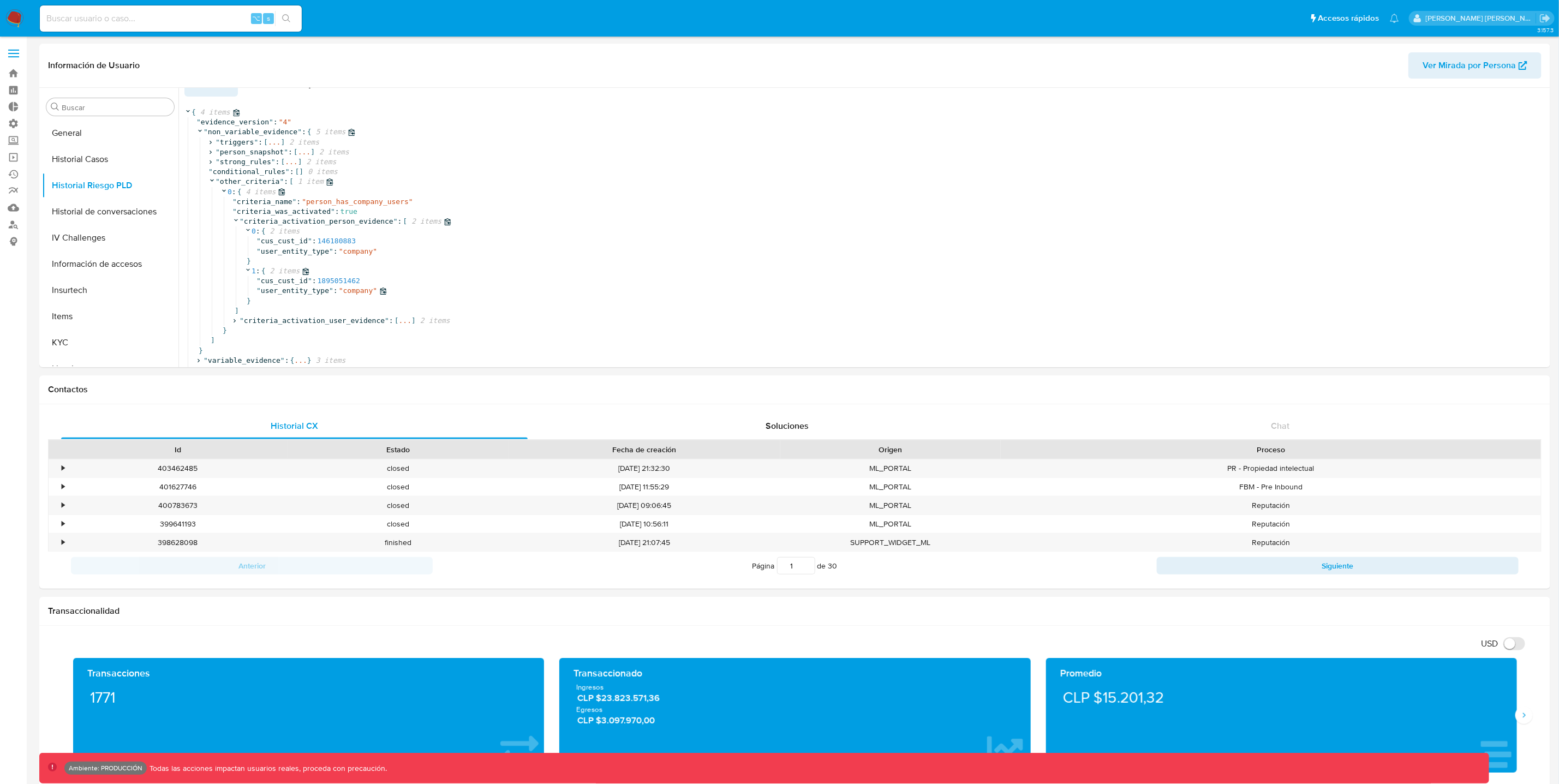
scroll to position [38, 0]
click at [236, 318] on icon at bounding box center [234, 321] width 7 height 7
click at [249, 317] on icon at bounding box center [247, 318] width 7 height 7
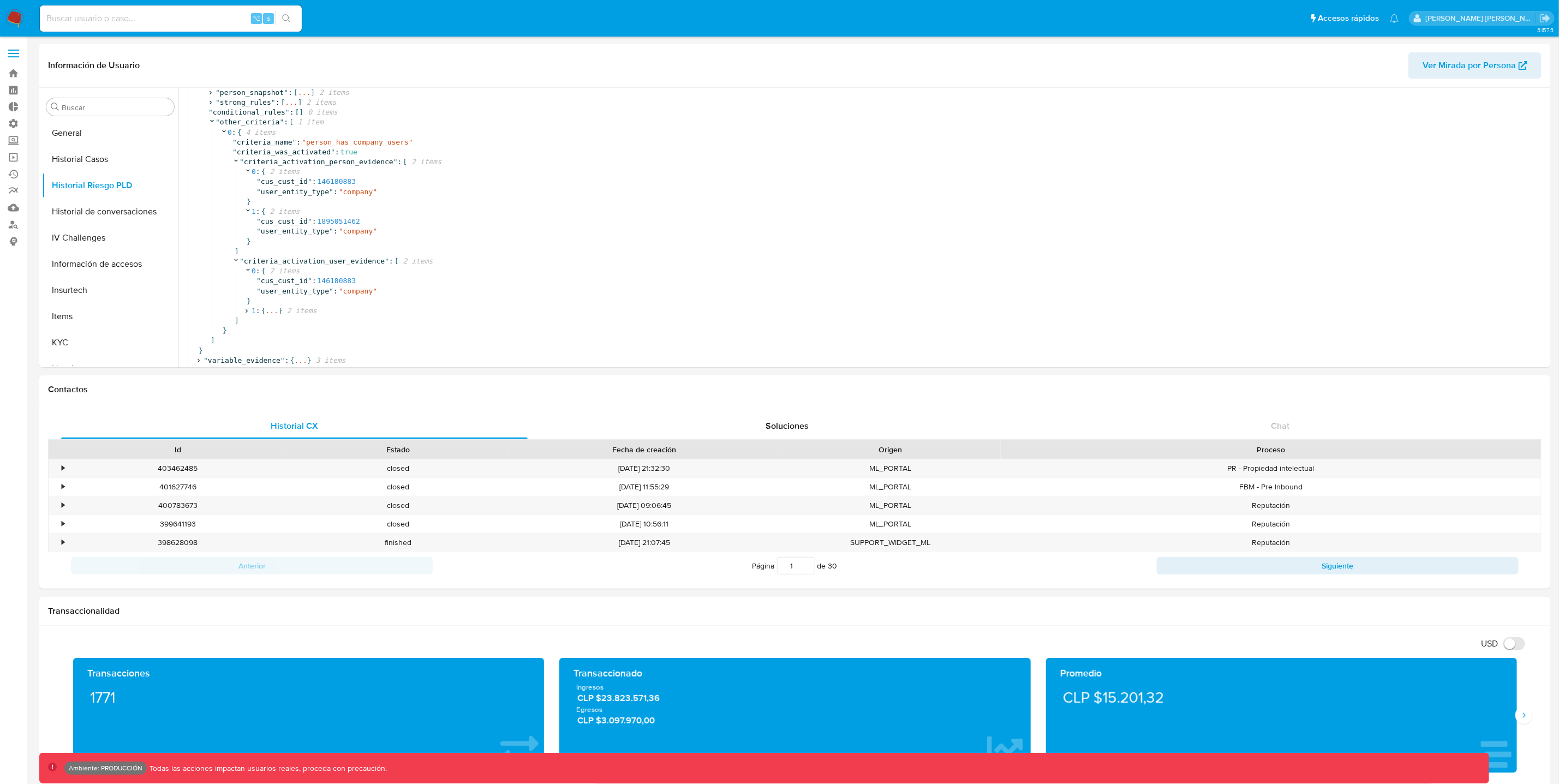
scroll to position [98, 0]
click at [247, 307] on icon at bounding box center [247, 311] width 7 height 7
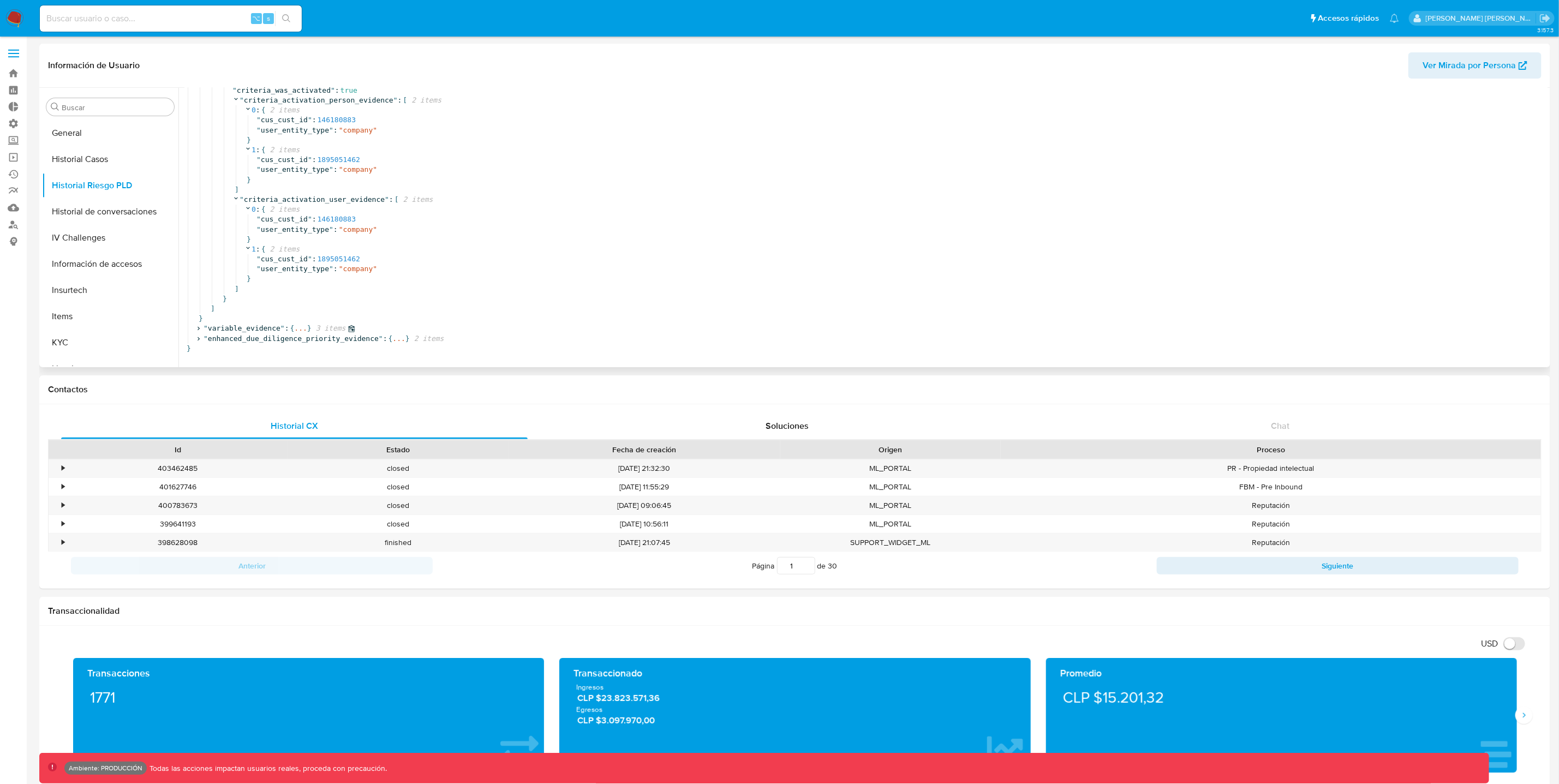
click at [200, 325] on icon at bounding box center [199, 329] width 7 height 7
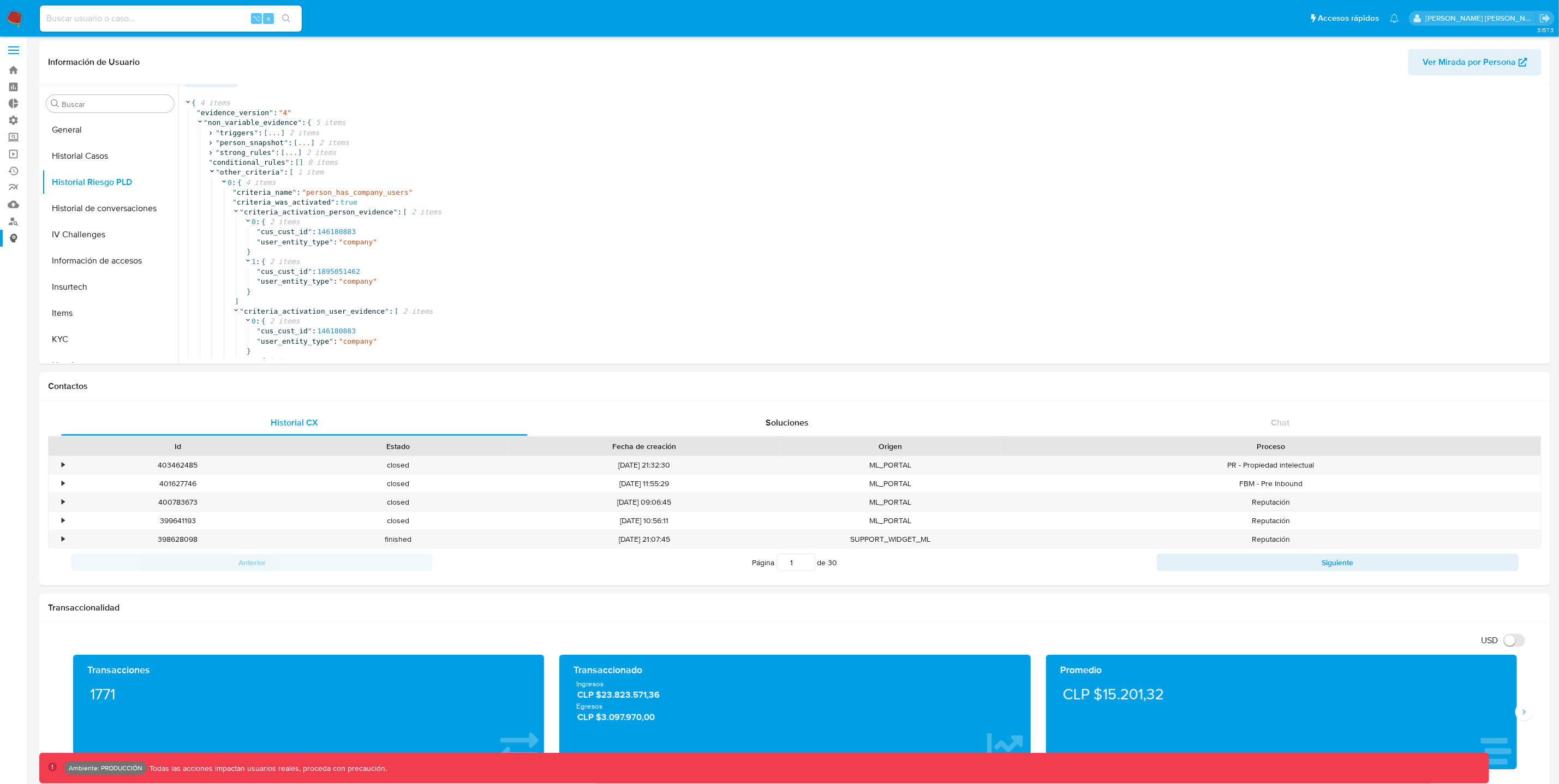
scroll to position [0, 0]
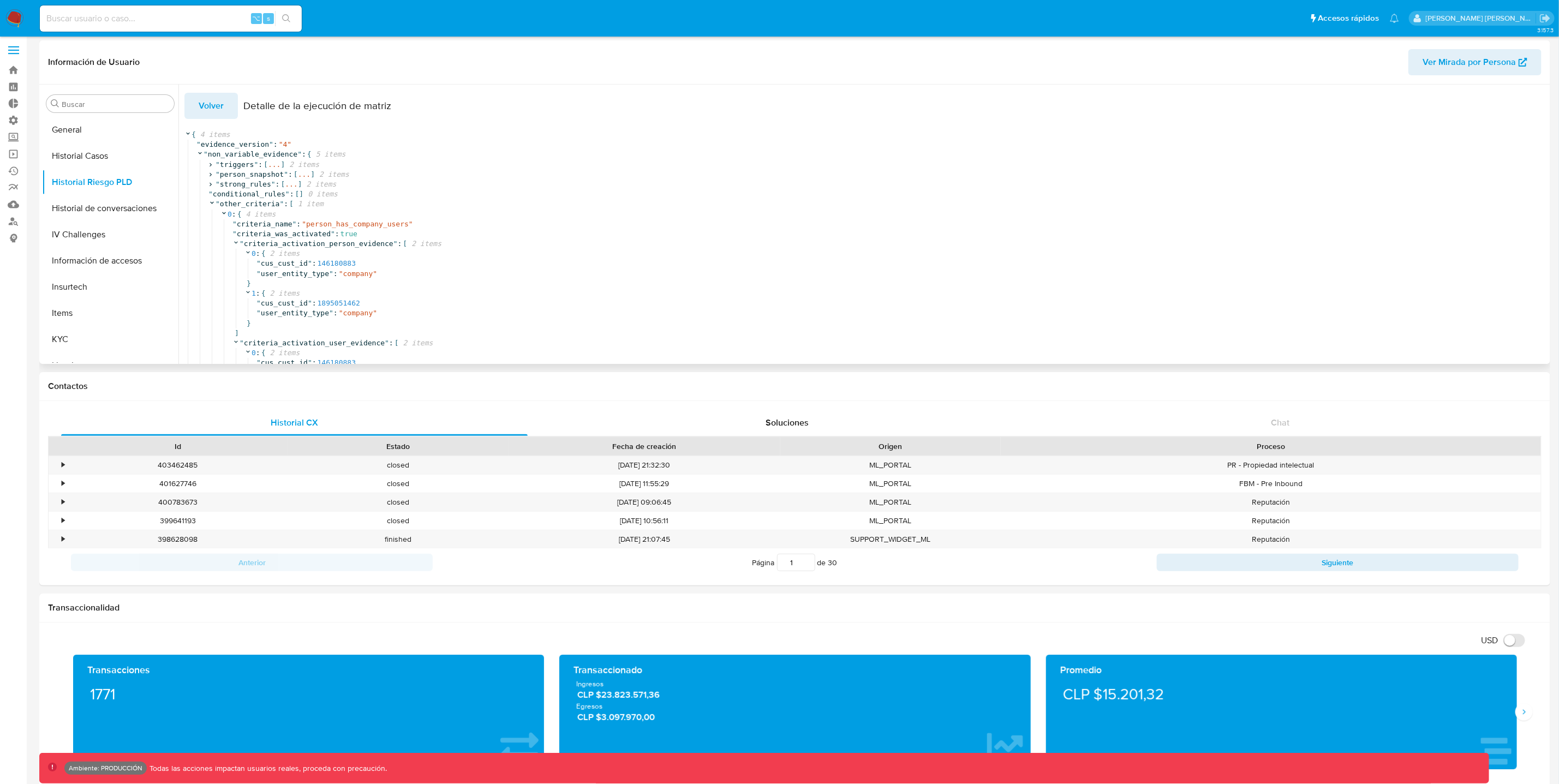
click at [216, 112] on span "Volver" at bounding box center [211, 105] width 25 height 24
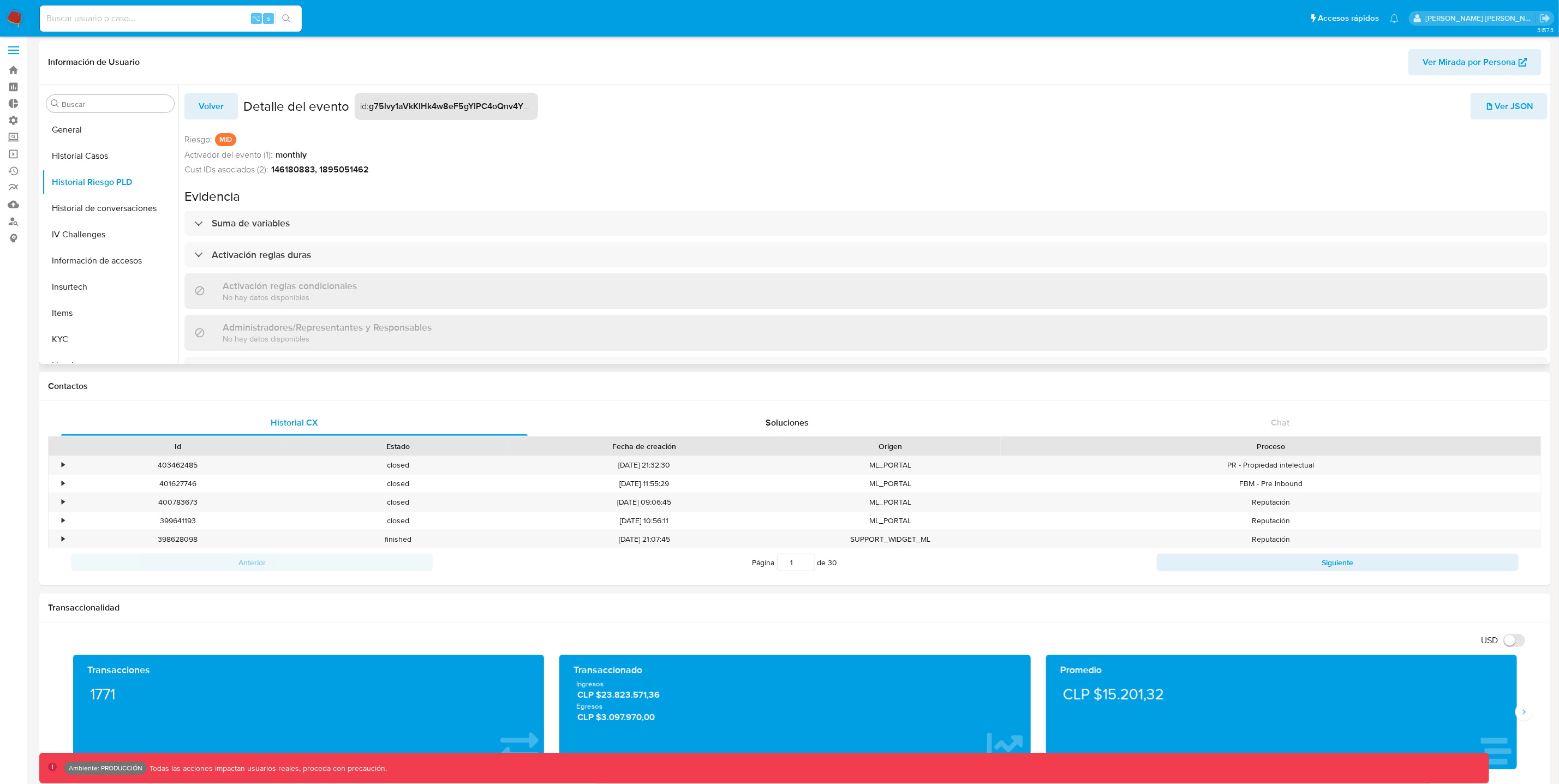
click at [218, 113] on span "Volver" at bounding box center [211, 106] width 25 height 24
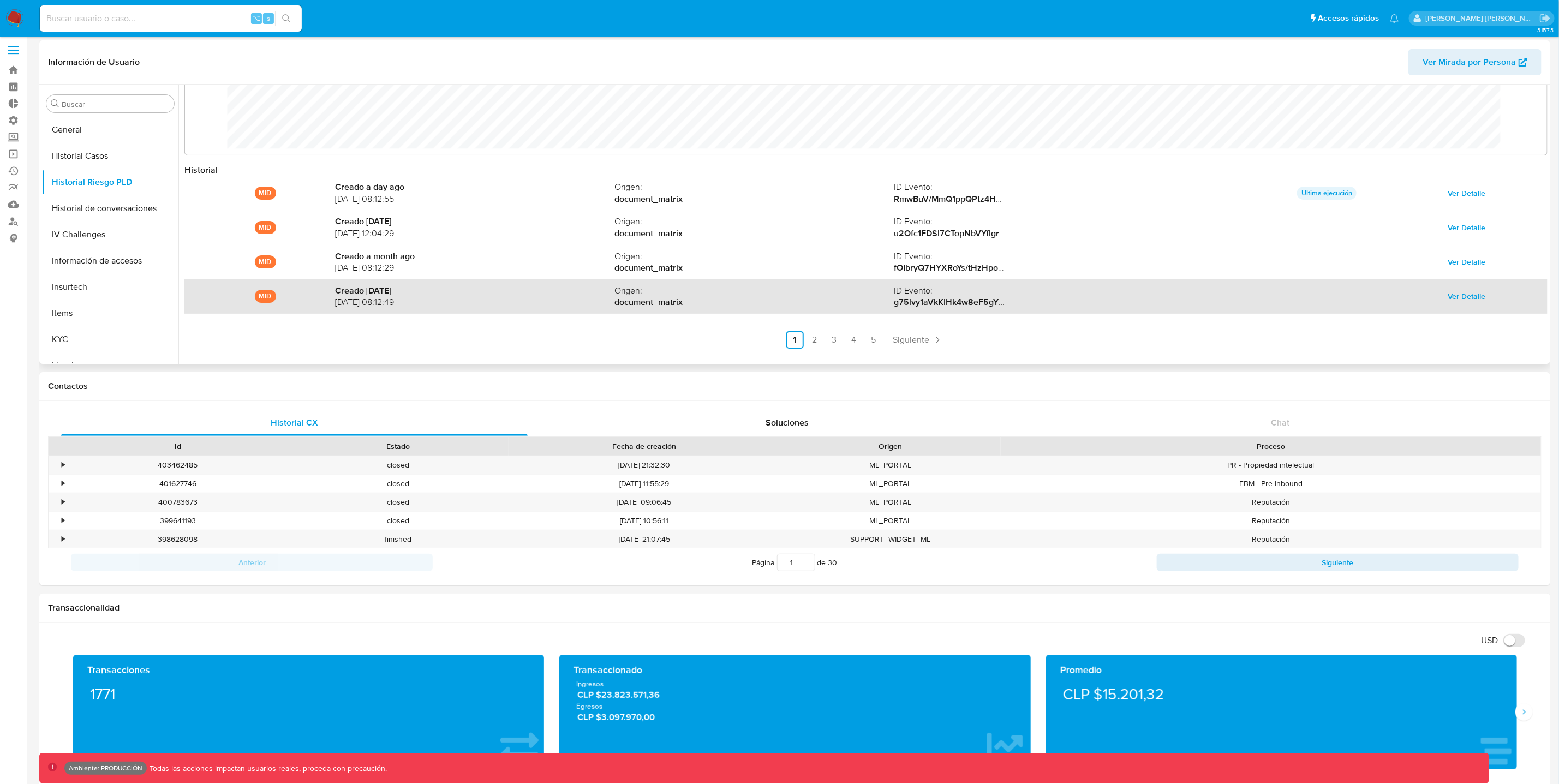
scroll to position [58, 0]
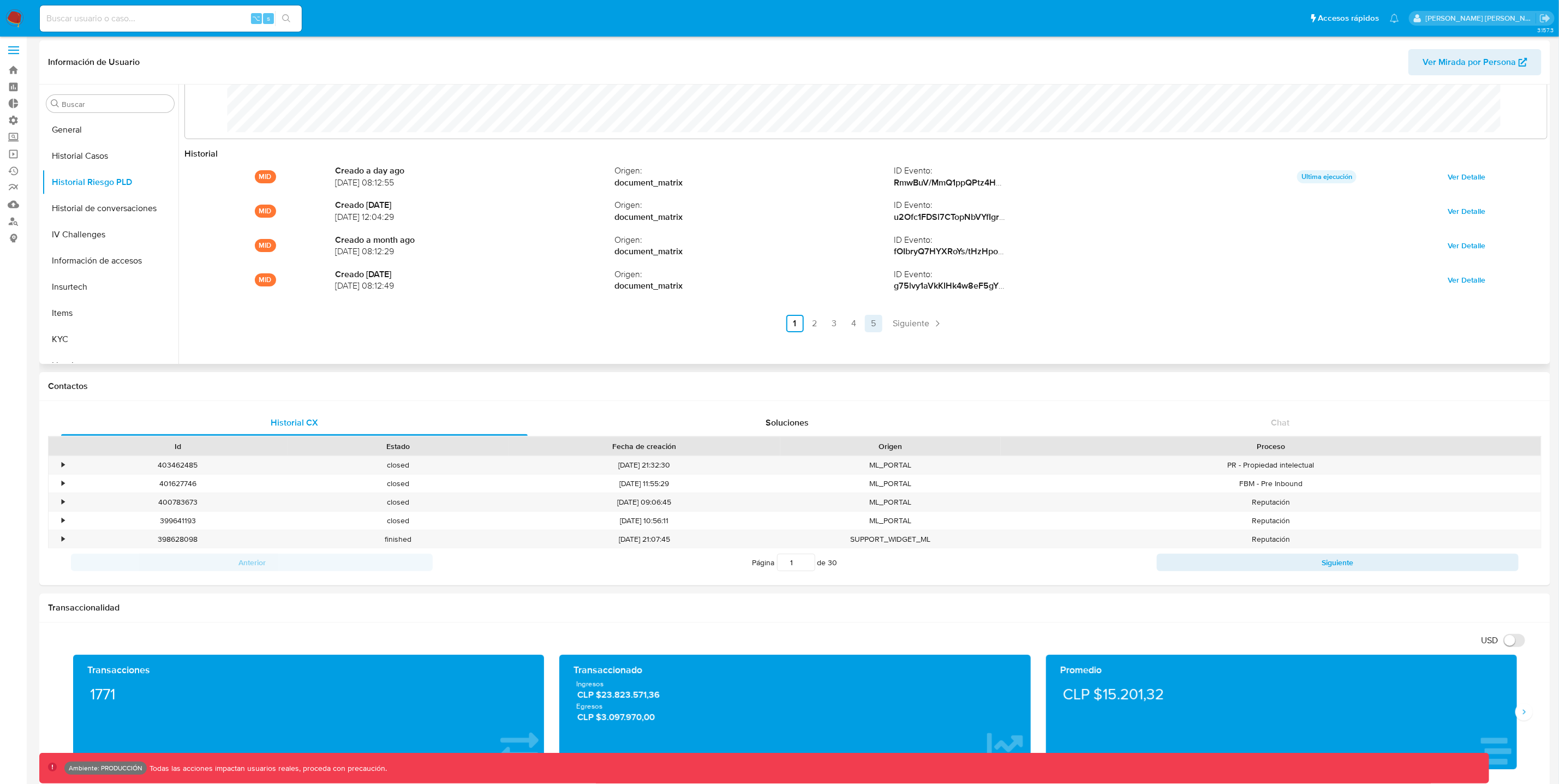
click at [875, 326] on link "5" at bounding box center [873, 323] width 17 height 17
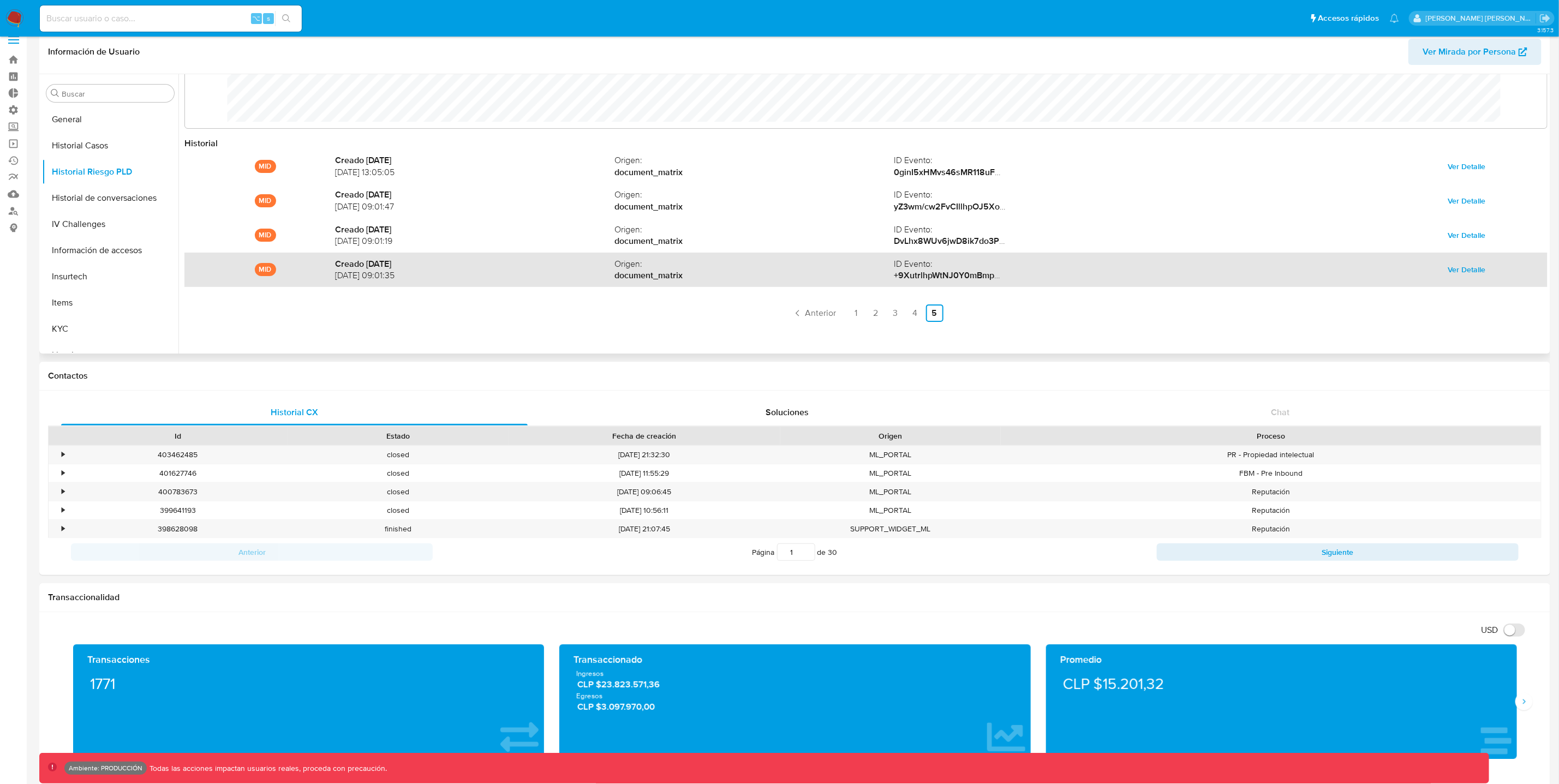
scroll to position [17, 0]
